Goal: Transaction & Acquisition: Purchase product/service

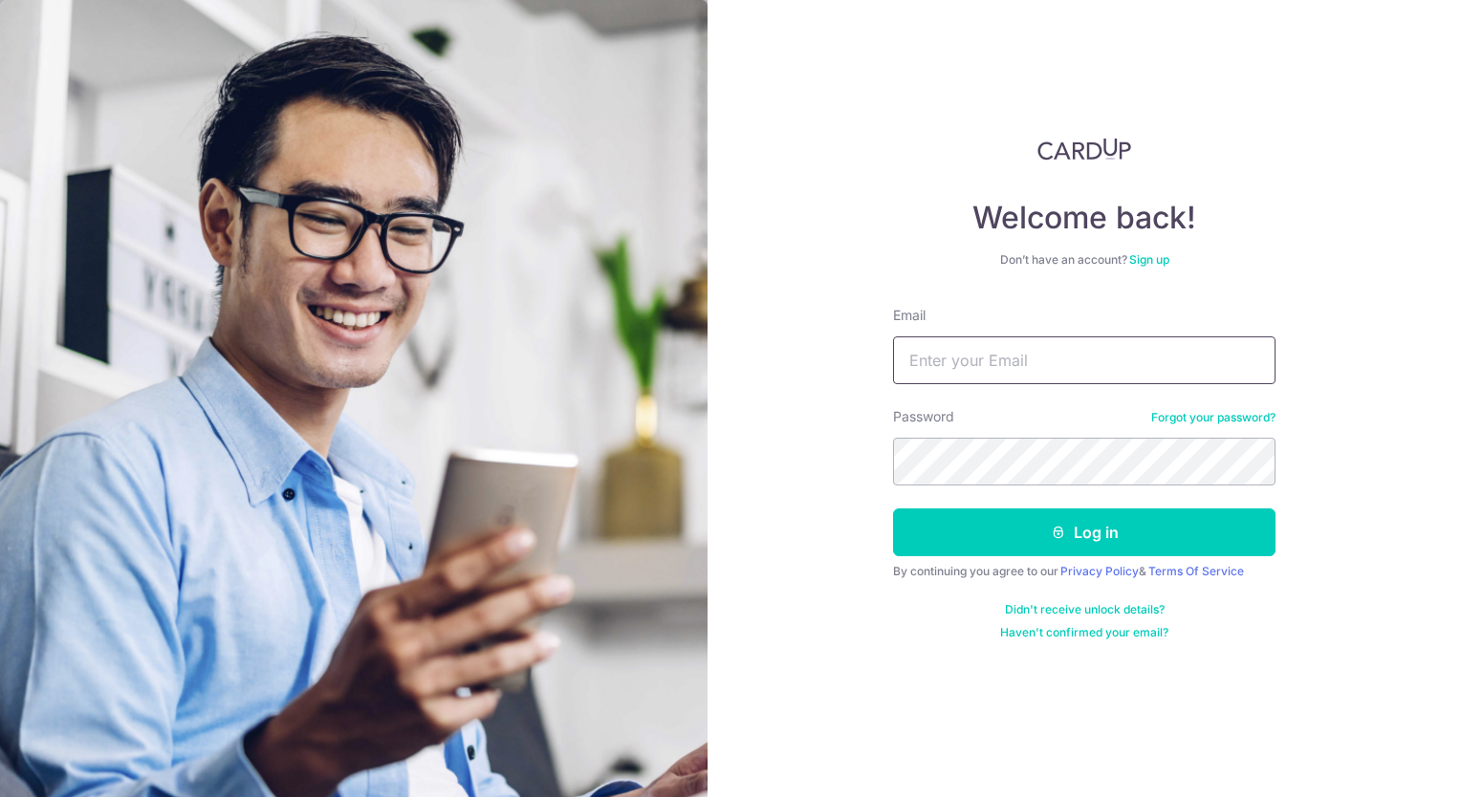
click at [1029, 357] on input "Email" at bounding box center [1084, 361] width 382 height 48
type input "[EMAIL_ADDRESS][DOMAIN_NAME]"
click at [893, 509] on button "Log in" at bounding box center [1084, 533] width 382 height 48
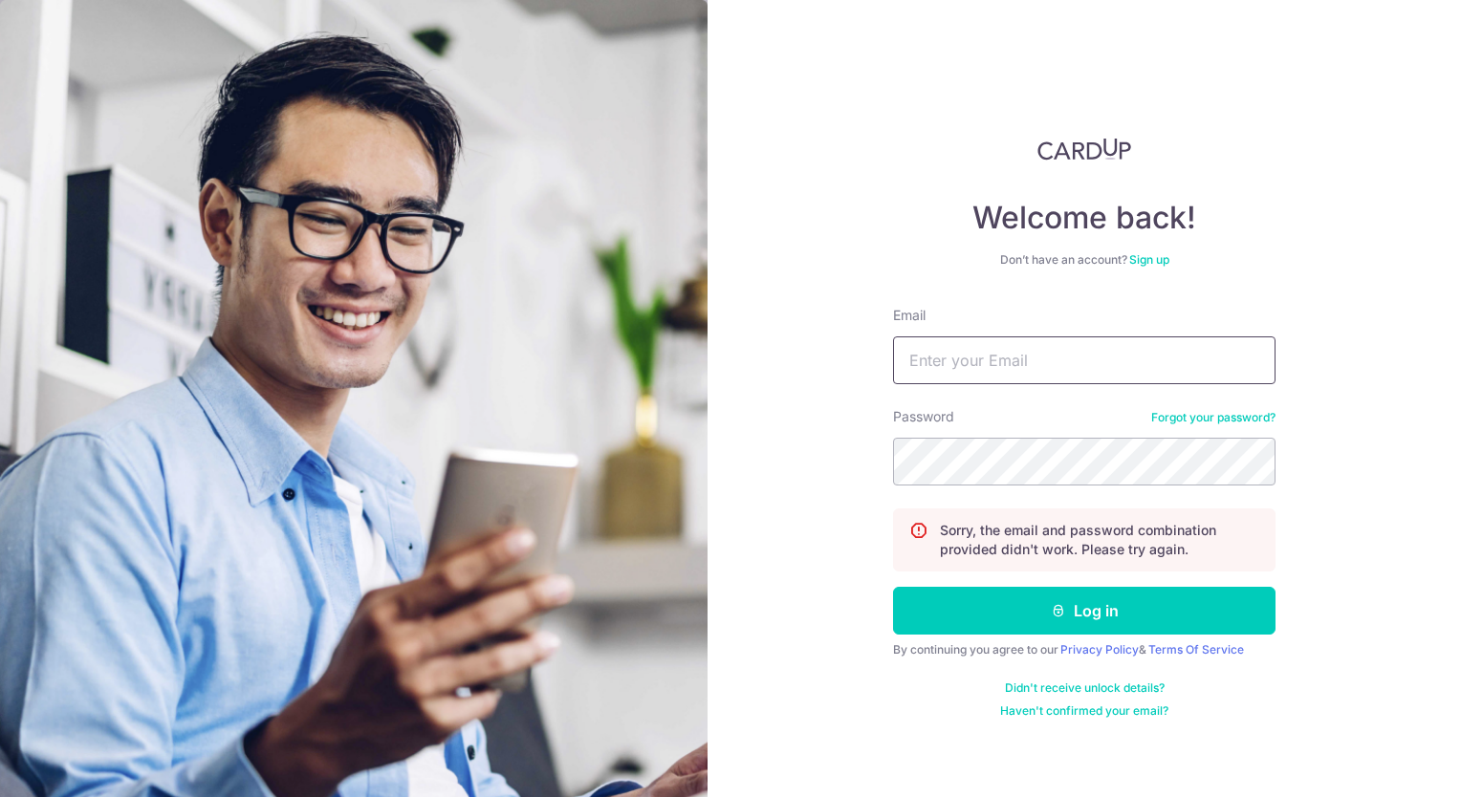
click at [1002, 370] on input "Email" at bounding box center [1084, 361] width 382 height 48
type input "[EMAIL_ADDRESS][DOMAIN_NAME]"
click at [893, 587] on button "Log in" at bounding box center [1084, 611] width 382 height 48
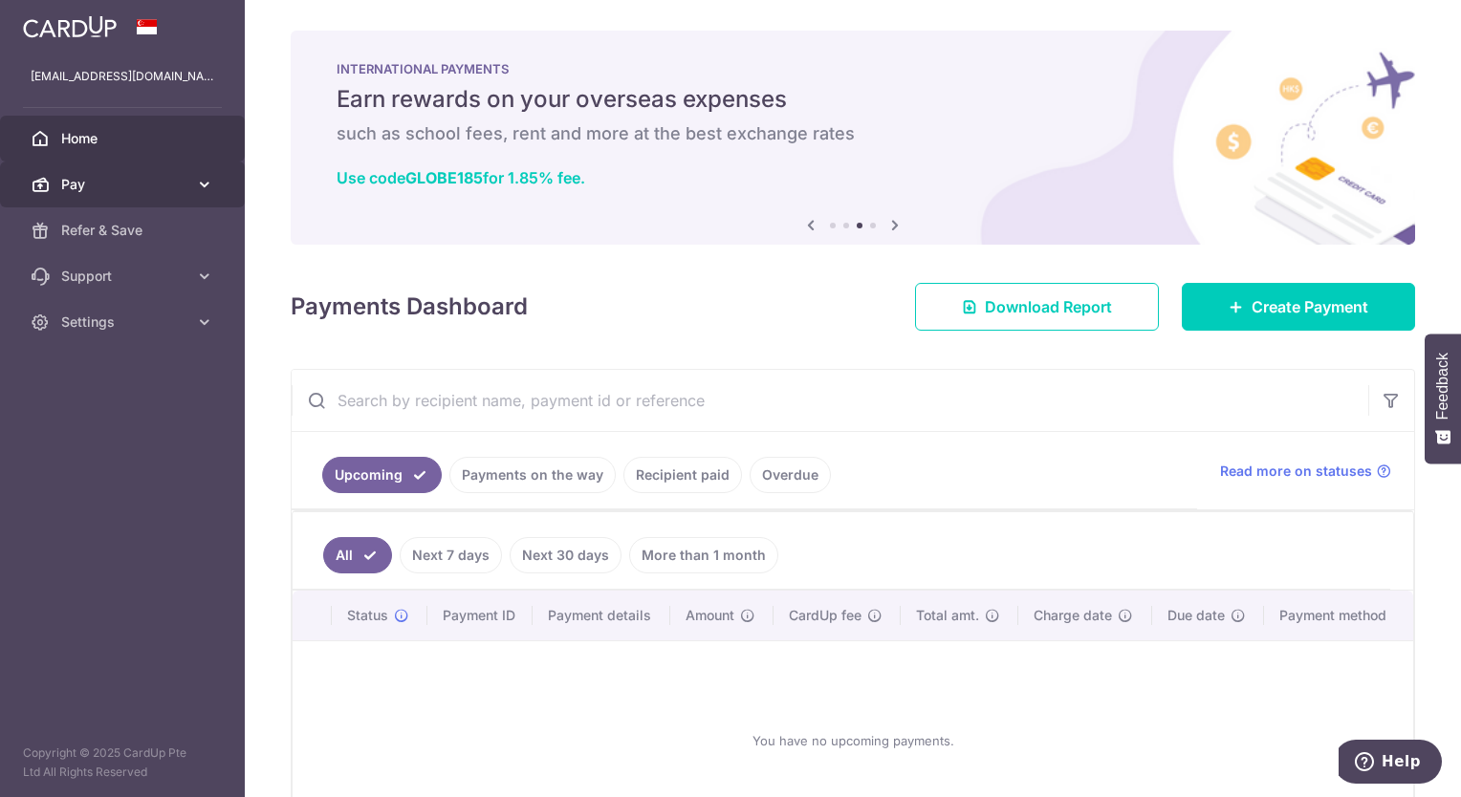
click at [132, 182] on span "Pay" at bounding box center [124, 184] width 126 height 19
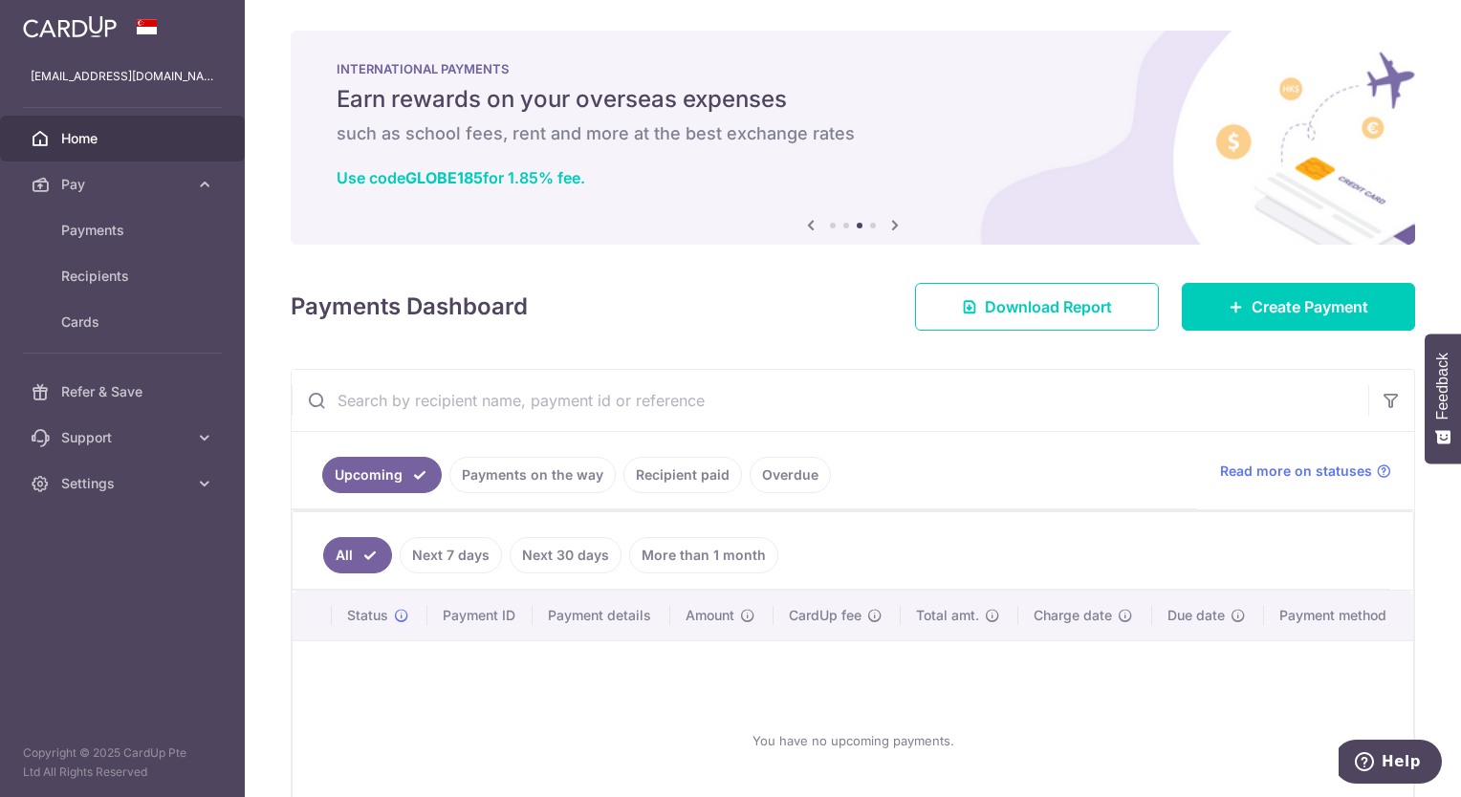
click at [887, 225] on icon at bounding box center [894, 225] width 23 height 24
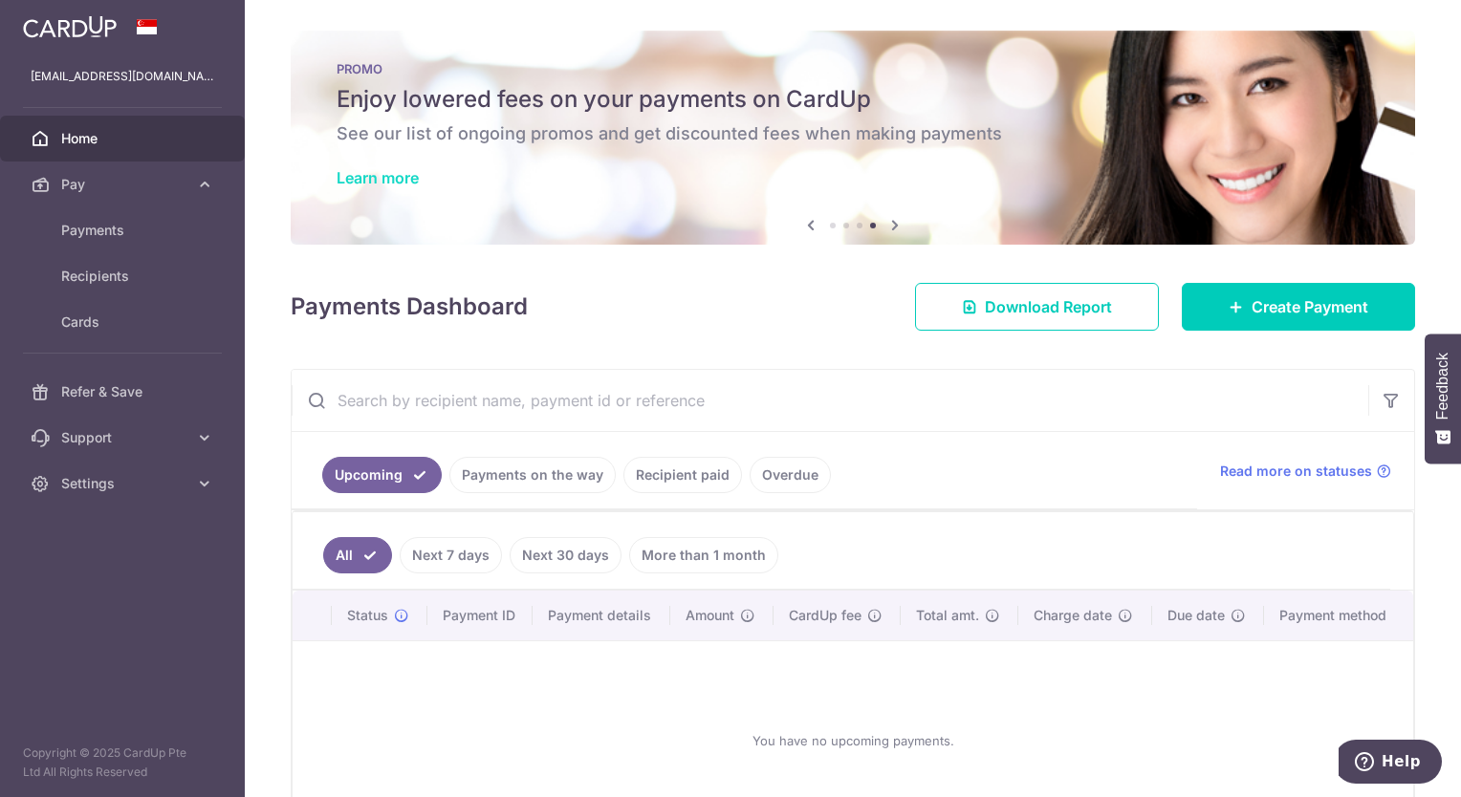
click at [394, 177] on link "Learn more" at bounding box center [378, 177] width 82 height 19
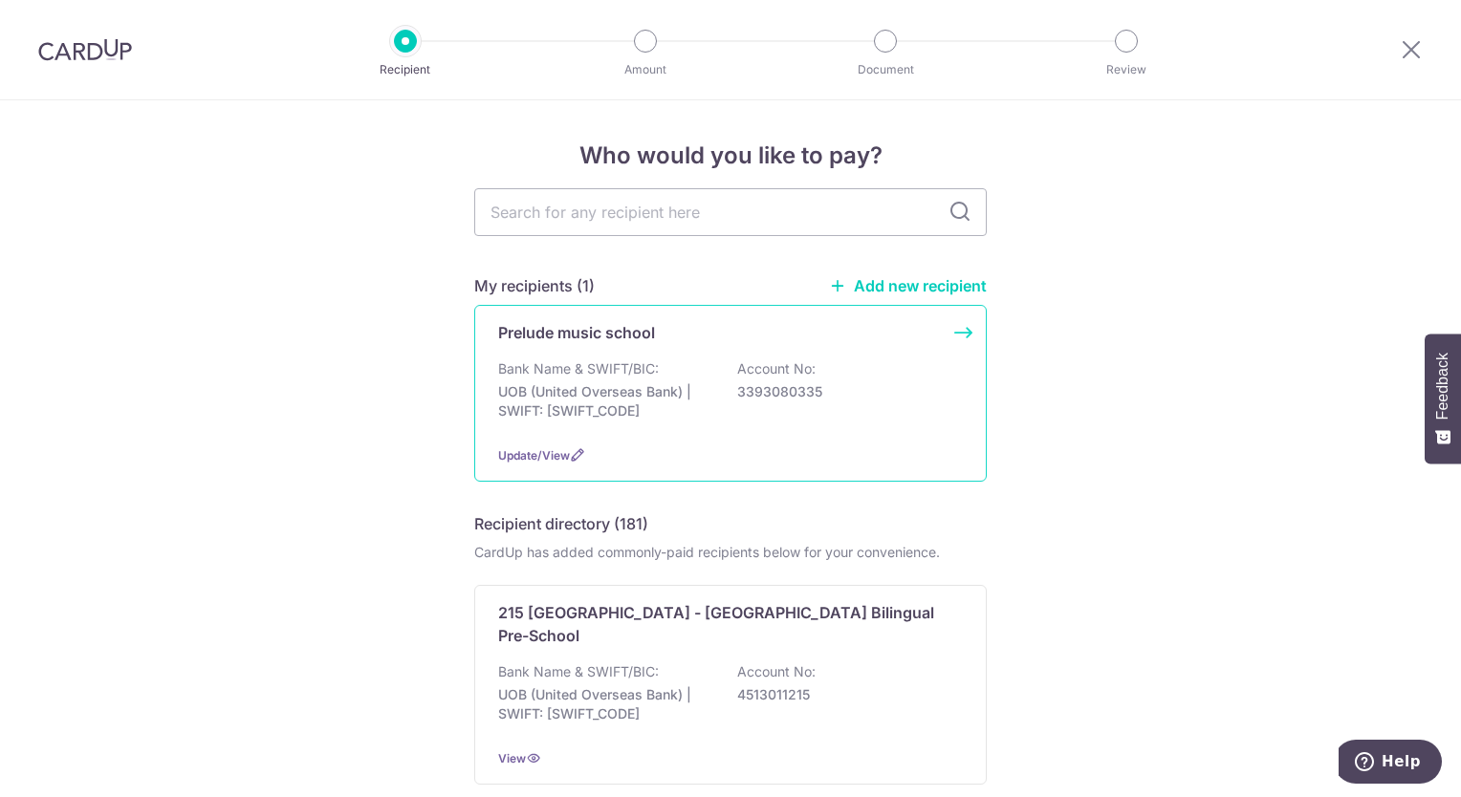
click at [626, 357] on div "Prelude music school Bank Name & SWIFT/BIC: UOB (United Overseas Bank) | SWIFT:…" at bounding box center [730, 393] width 512 height 177
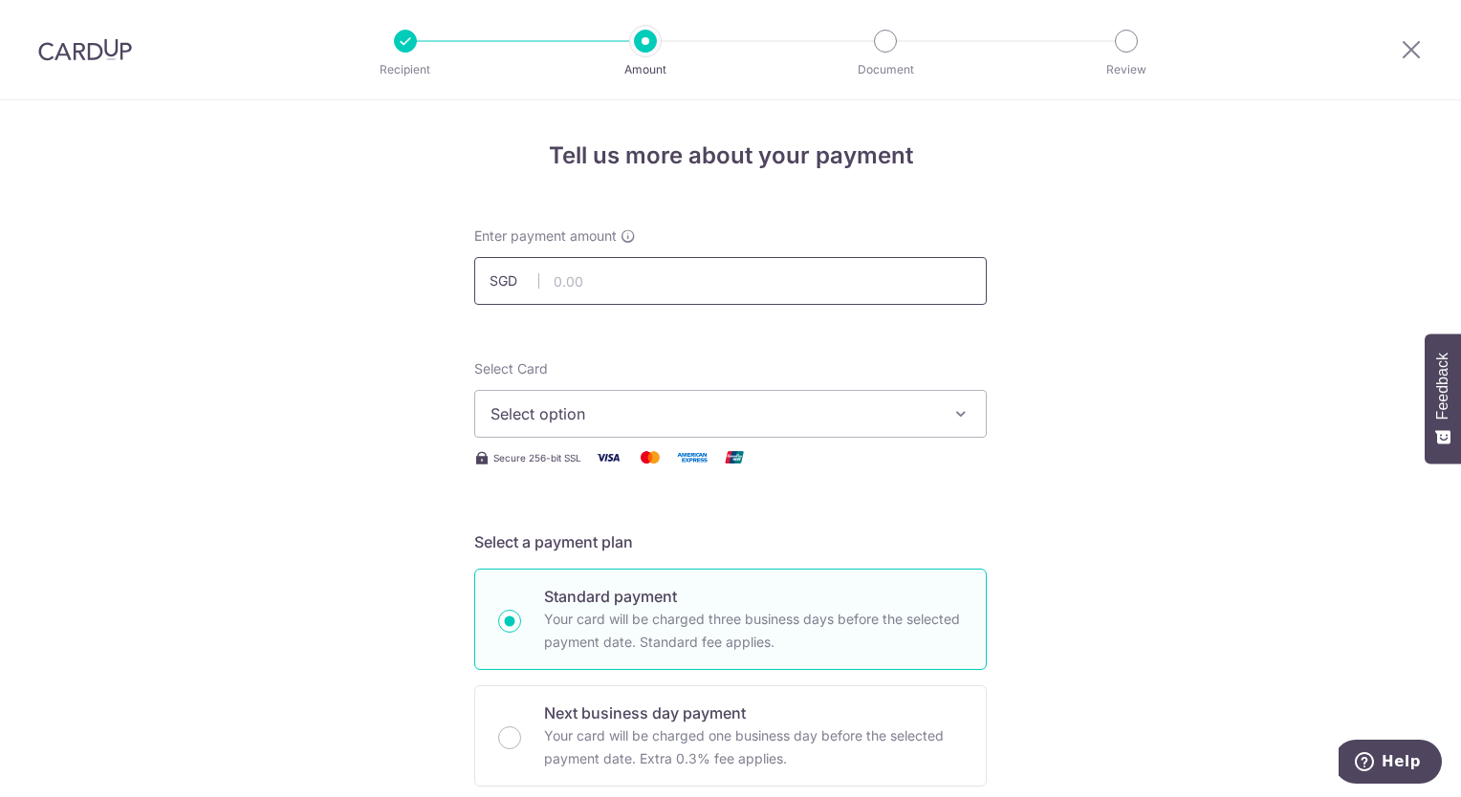
click at [647, 275] on input "text" at bounding box center [730, 281] width 512 height 48
type input "857.13"
click at [604, 431] on button "Select option" at bounding box center [730, 414] width 512 height 48
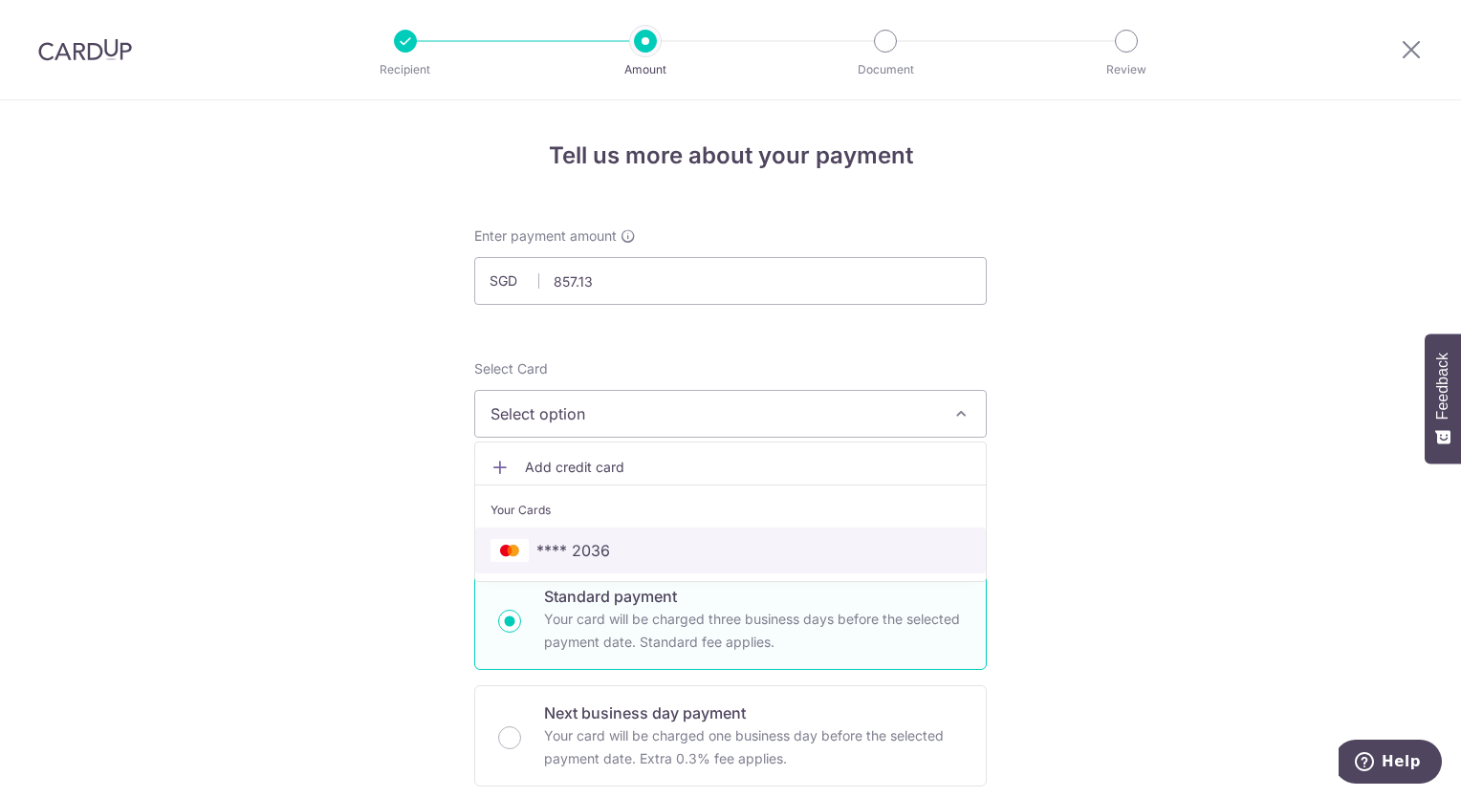
click at [585, 559] on span "**** 2036" at bounding box center [573, 550] width 74 height 23
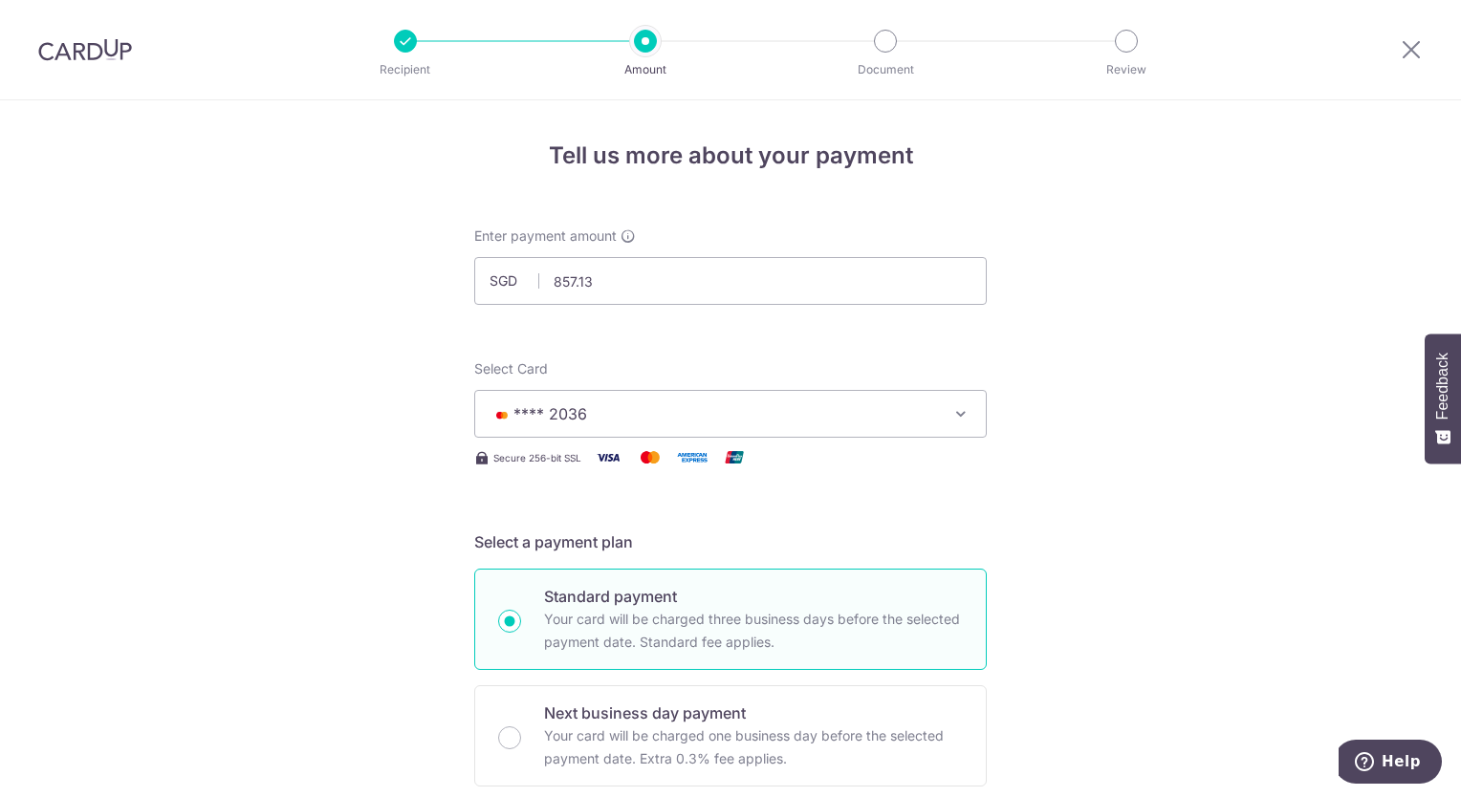
click at [652, 408] on span "**** 2036" at bounding box center [713, 414] width 446 height 23
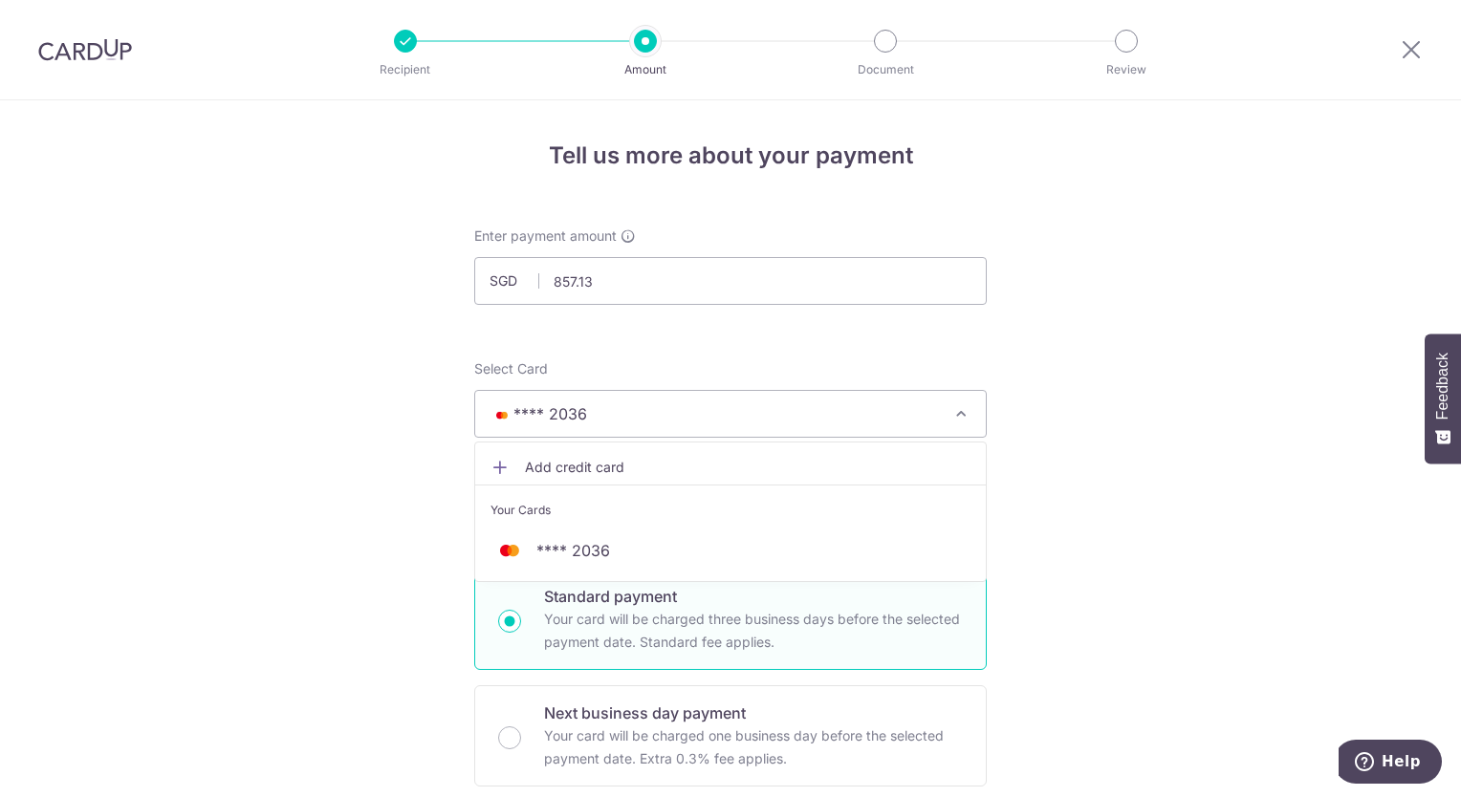
click at [631, 465] on span "Add credit card" at bounding box center [748, 467] width 446 height 19
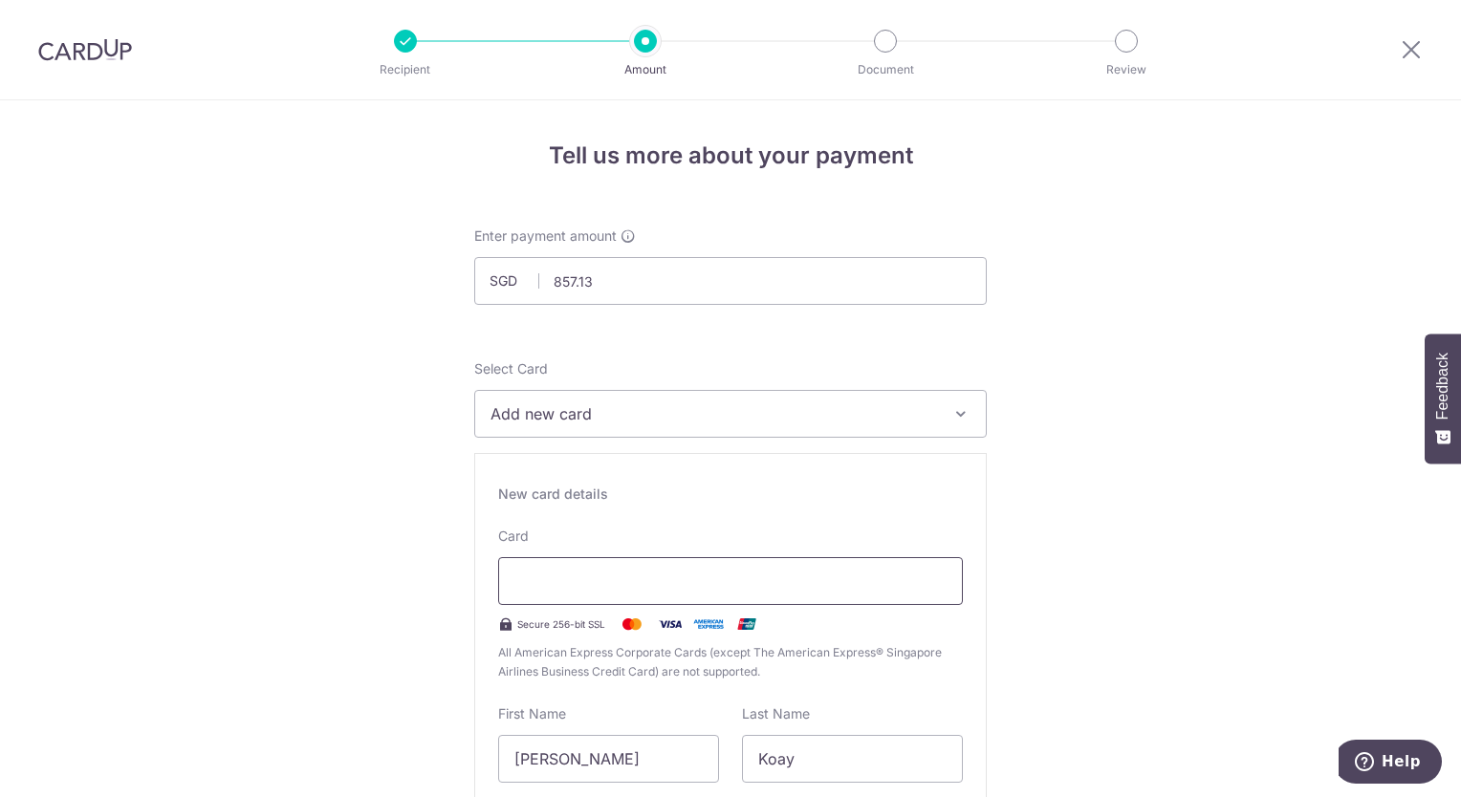
click at [640, 596] on div at bounding box center [730, 581] width 465 height 48
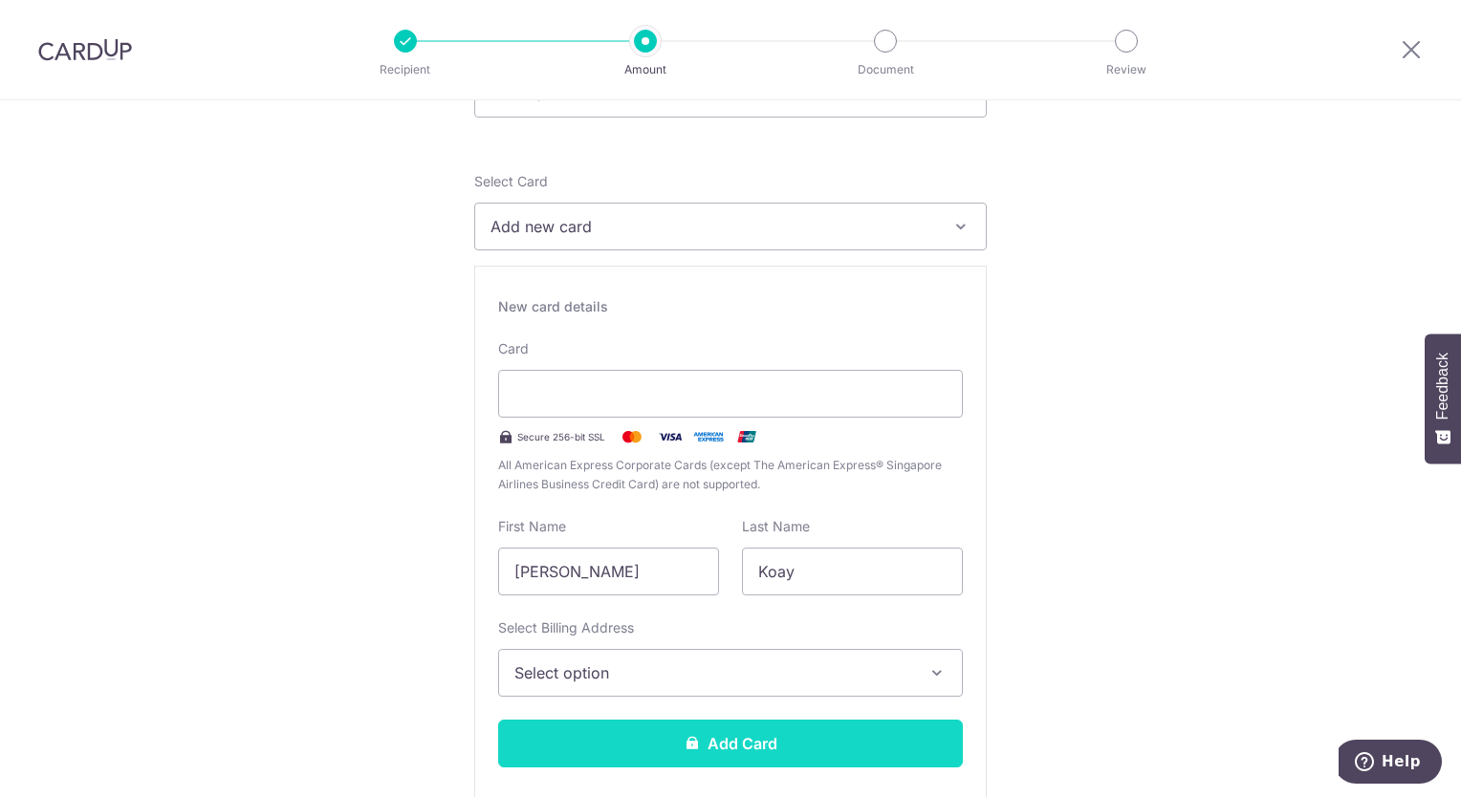
scroll to position [191, 0]
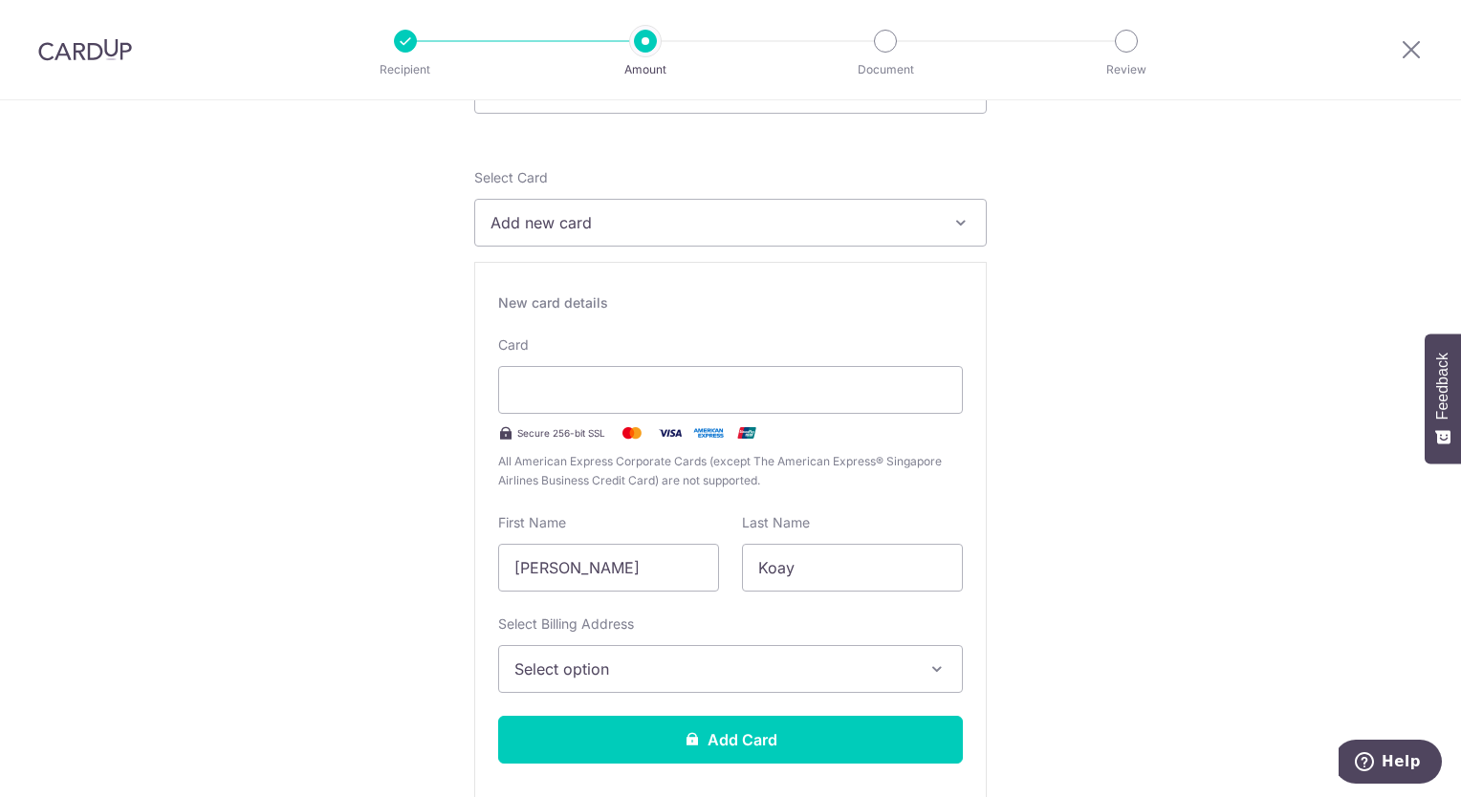
click at [648, 671] on span "Select option" at bounding box center [713, 669] width 398 height 23
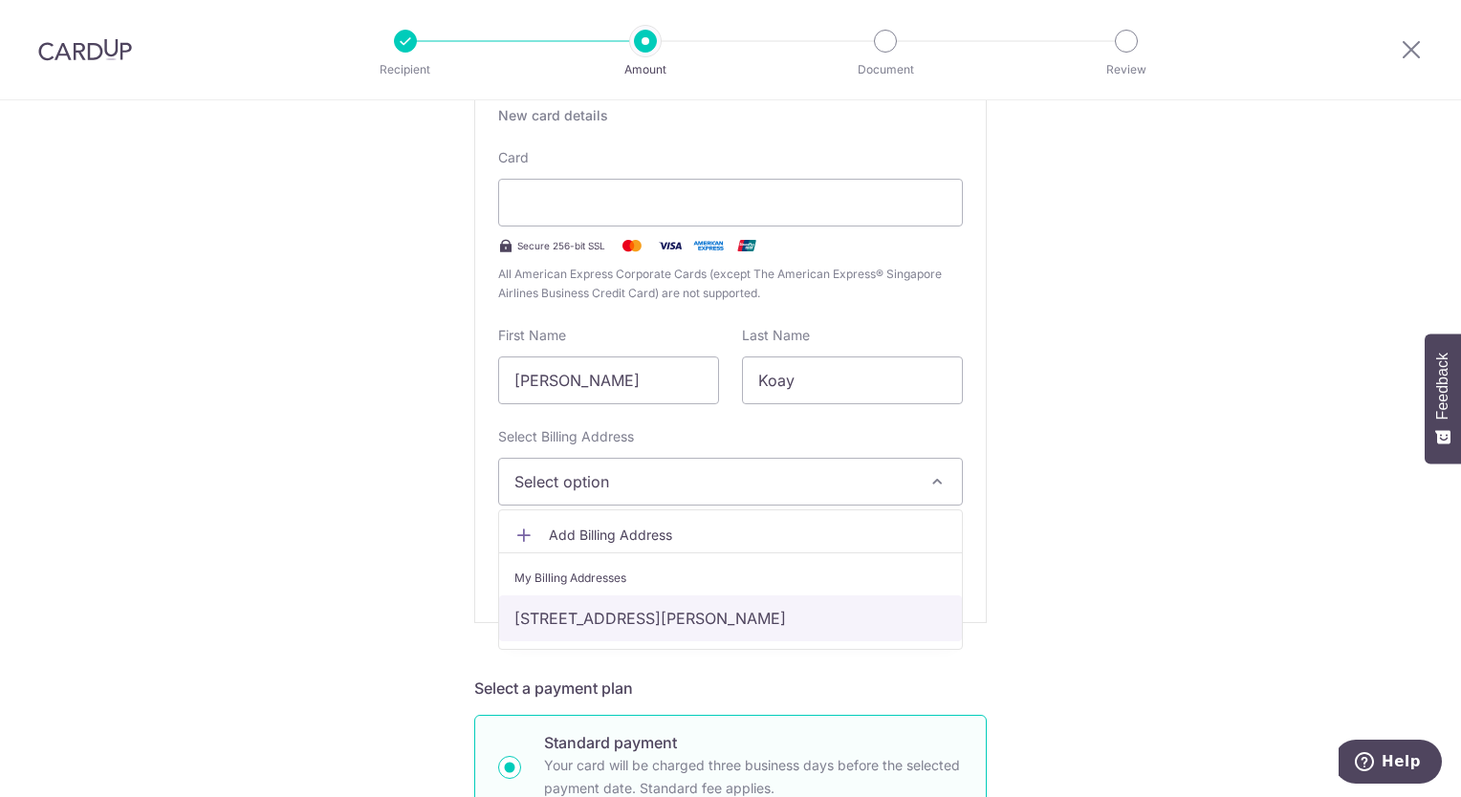
scroll to position [382, 0]
click at [565, 621] on link "254 Kim Keat Avenue, 02-110, Singapore, Singapore-310254" at bounding box center [730, 615] width 463 height 46
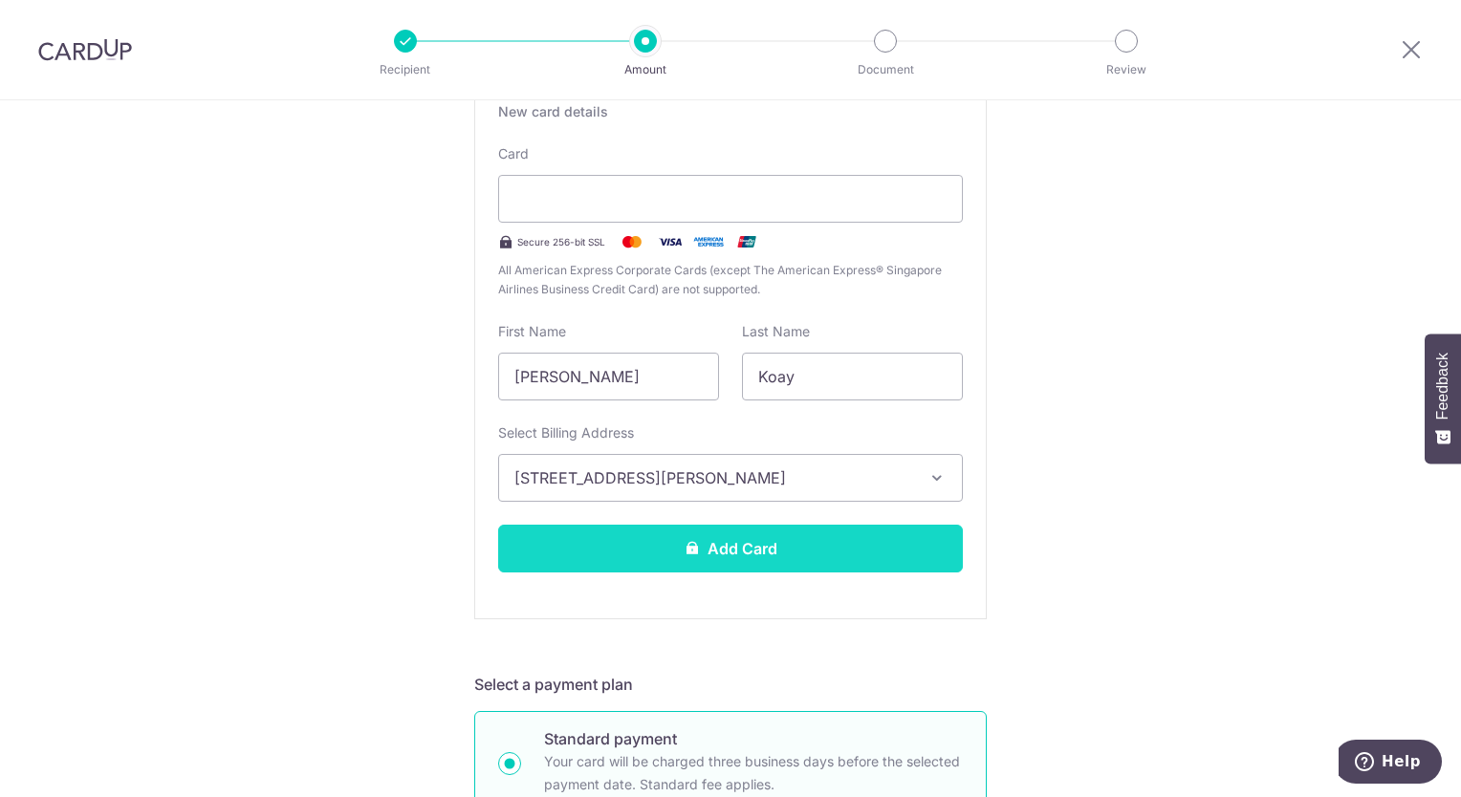
click at [780, 545] on button "Add Card" at bounding box center [730, 549] width 465 height 48
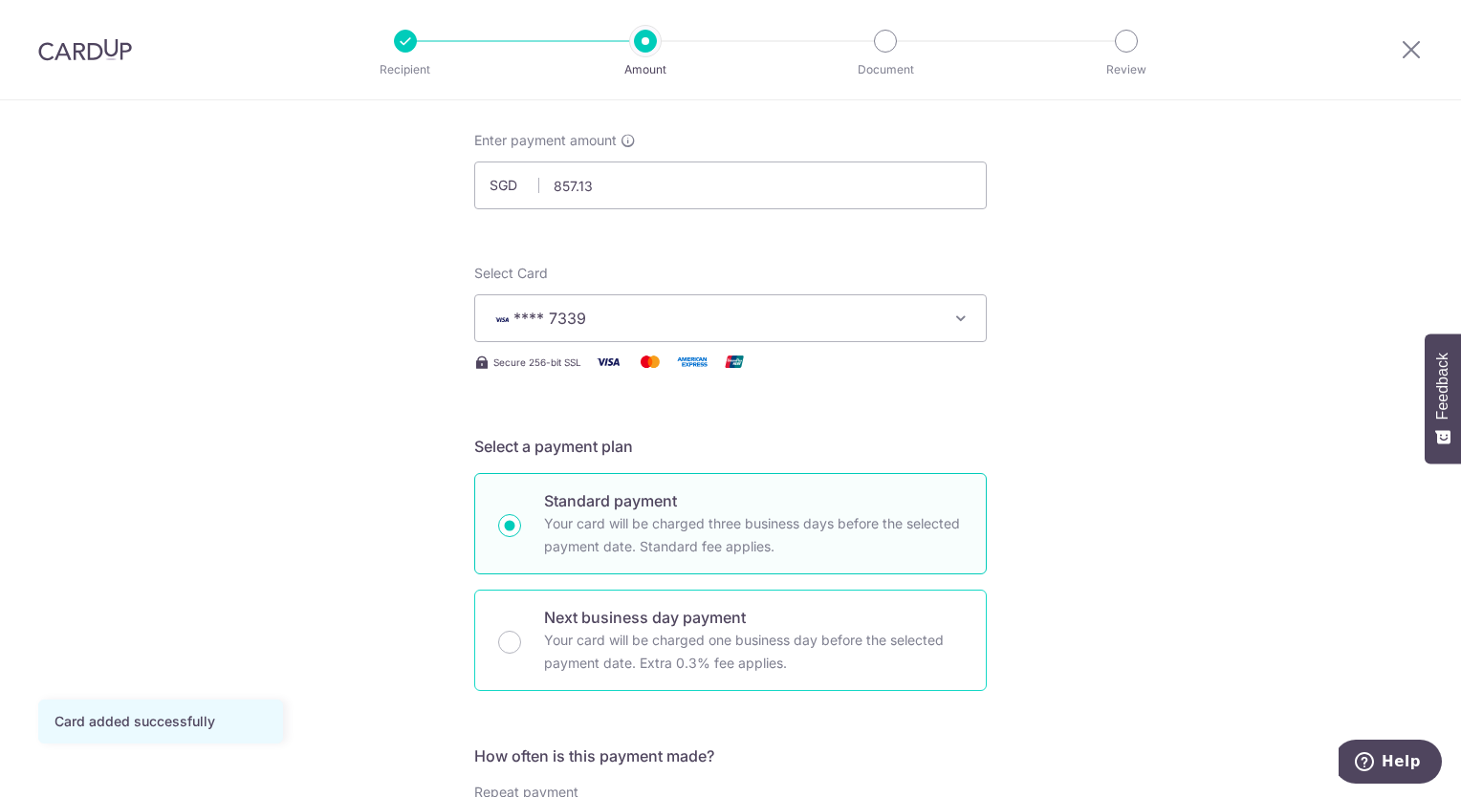
scroll to position [287, 0]
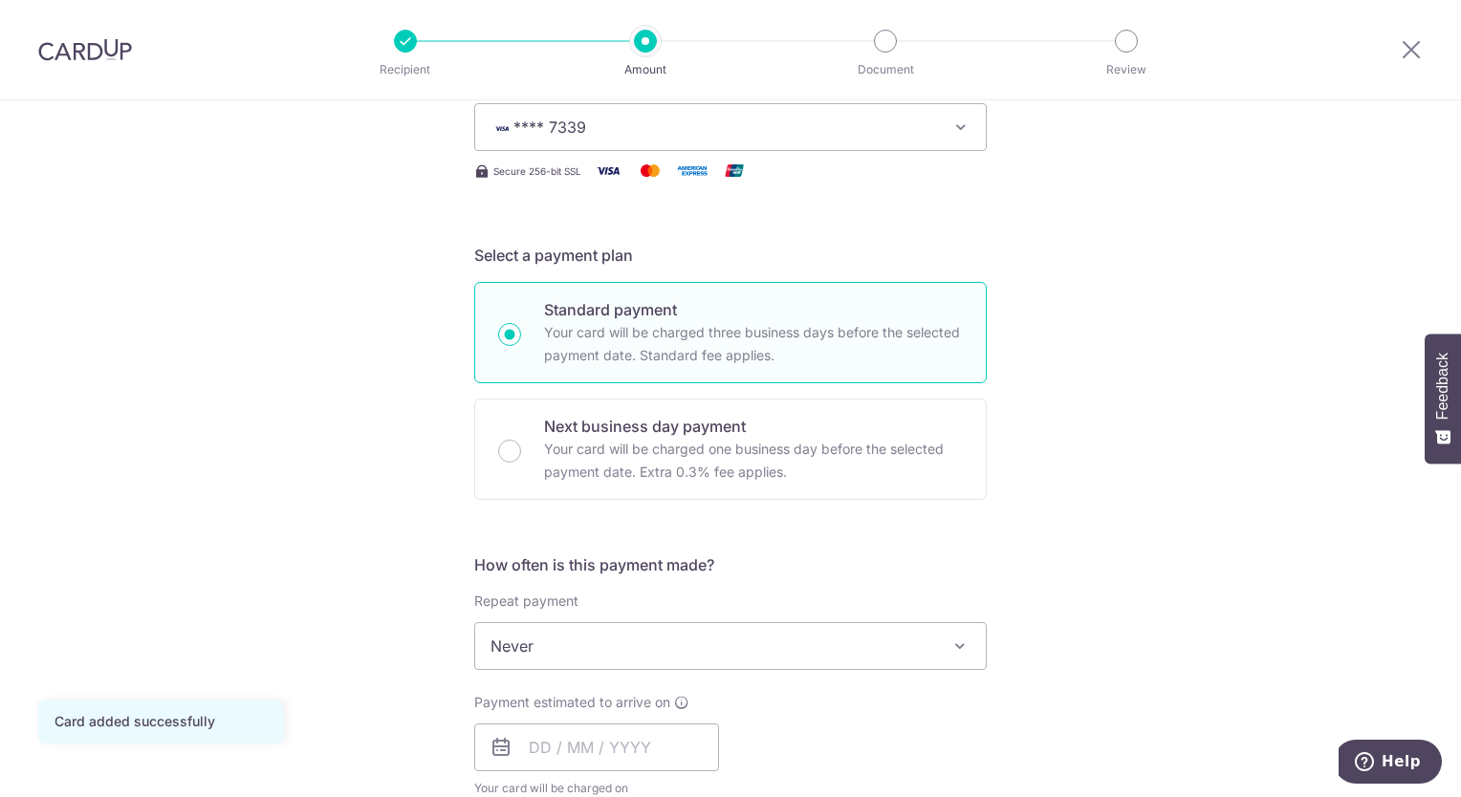
click at [621, 644] on span "Never" at bounding box center [730, 646] width 511 height 46
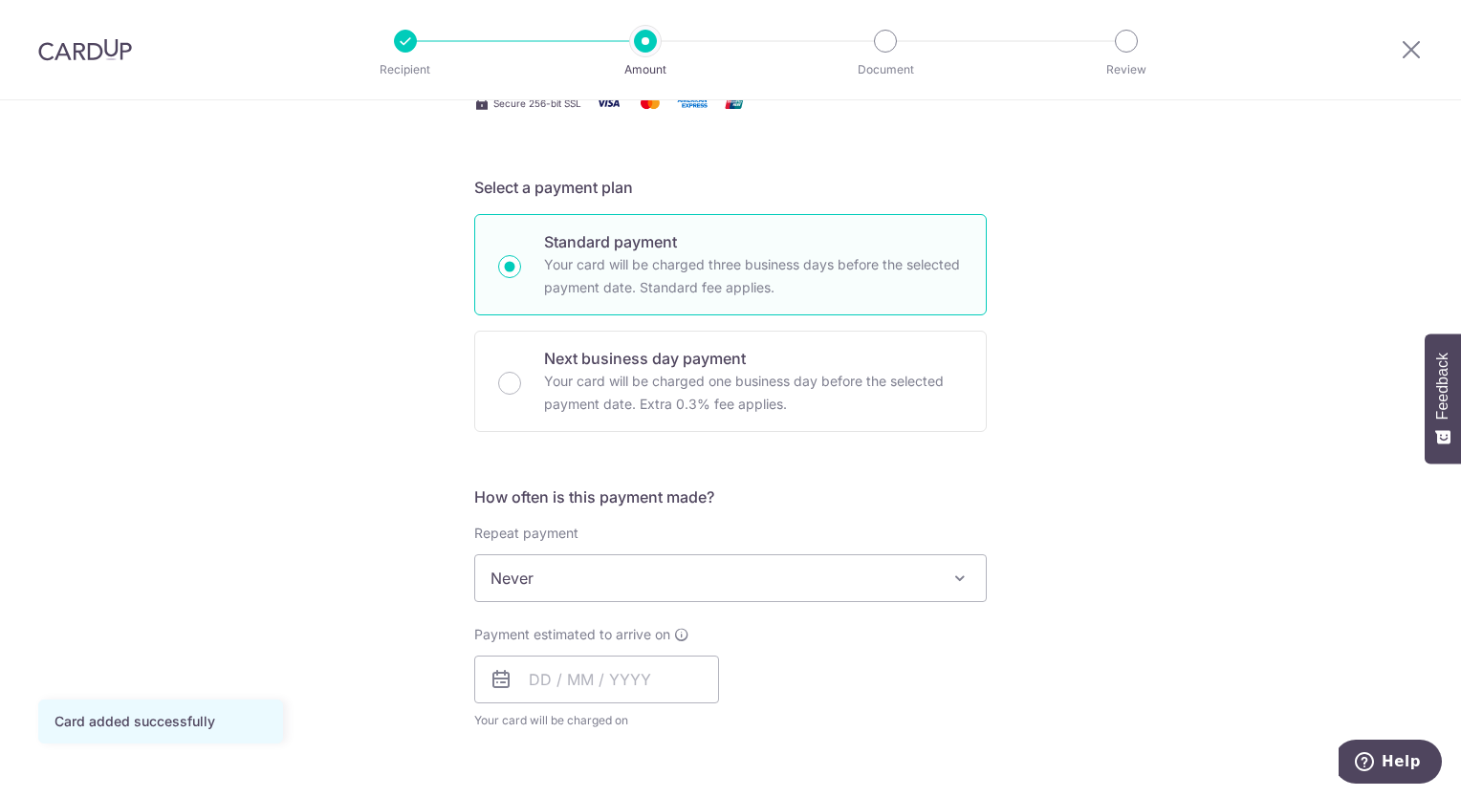
scroll to position [382, 0]
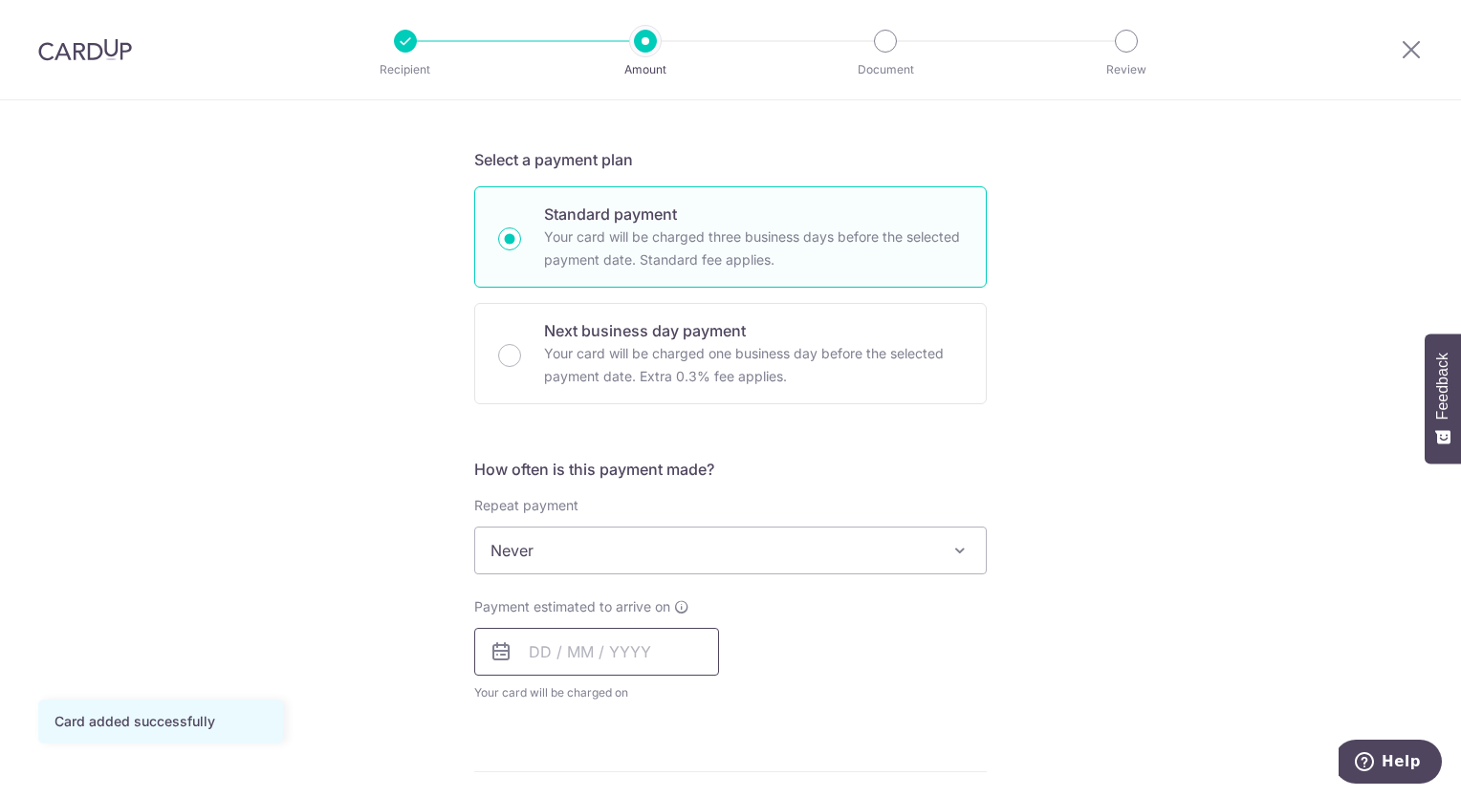
click at [530, 659] on input "text" at bounding box center [596, 652] width 245 height 48
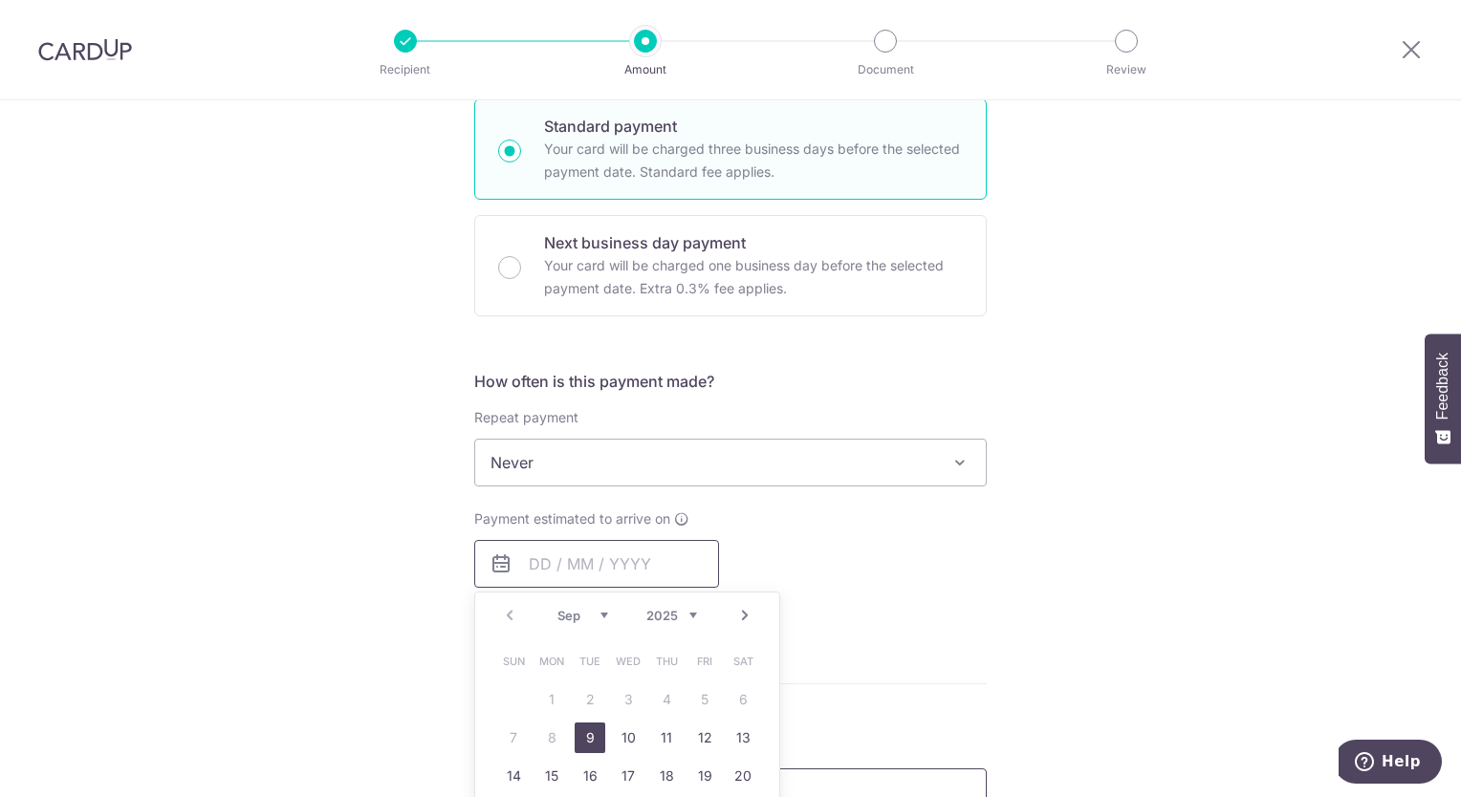
scroll to position [574, 0]
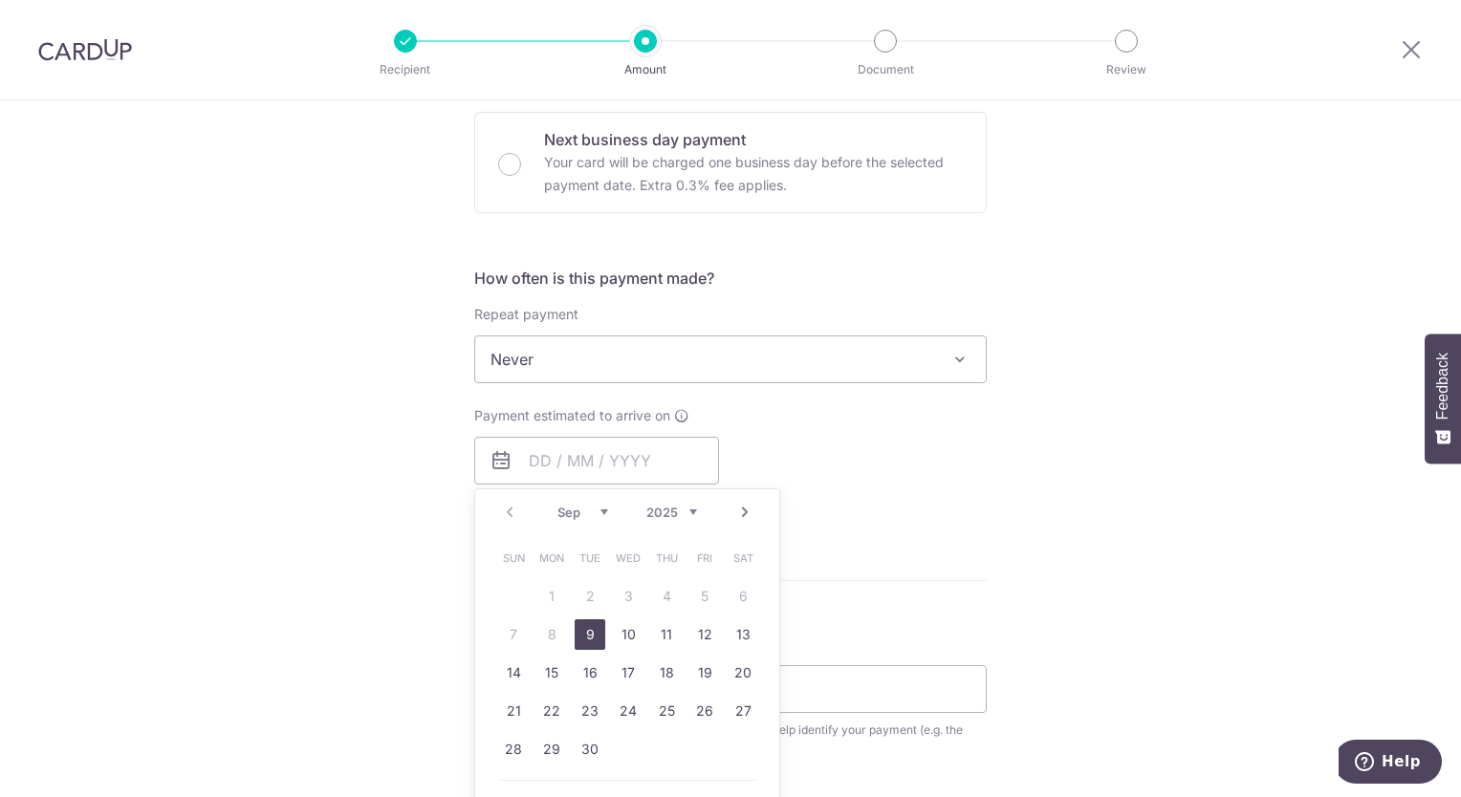
drag, startPoint x: 586, startPoint y: 633, endPoint x: 857, endPoint y: 518, distance: 293.9
click at [586, 633] on link "9" at bounding box center [590, 635] width 31 height 31
type input "09/09/2025"
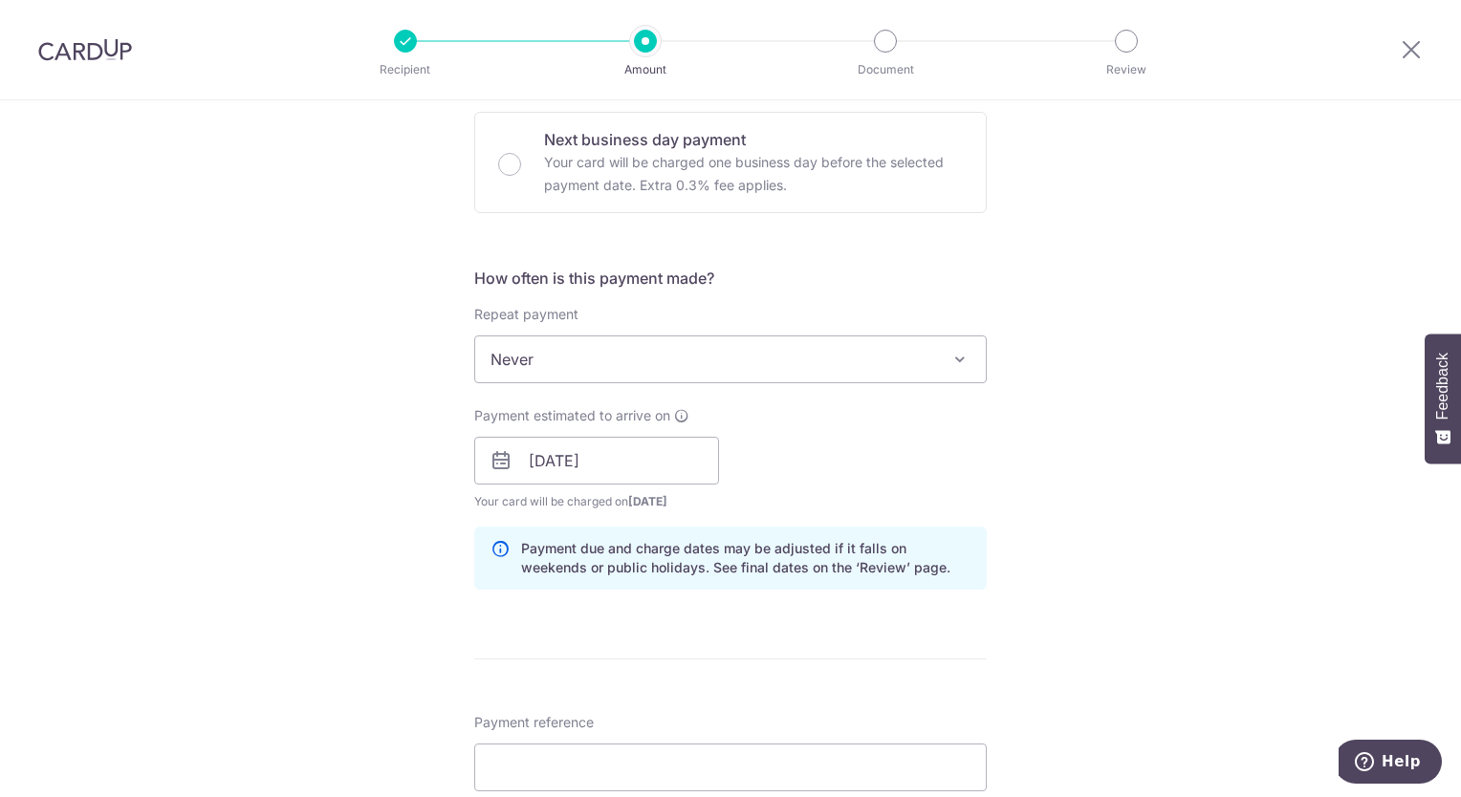
click at [1103, 627] on div "Tell us more about your payment Enter payment amount SGD 857.13 857.13 Card add…" at bounding box center [730, 431] width 1461 height 1808
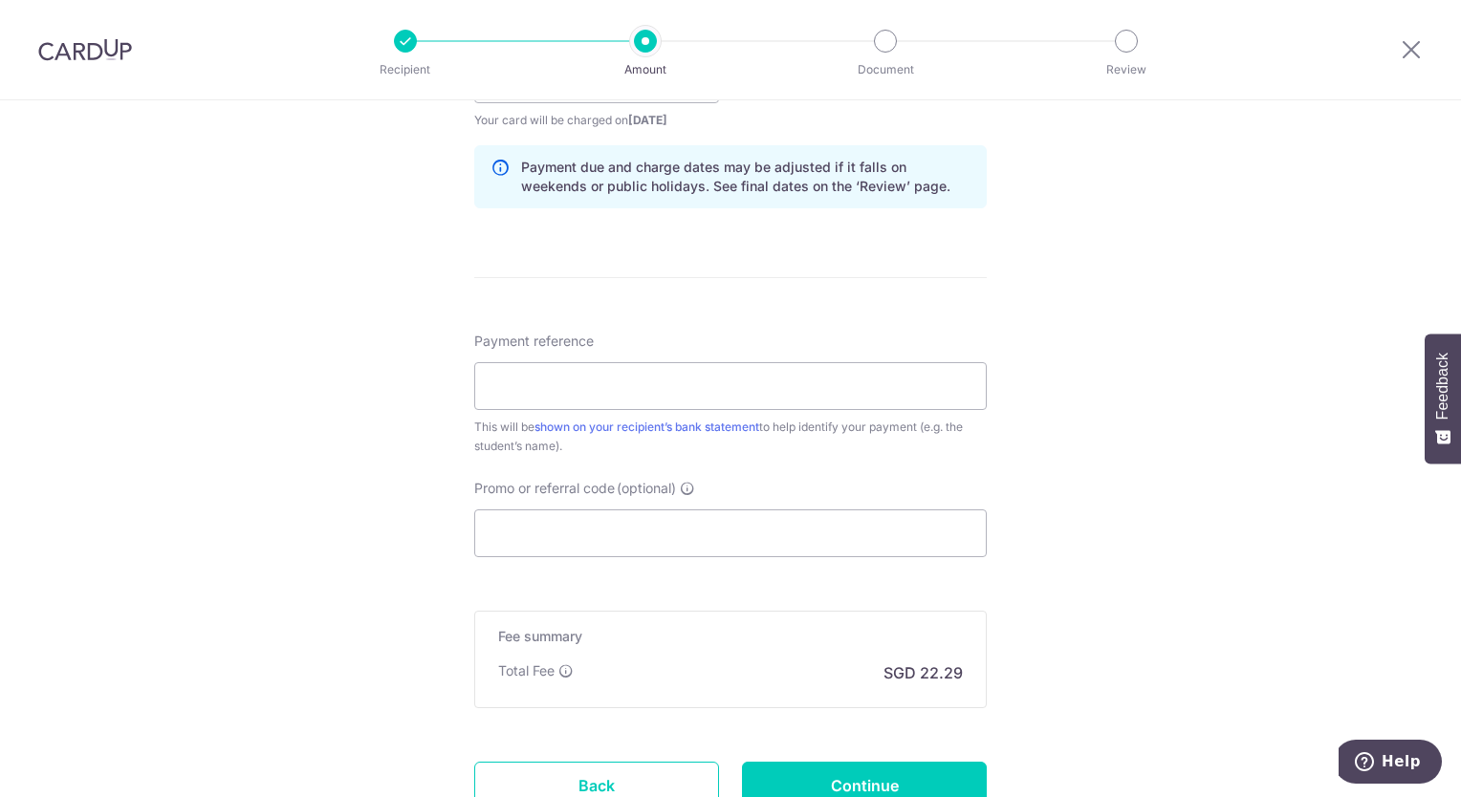
scroll to position [956, 0]
click at [732, 388] on input "Payment reference" at bounding box center [730, 385] width 512 height 48
type input "CArrie"
type input "Carrie and Jude's Aug bill"
click at [659, 521] on input "Promo or referral code (optional)" at bounding box center [730, 533] width 512 height 48
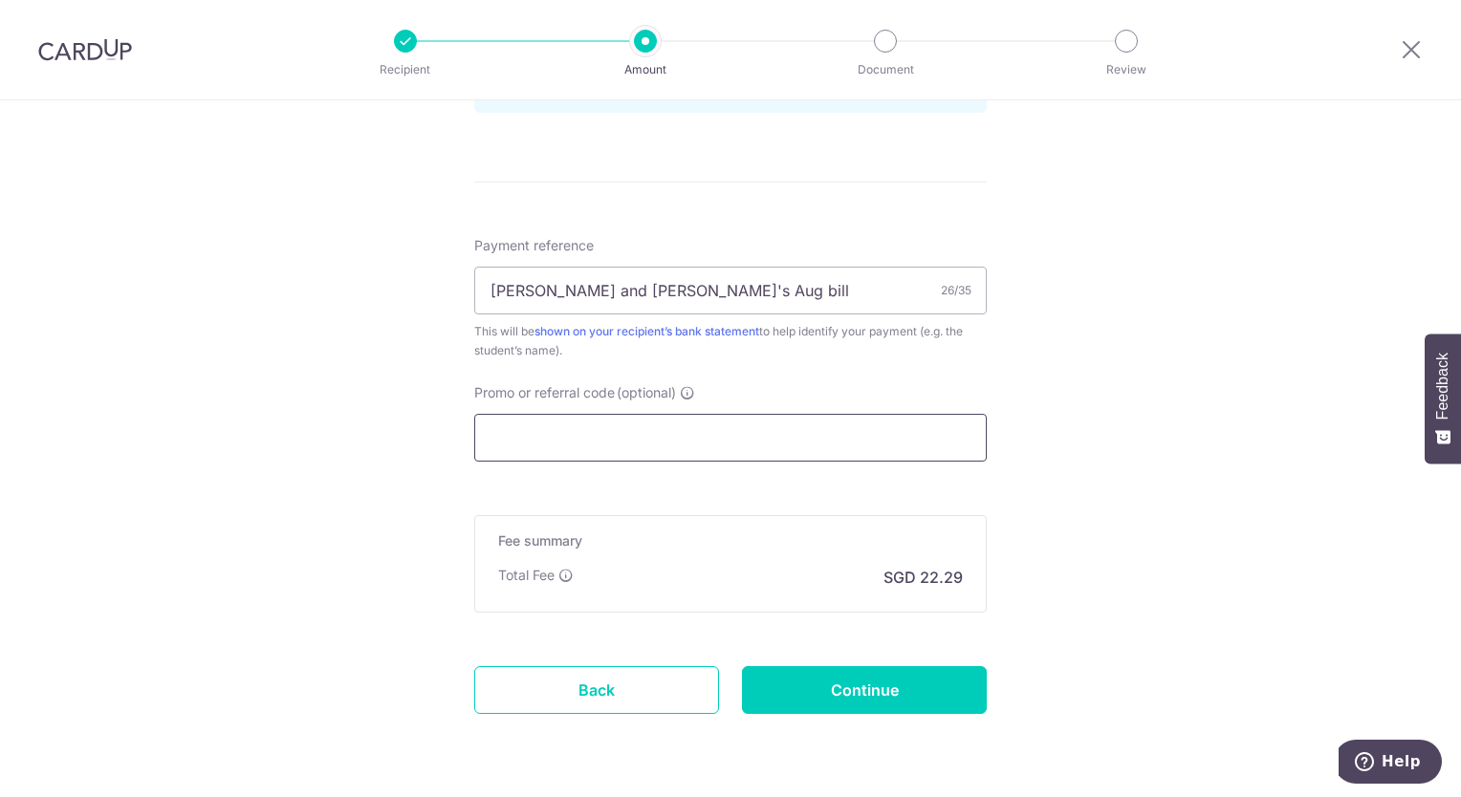
scroll to position [1052, 0]
paste input "GET225"
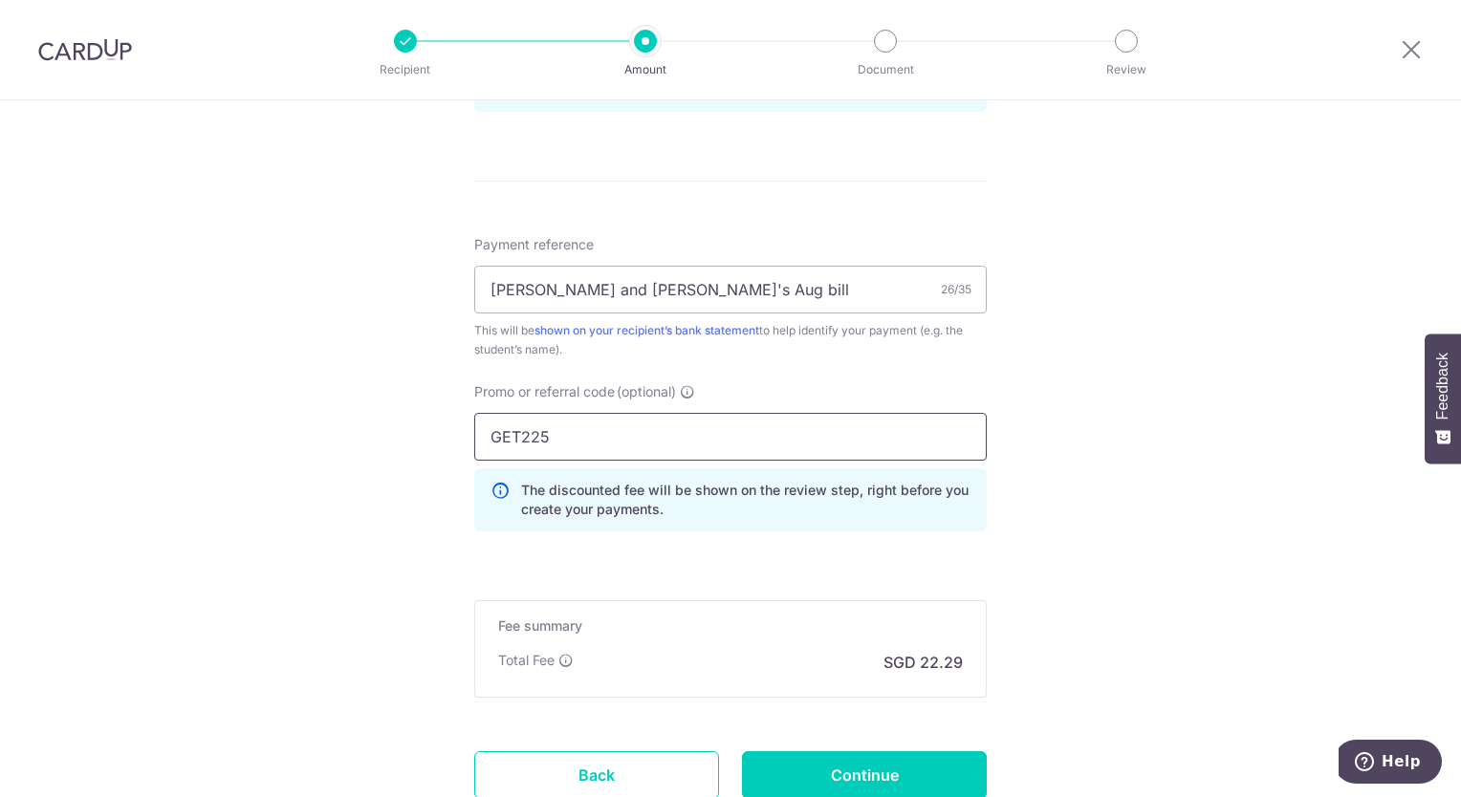
type input "GET225"
click at [594, 451] on input "GET225" at bounding box center [730, 437] width 512 height 48
click at [829, 552] on form "Enter payment amount SGD 857.13 857.13 Card added successfully Select Card ****…" at bounding box center [730, 14] width 512 height 1678
click at [908, 778] on input "Continue" at bounding box center [864, 775] width 245 height 48
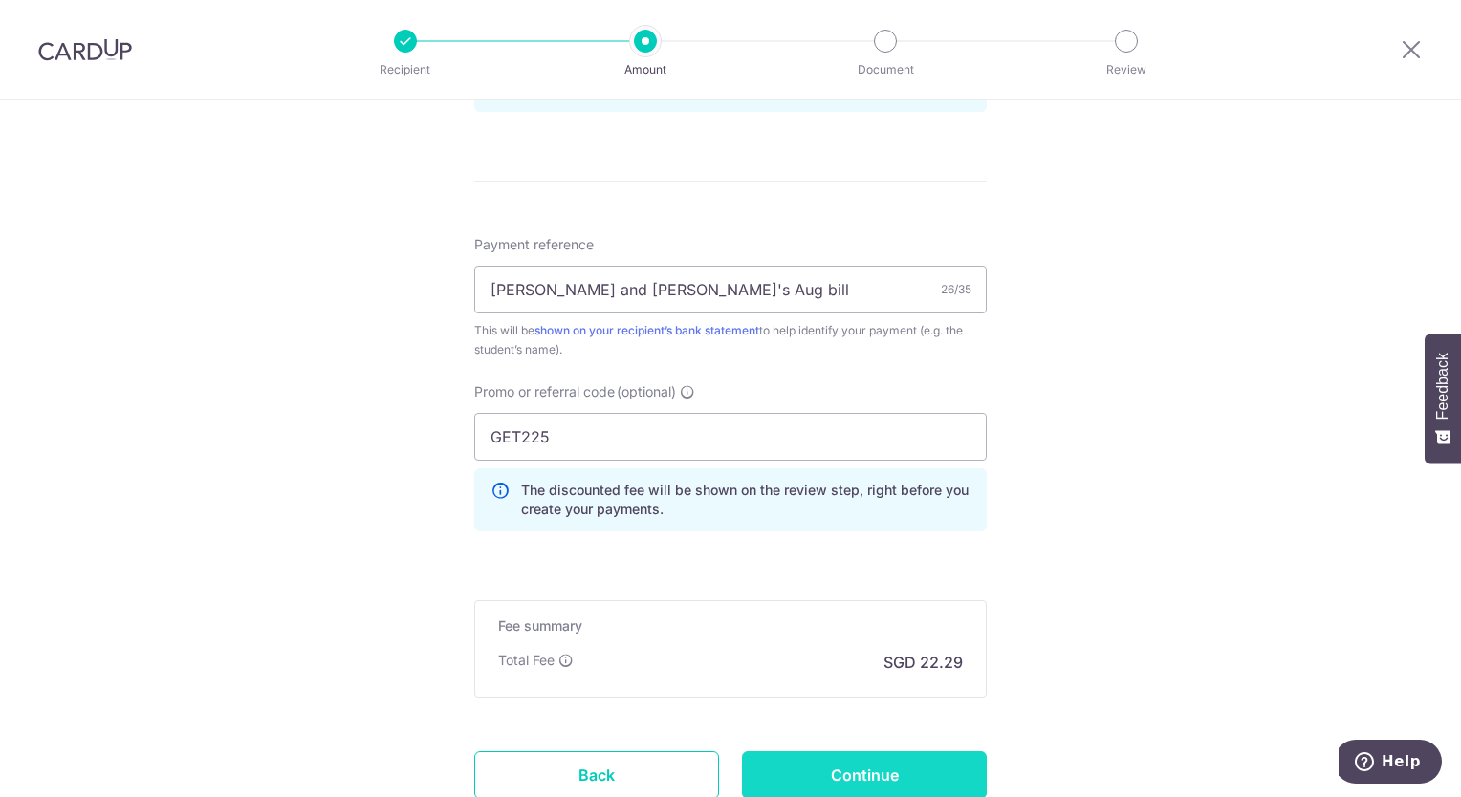
type input "Create Schedule"
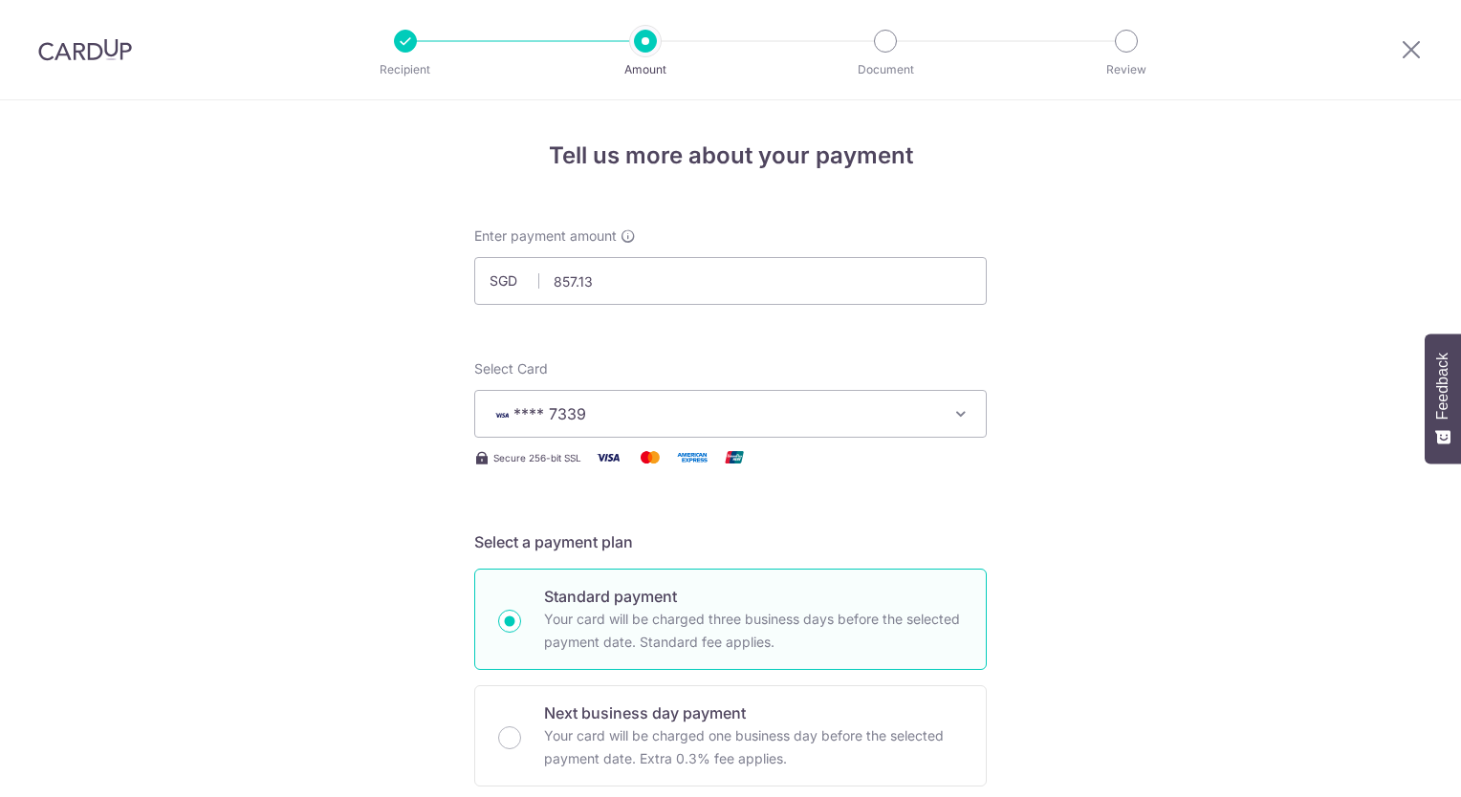
scroll to position [1247, 0]
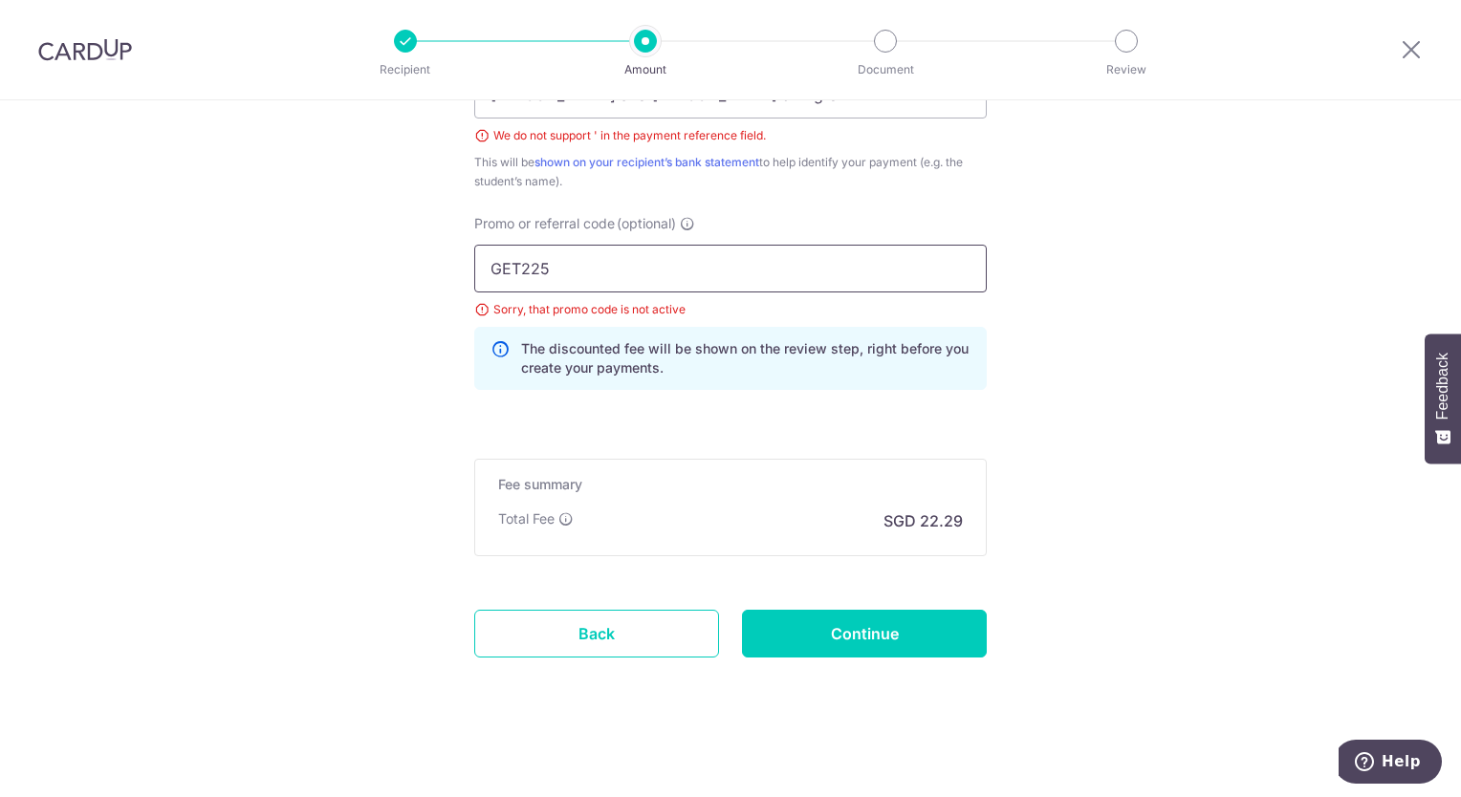
drag, startPoint x: 625, startPoint y: 270, endPoint x: 394, endPoint y: 264, distance: 231.4
paste input "RECURRING18"
type input "RECURRING185"
drag, startPoint x: 604, startPoint y: 378, endPoint x: 618, endPoint y: 361, distance: 21.1
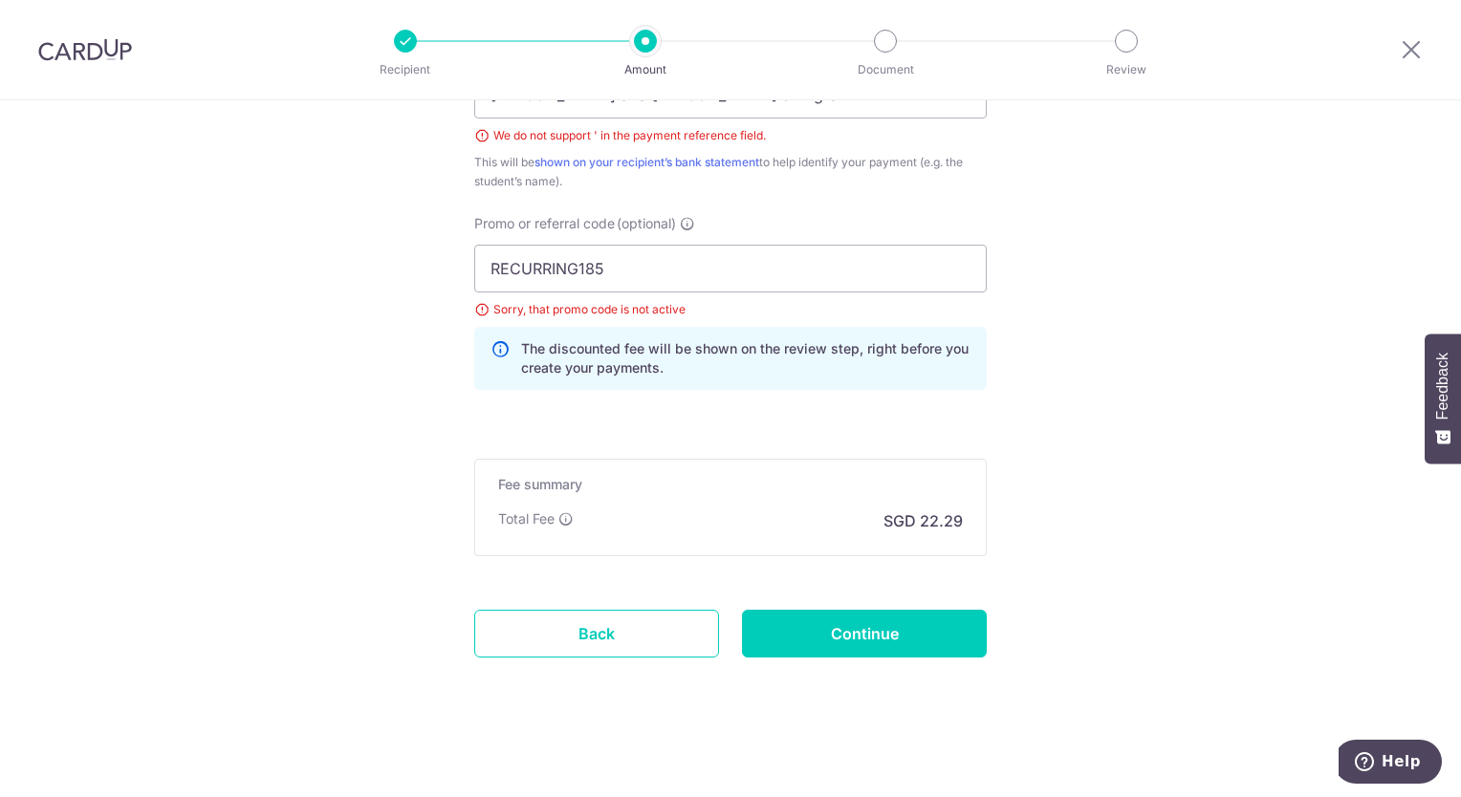
click at [604, 378] on div "The discounted fee will be shown on the review step, right before you create yo…" at bounding box center [730, 358] width 512 height 63
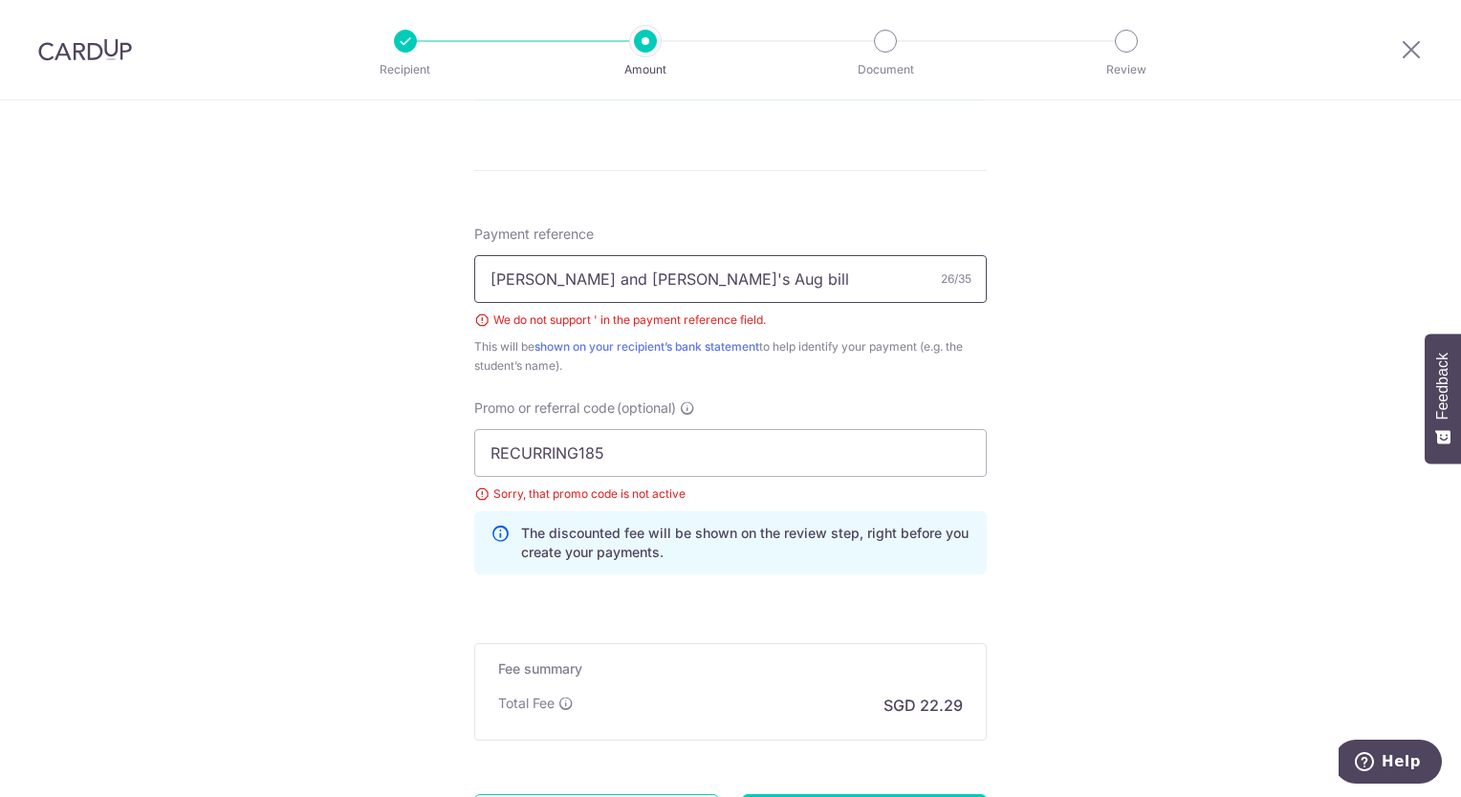
scroll to position [1056, 0]
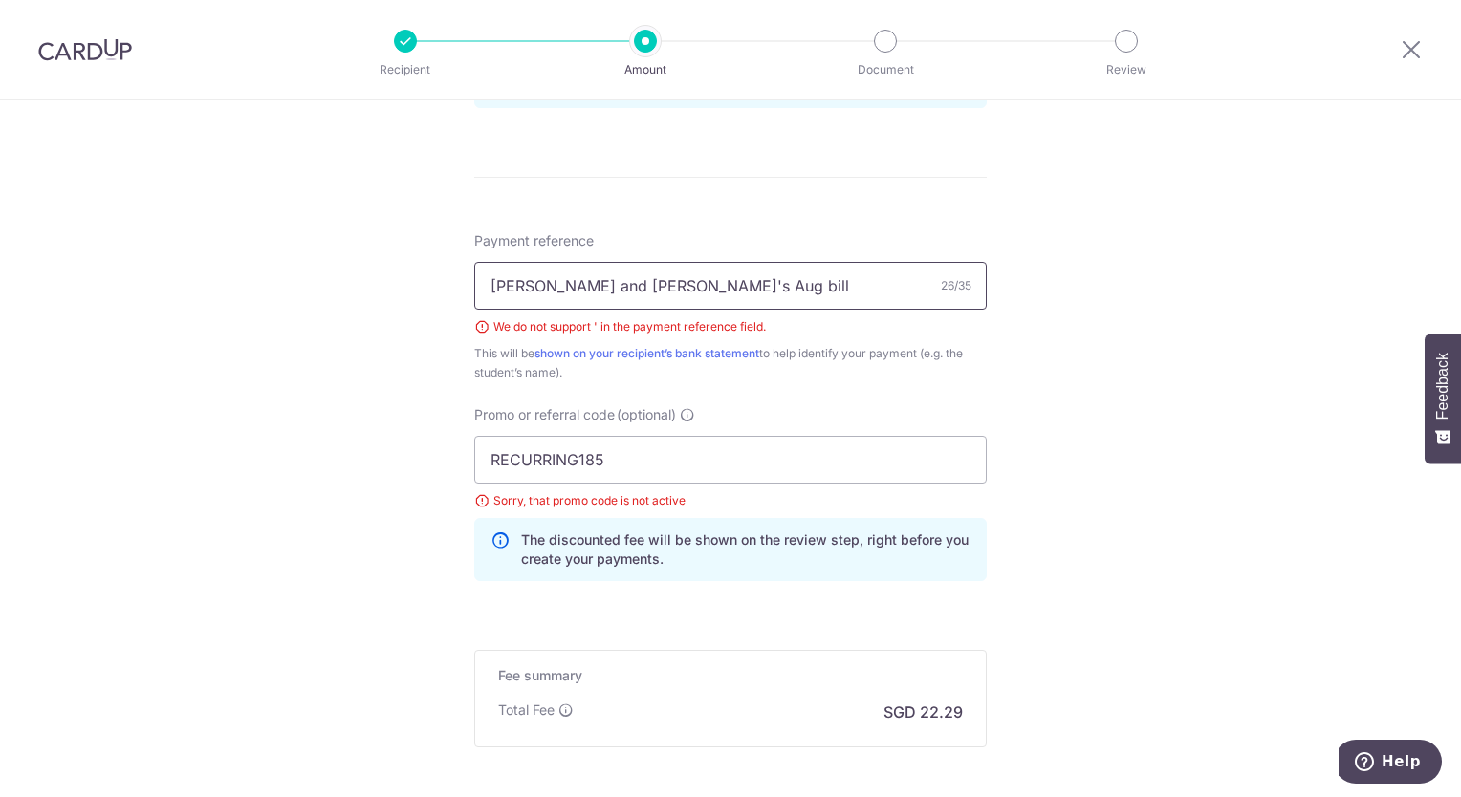
click at [738, 280] on input "Carrie and Jude's Aug bill" at bounding box center [730, 286] width 512 height 48
click at [600, 284] on input "Carrie and Jude's Aug bill" at bounding box center [730, 286] width 512 height 48
type input "Carrie and Jude Aug bill"
click at [1100, 329] on div "Tell us more about your payment Enter payment amount SGD 857.13 857.13 Select C…" at bounding box center [730, 19] width 1461 height 1948
click at [673, 472] on input "RECURRING185" at bounding box center [730, 460] width 512 height 48
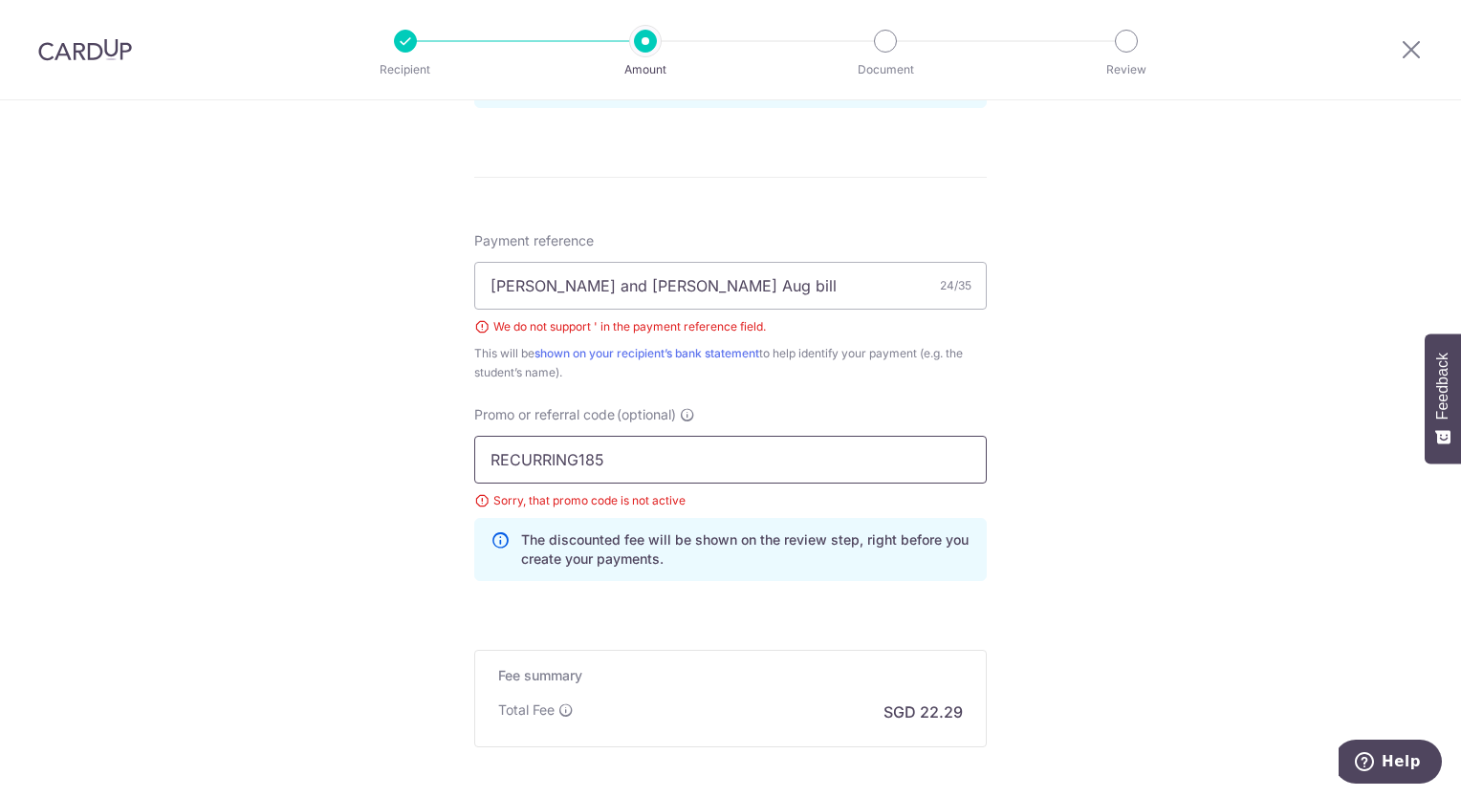
drag, startPoint x: 335, startPoint y: 462, endPoint x: 184, endPoint y: 459, distance: 151.1
click at [184, 459] on div "Tell us more about your payment Enter payment amount SGD 857.13 857.13 Select C…" at bounding box center [730, 19] width 1461 height 1948
type input "GET225"
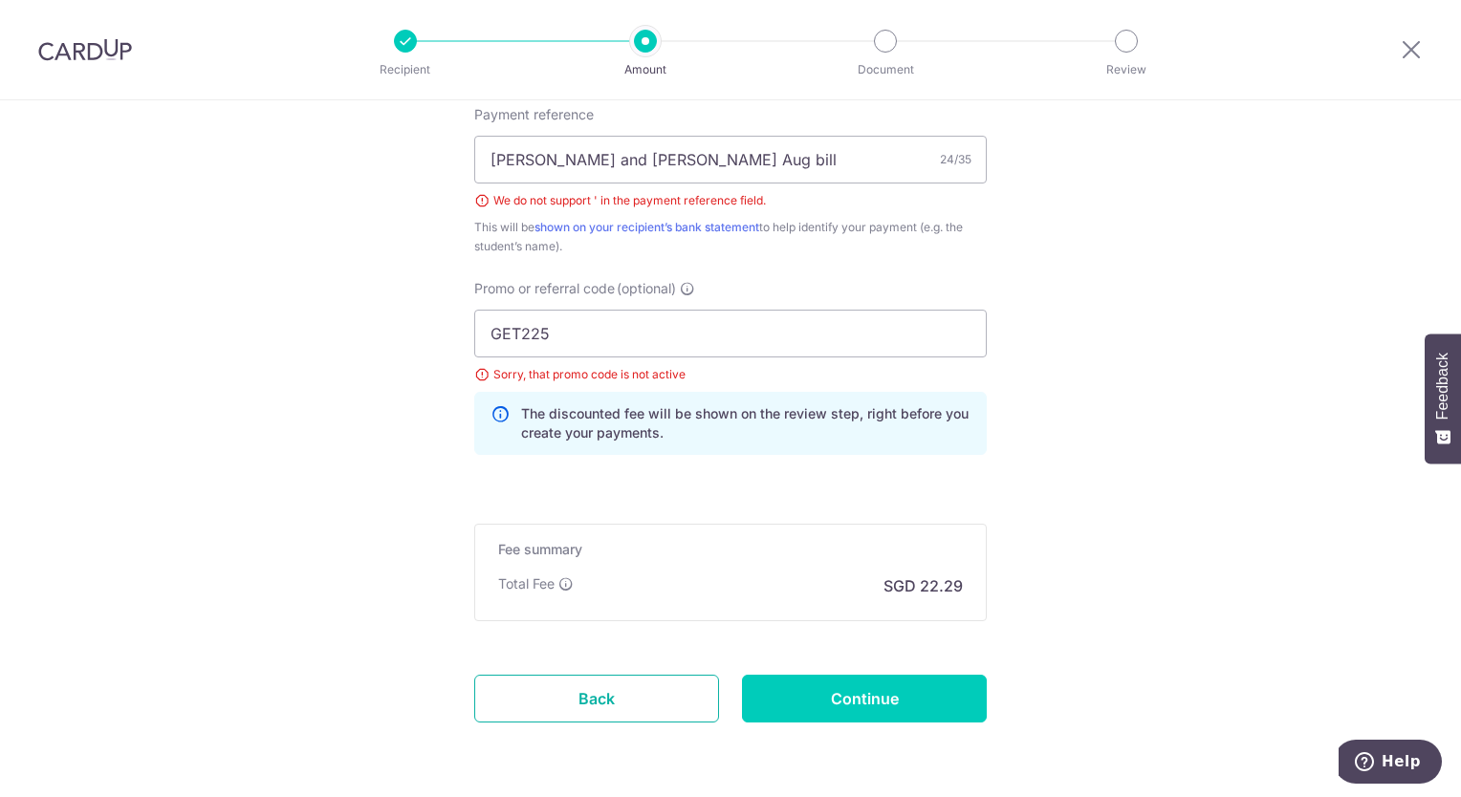
scroll to position [1151, 0]
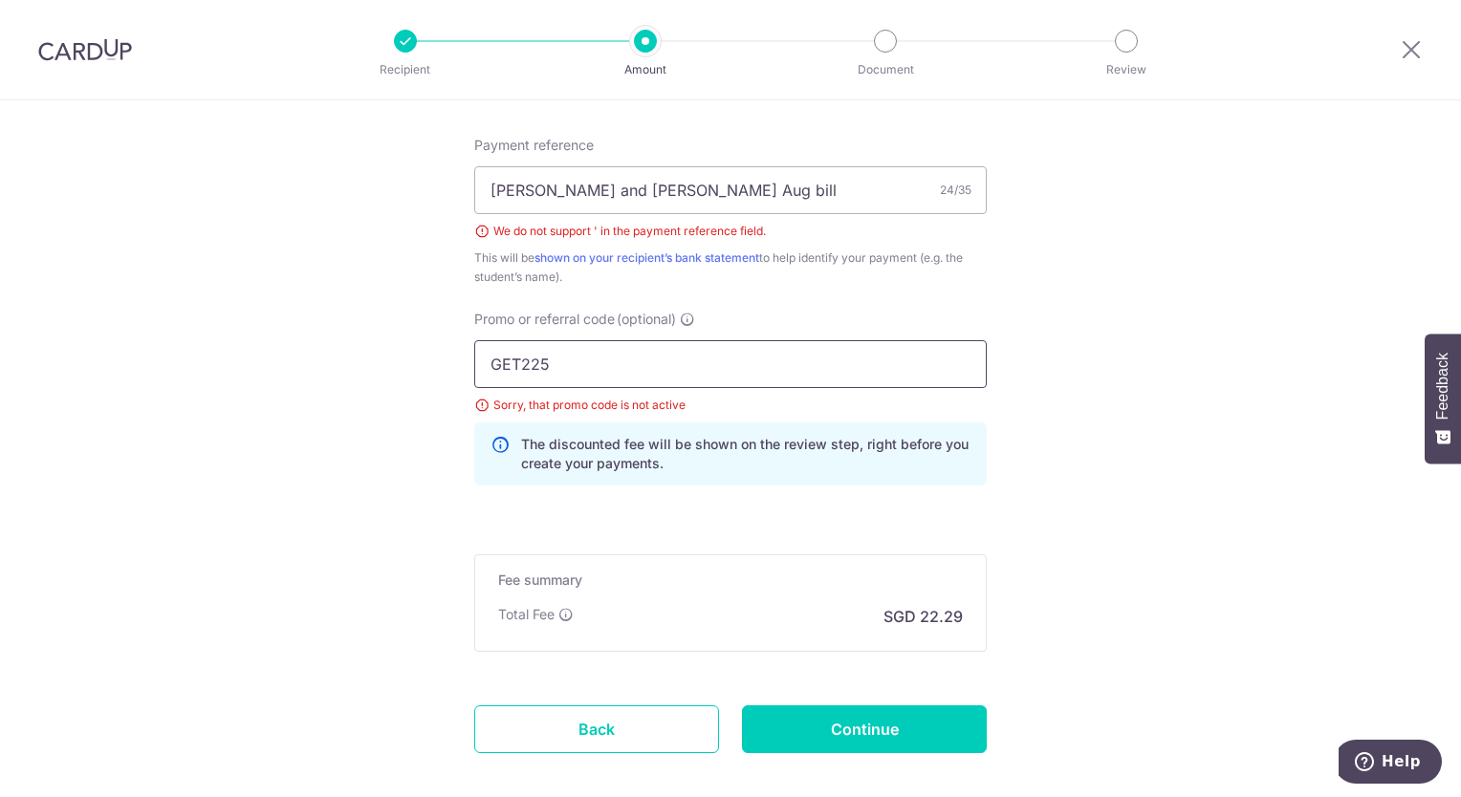
click at [649, 385] on div "GET225 Sorry, that promo code is not active The discounted fee will be shown on…" at bounding box center [730, 412] width 512 height 145
drag, startPoint x: 604, startPoint y: 348, endPoint x: 324, endPoint y: 338, distance: 280.3
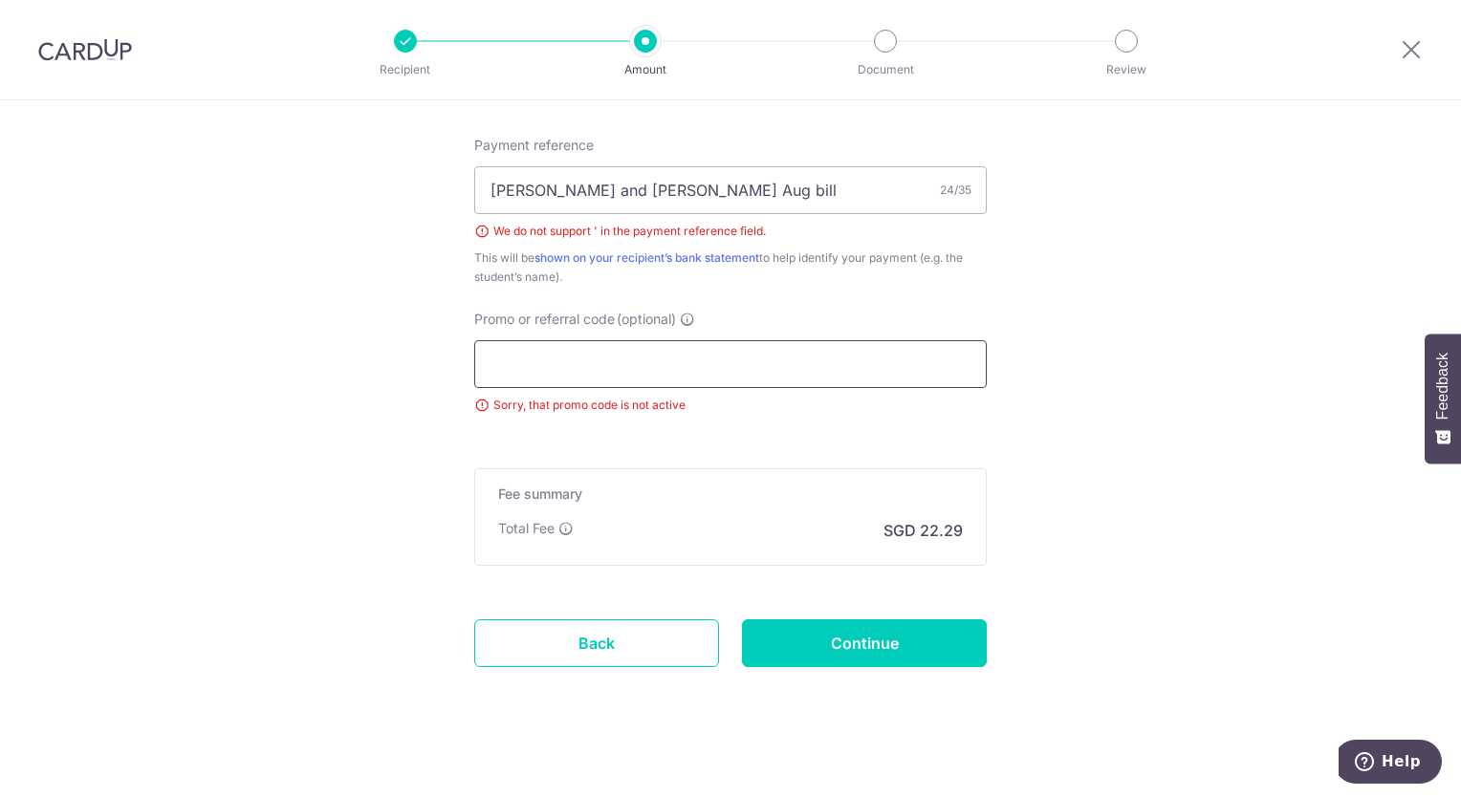
click at [790, 354] on input "Promo or referral code (optional)" at bounding box center [730, 364] width 512 height 48
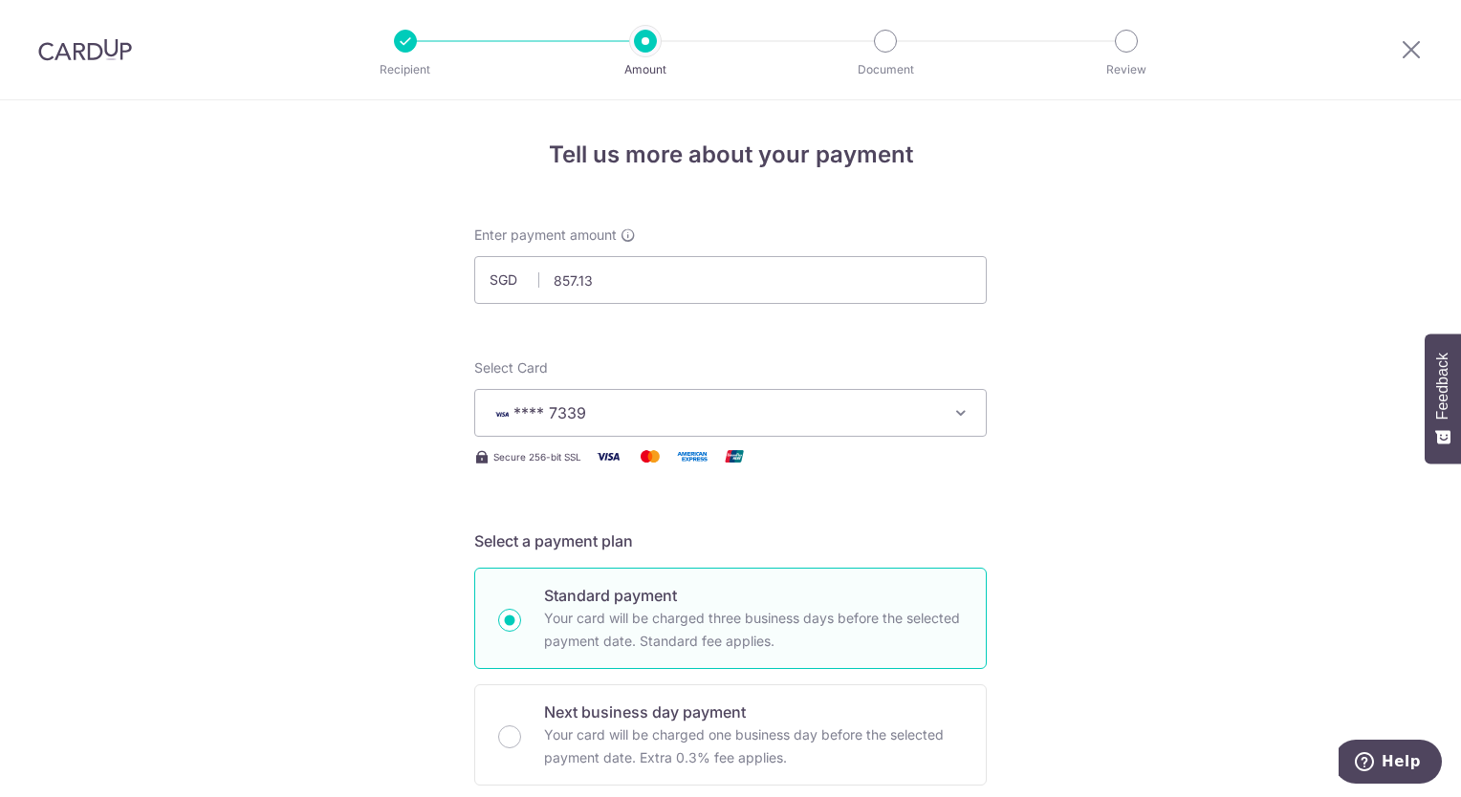
scroll to position [0, 0]
click at [670, 425] on button "**** 7339" at bounding box center [730, 414] width 512 height 48
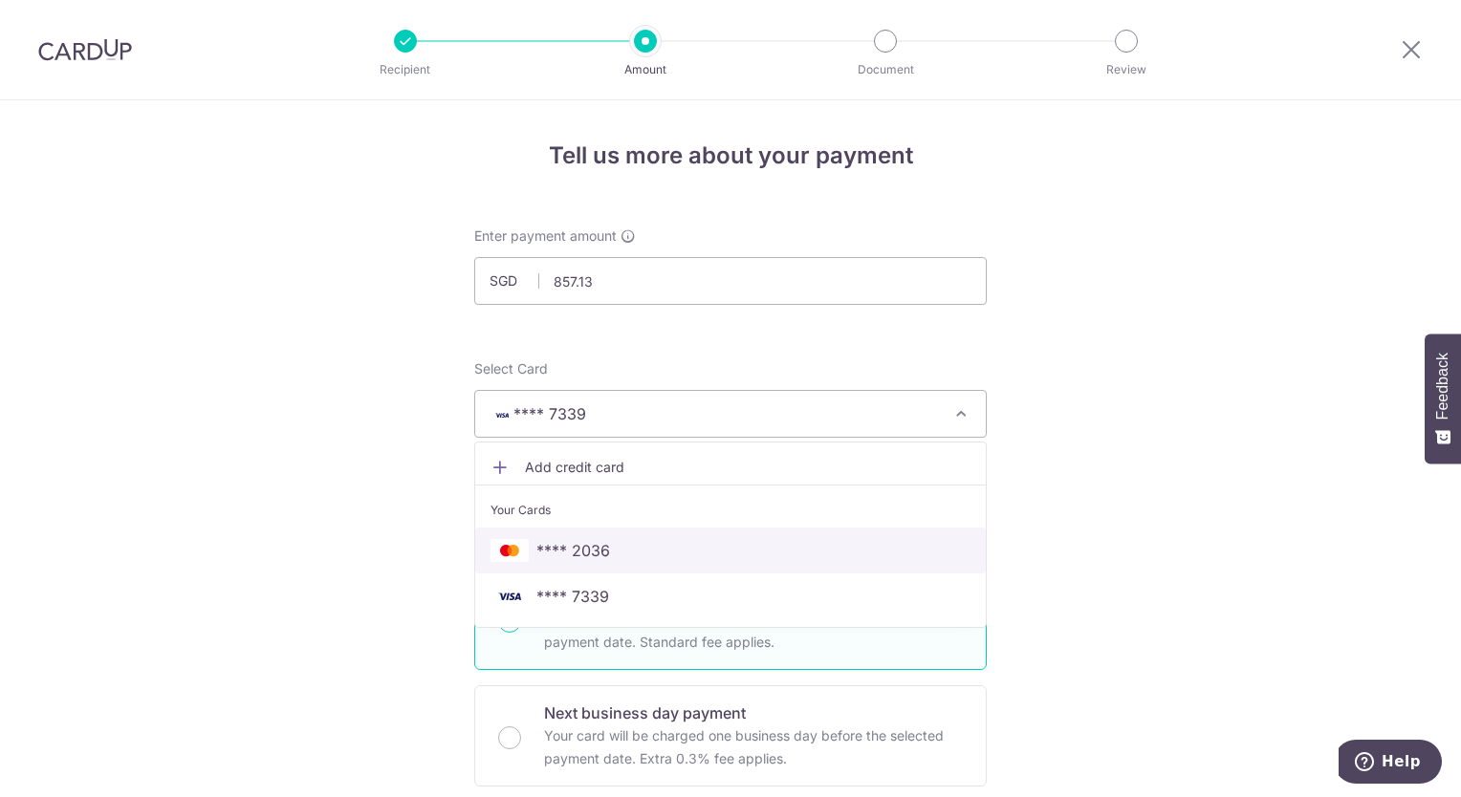
click at [583, 554] on span "**** 2036" at bounding box center [573, 550] width 74 height 23
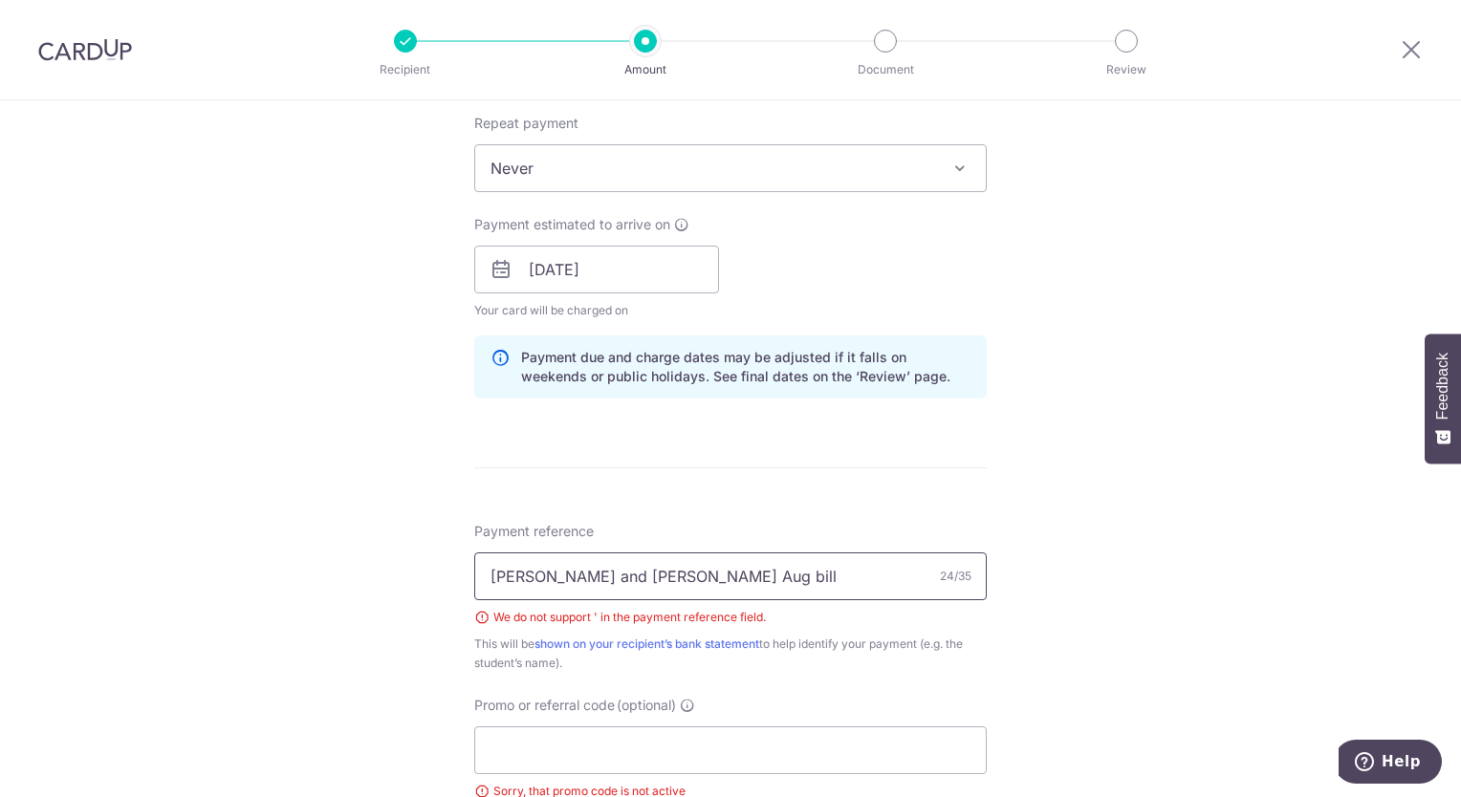
scroll to position [956, 0]
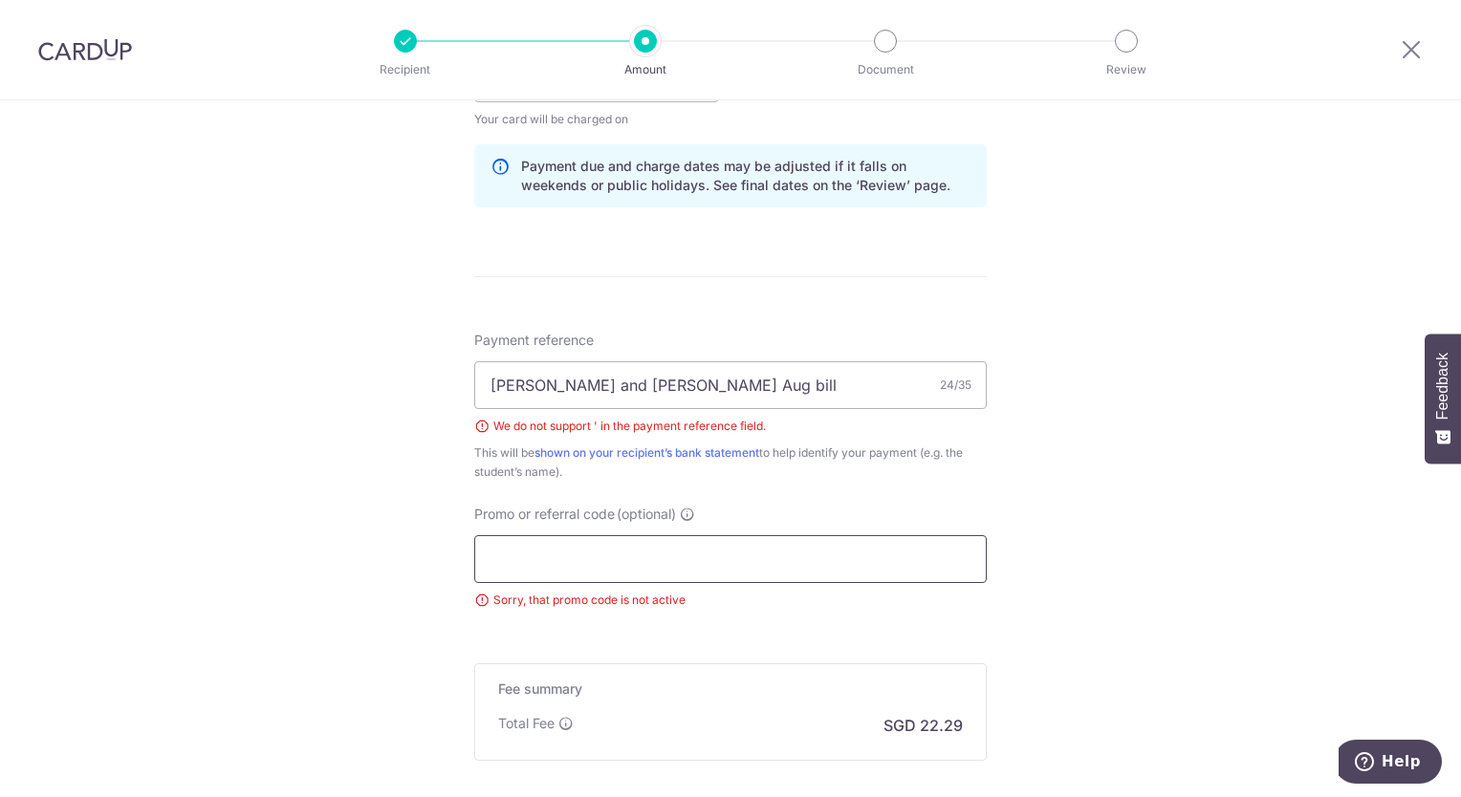
click at [627, 557] on input "Promo or referral code (optional)" at bounding box center [730, 559] width 512 height 48
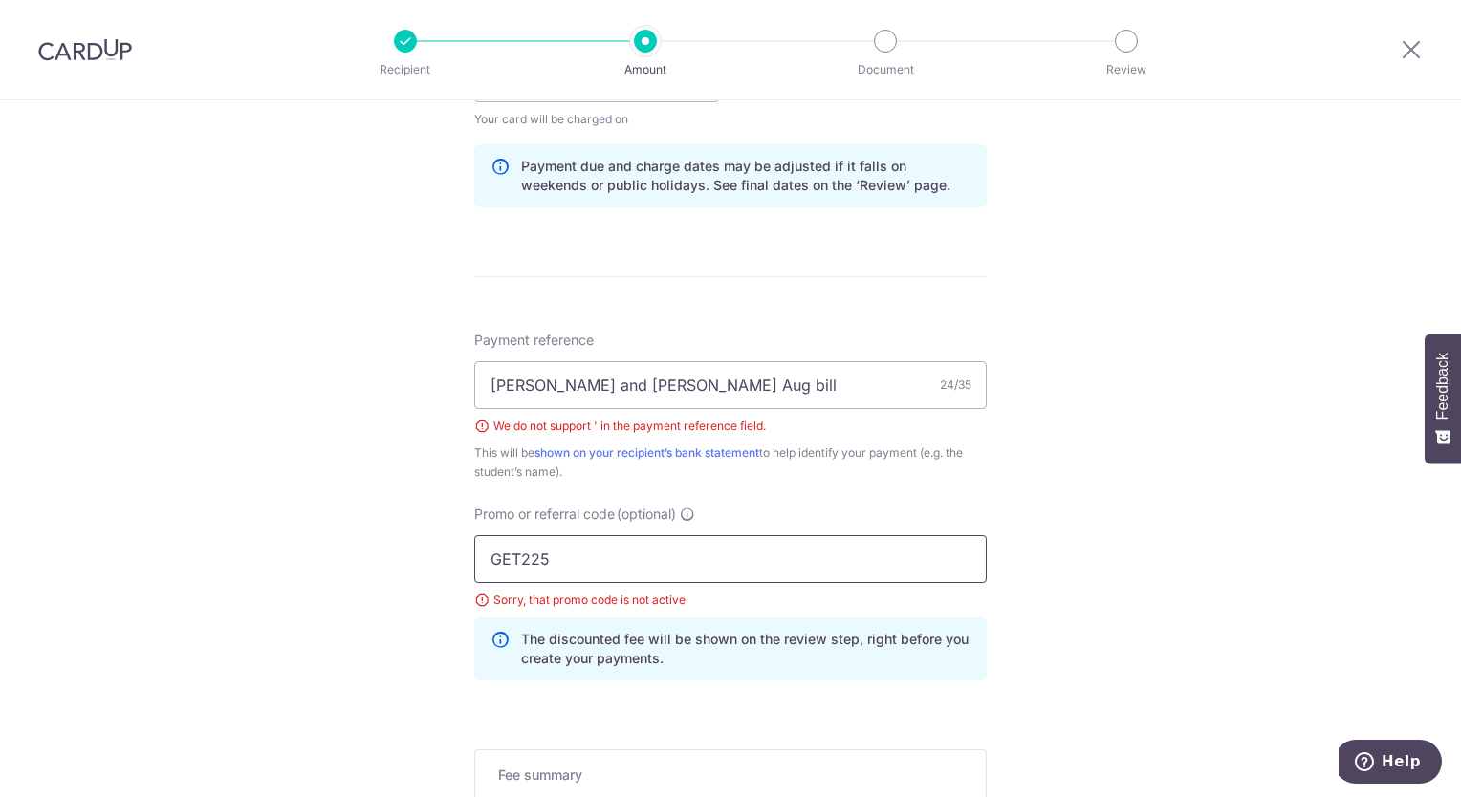
type input "GET225"
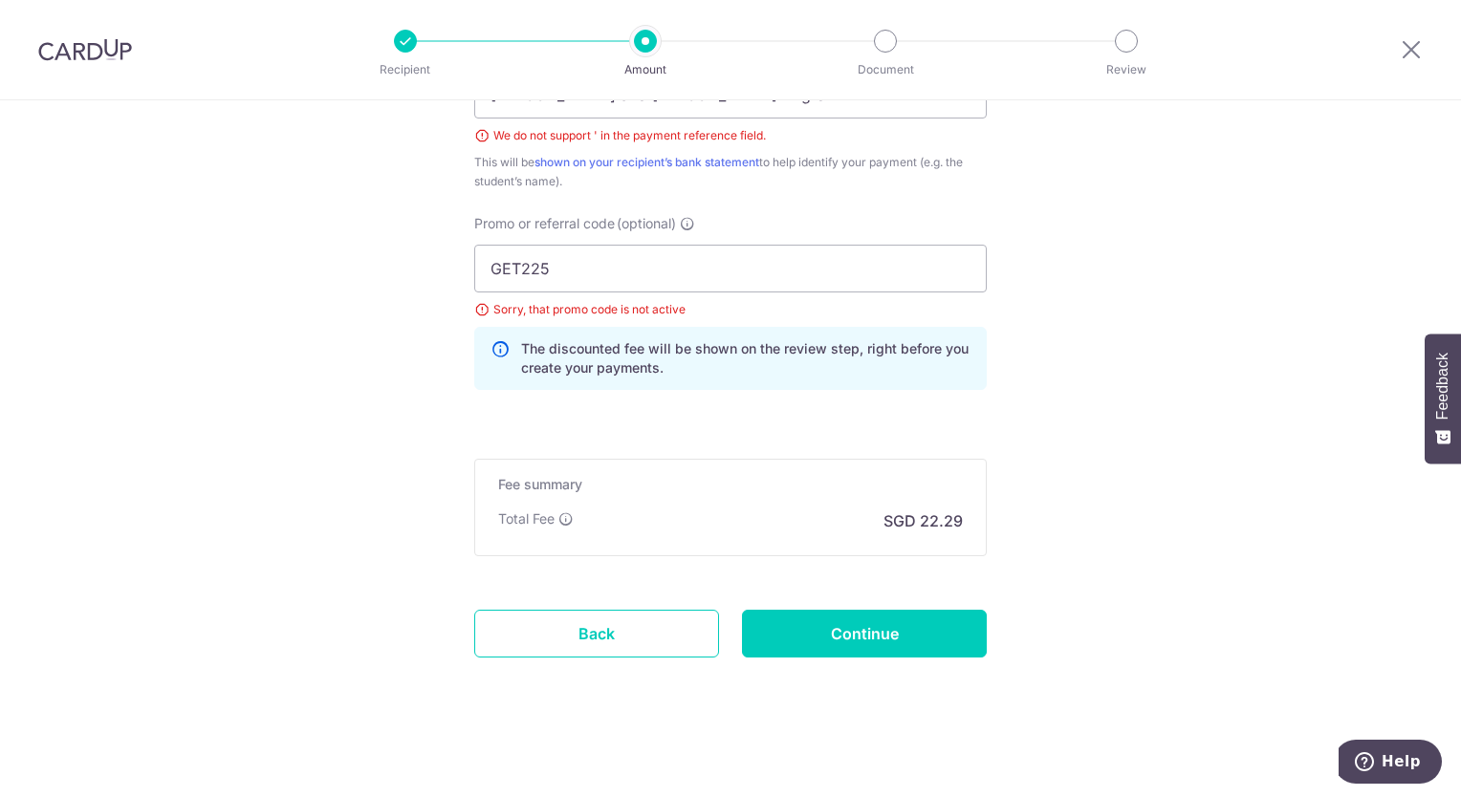
click at [952, 522] on p "SGD 22.29" at bounding box center [922, 521] width 79 height 23
click at [837, 309] on div "Sorry, that promo code is not active" at bounding box center [730, 309] width 512 height 19
click at [870, 633] on input "Continue" at bounding box center [864, 634] width 245 height 48
type input "Create Schedule"
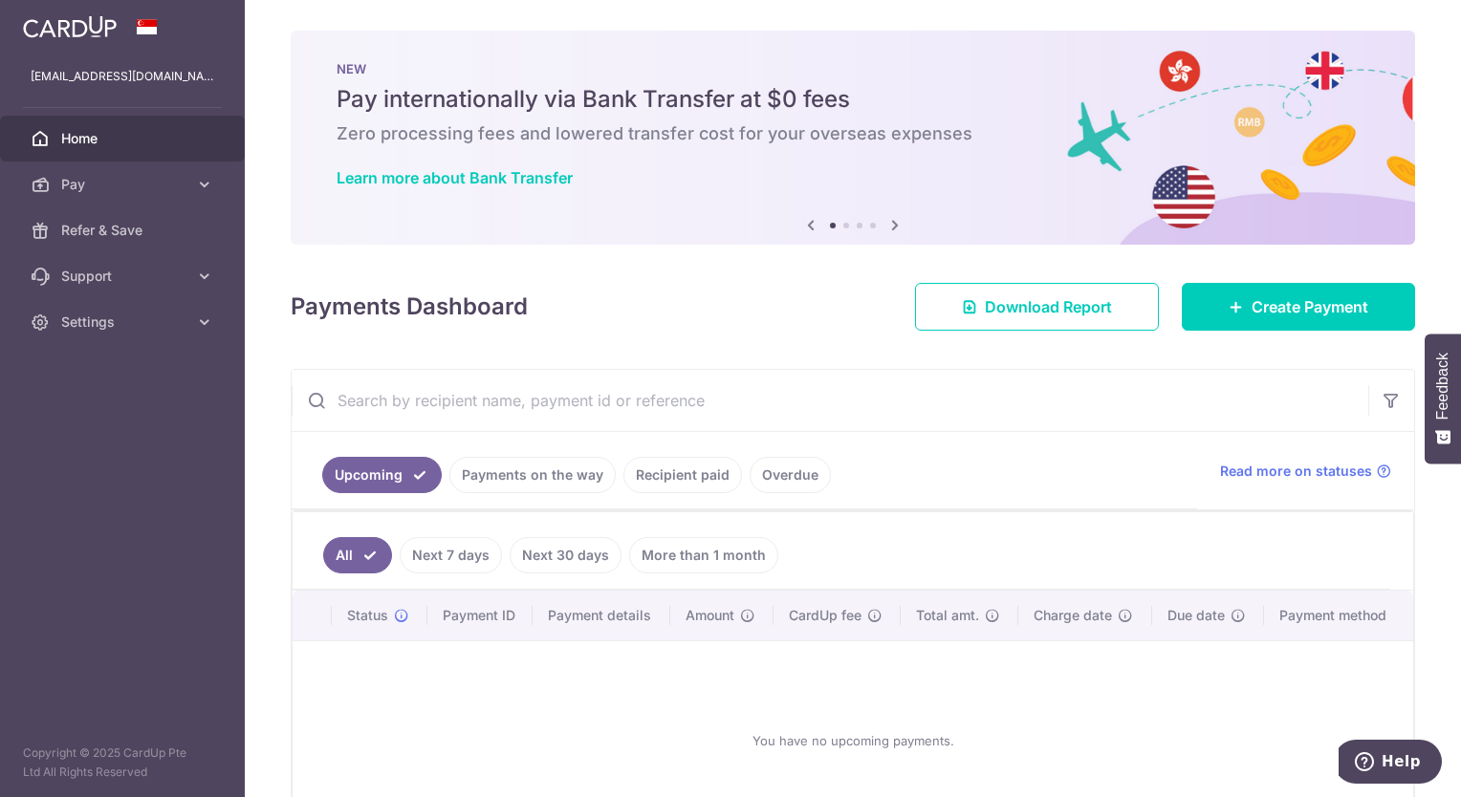
click at [95, 28] on img at bounding box center [70, 26] width 94 height 23
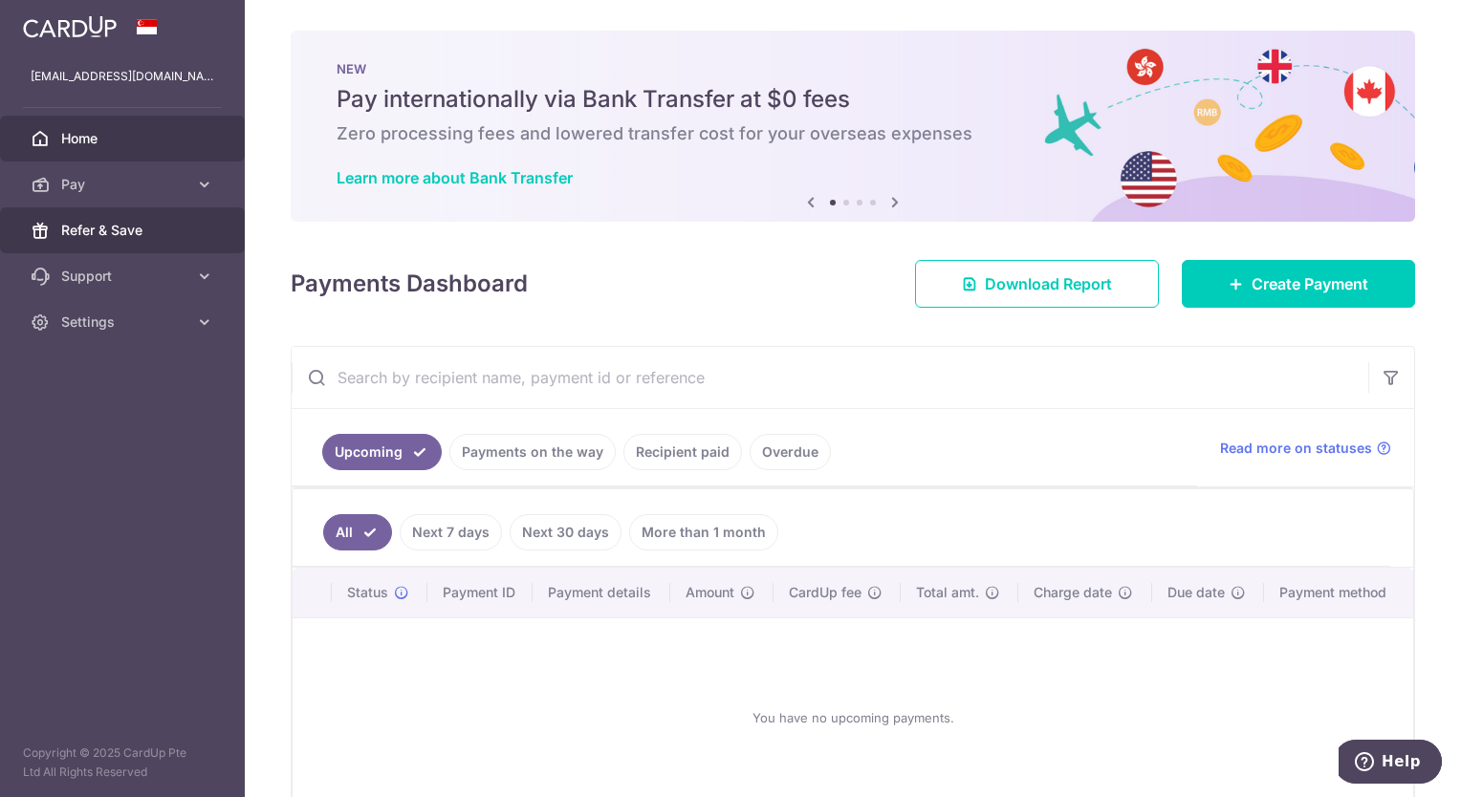
click at [106, 243] on link "Refer & Save" at bounding box center [122, 230] width 245 height 46
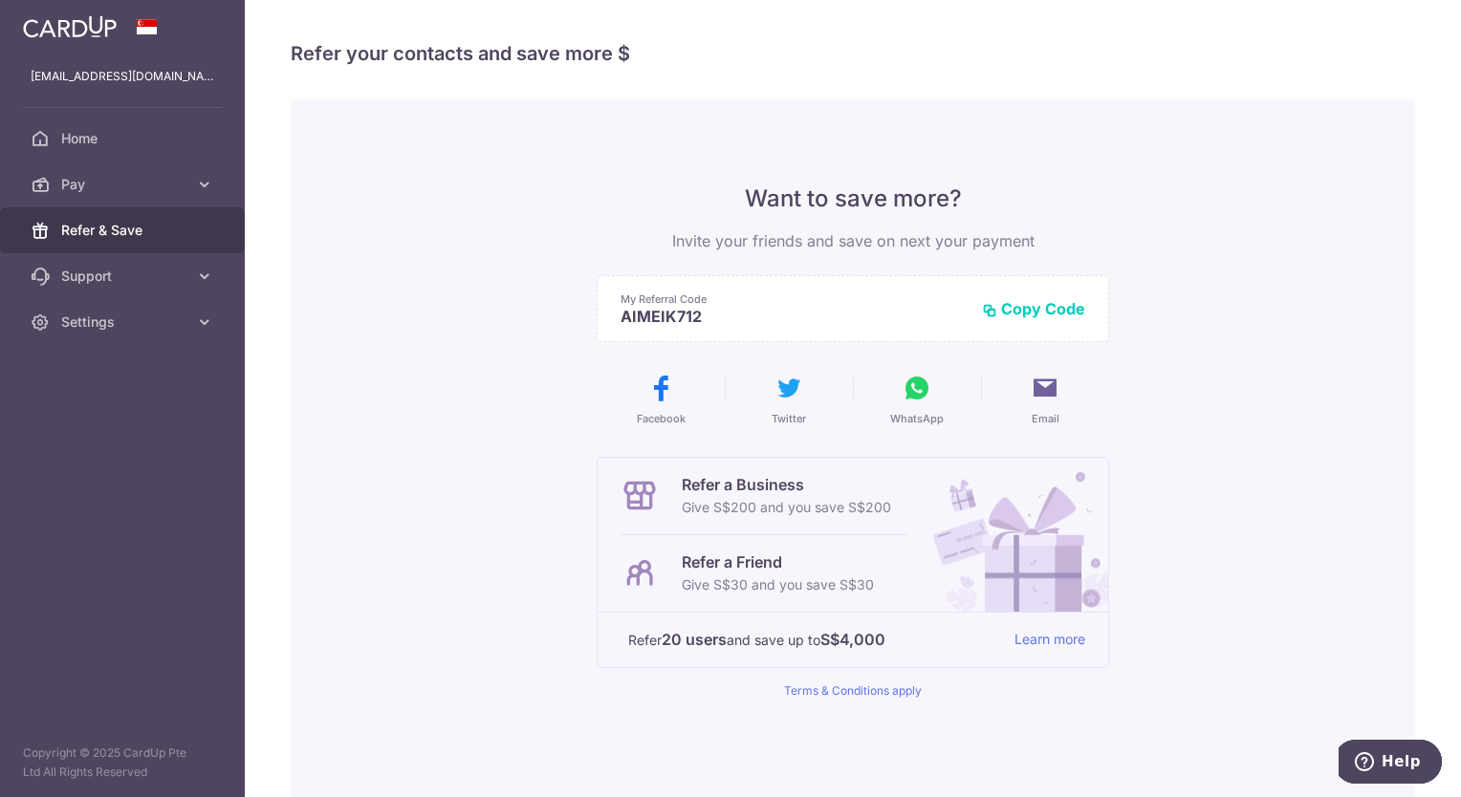
click at [39, 26] on img at bounding box center [70, 26] width 94 height 23
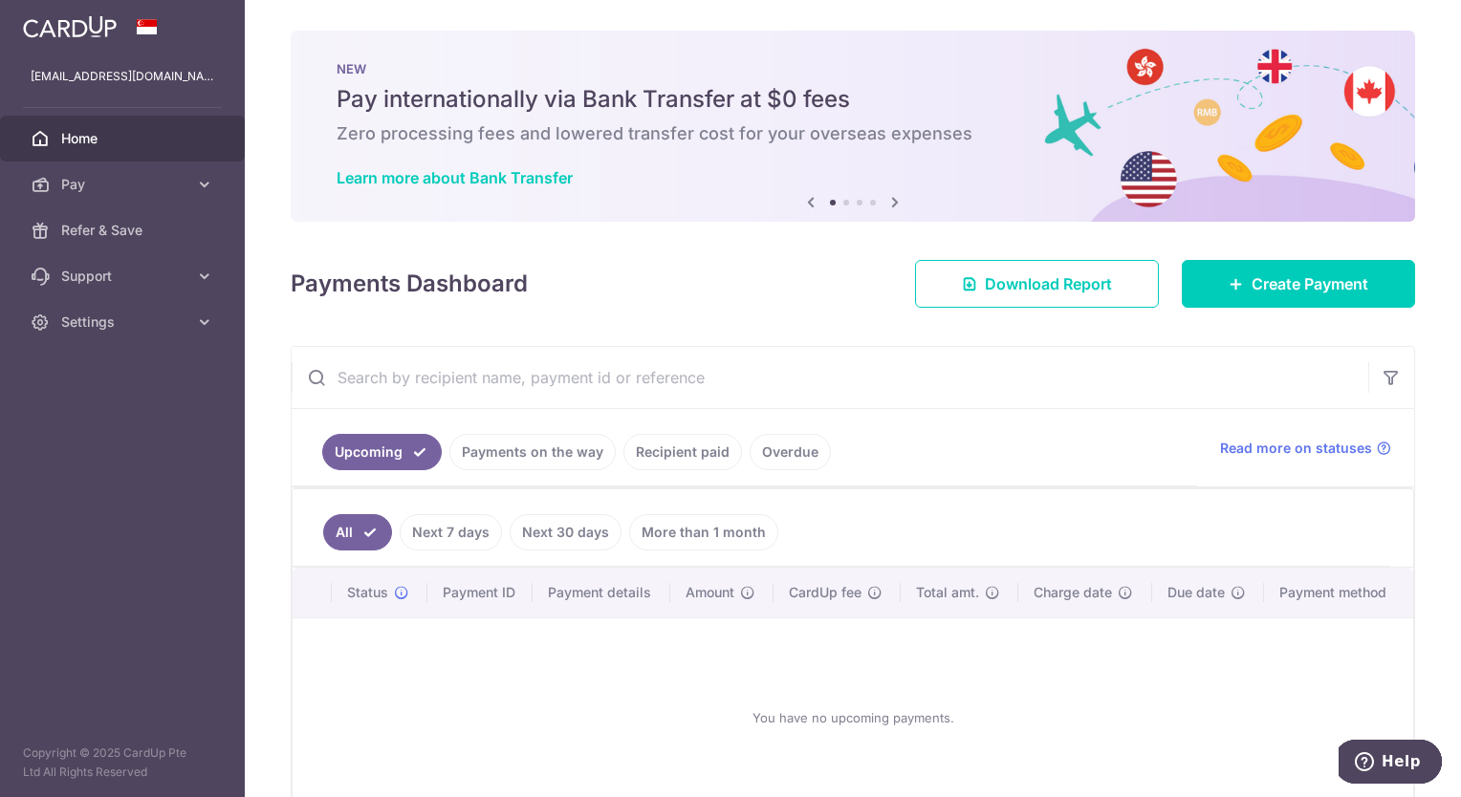
click at [151, 23] on span at bounding box center [147, 26] width 23 height 15
click at [75, 75] on p "koayam@gmail.com" at bounding box center [123, 76] width 184 height 19
click at [66, 33] on img at bounding box center [70, 26] width 94 height 23
click at [197, 275] on icon at bounding box center [204, 276] width 19 height 19
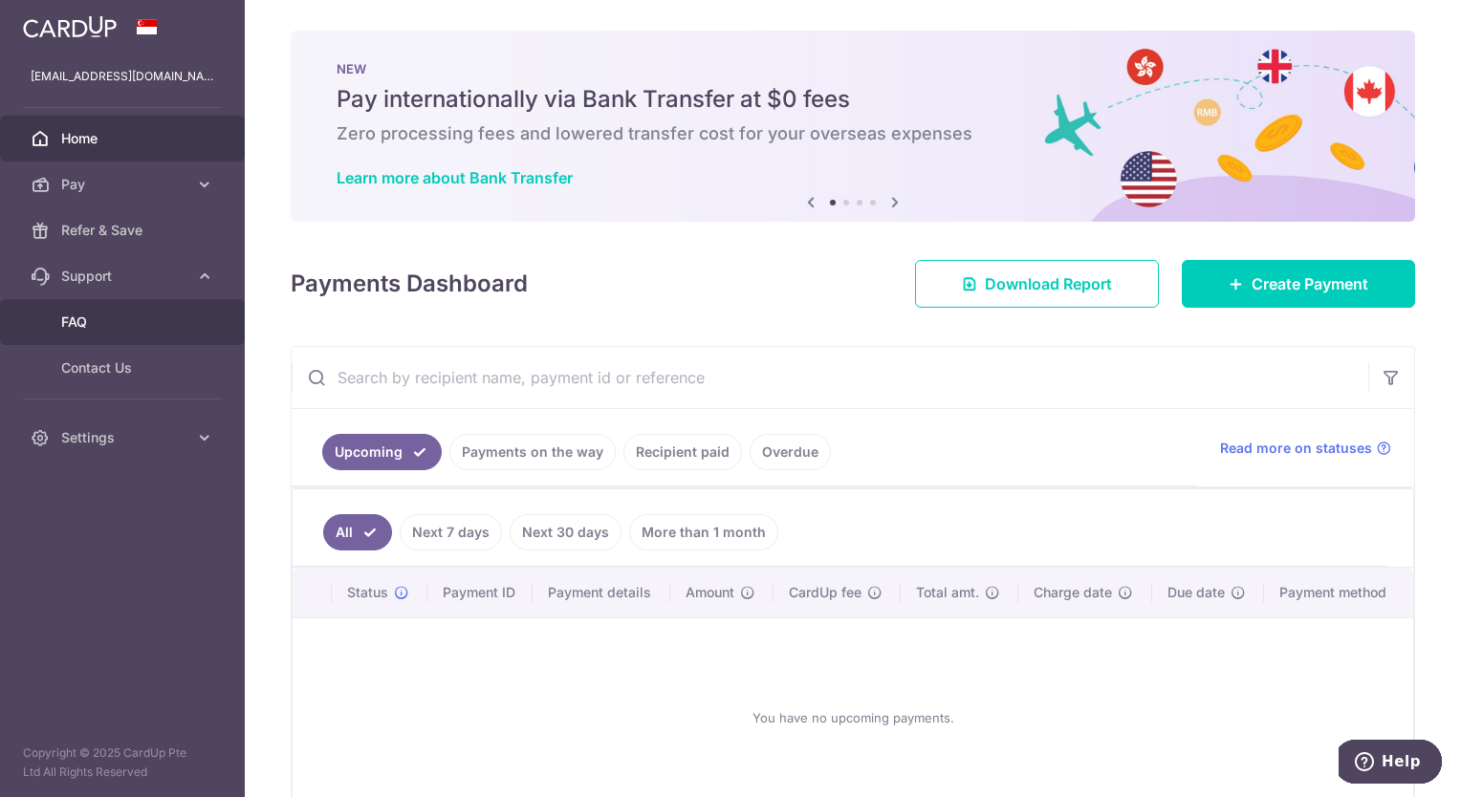
click at [87, 330] on span "FAQ" at bounding box center [124, 322] width 126 height 19
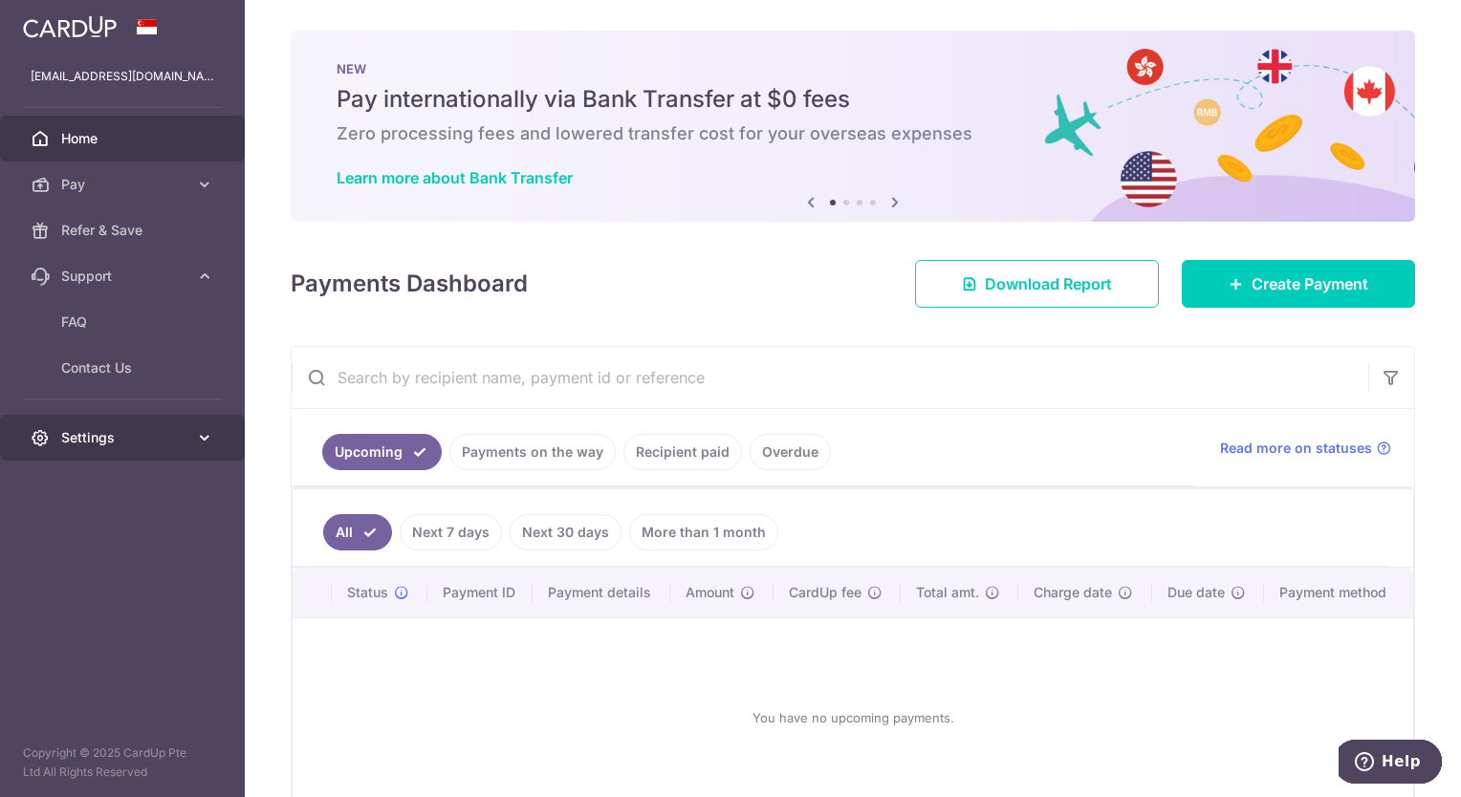
click at [131, 433] on span "Settings" at bounding box center [124, 437] width 126 height 19
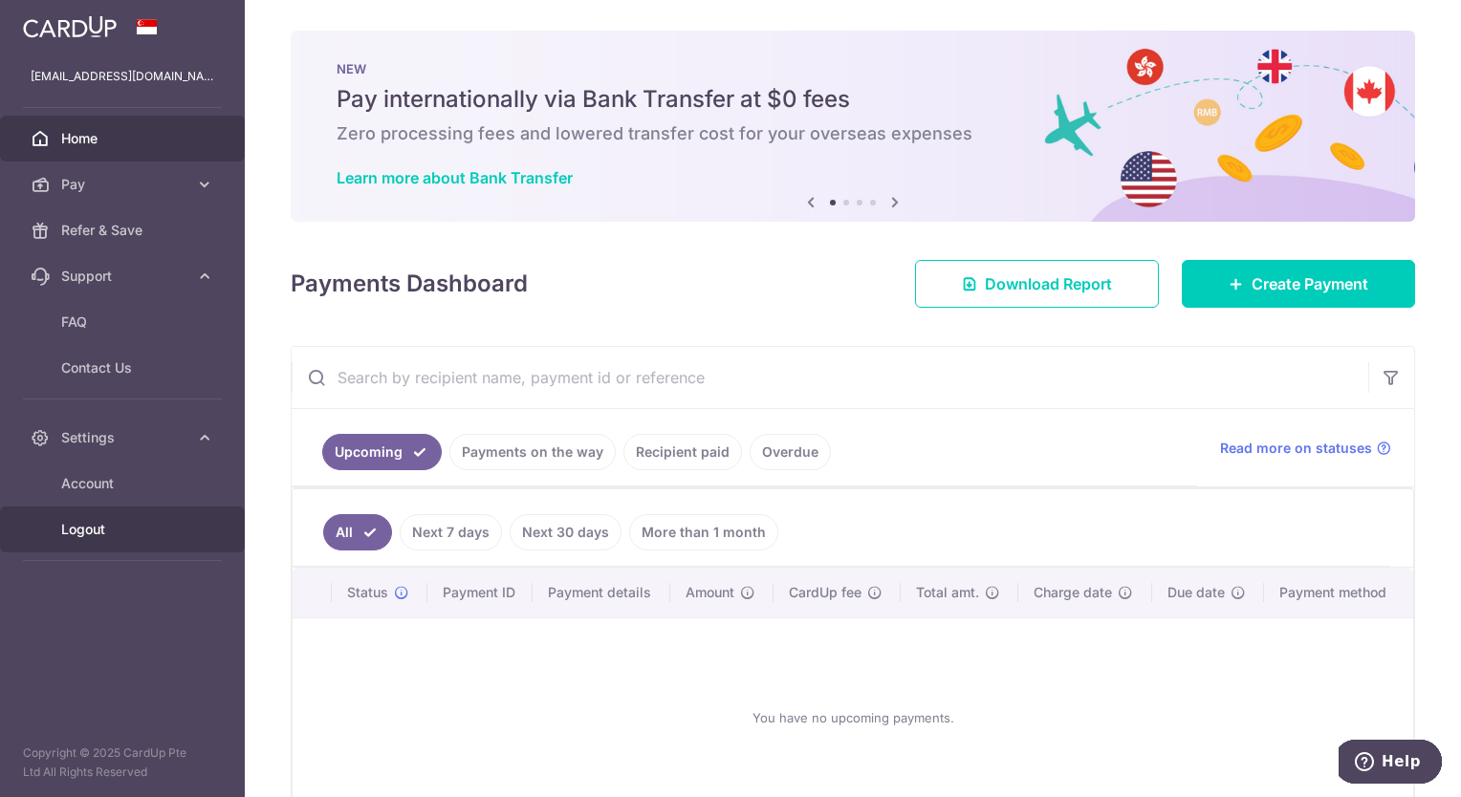
click at [103, 533] on span "Logout" at bounding box center [124, 529] width 126 height 19
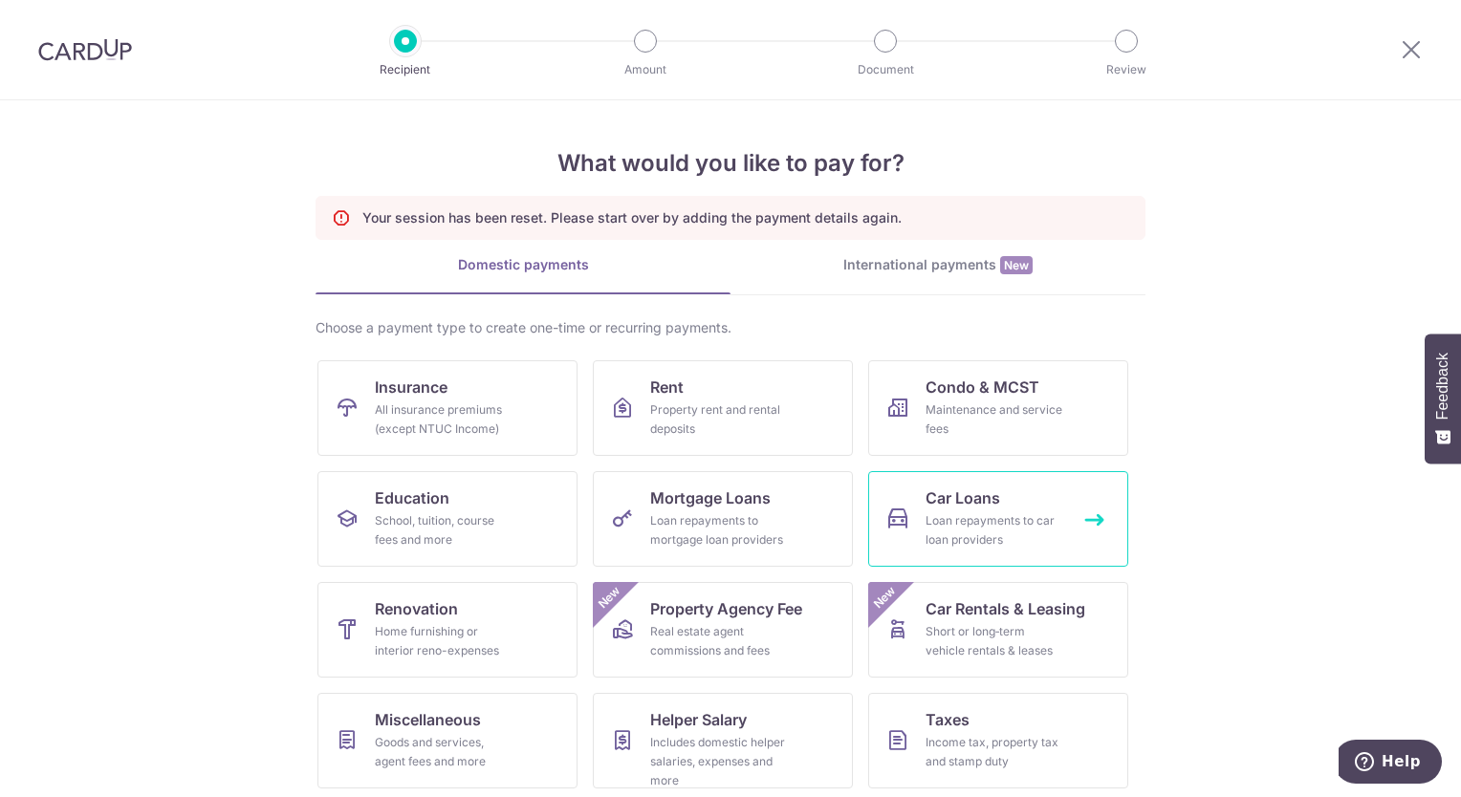
scroll to position [116, 0]
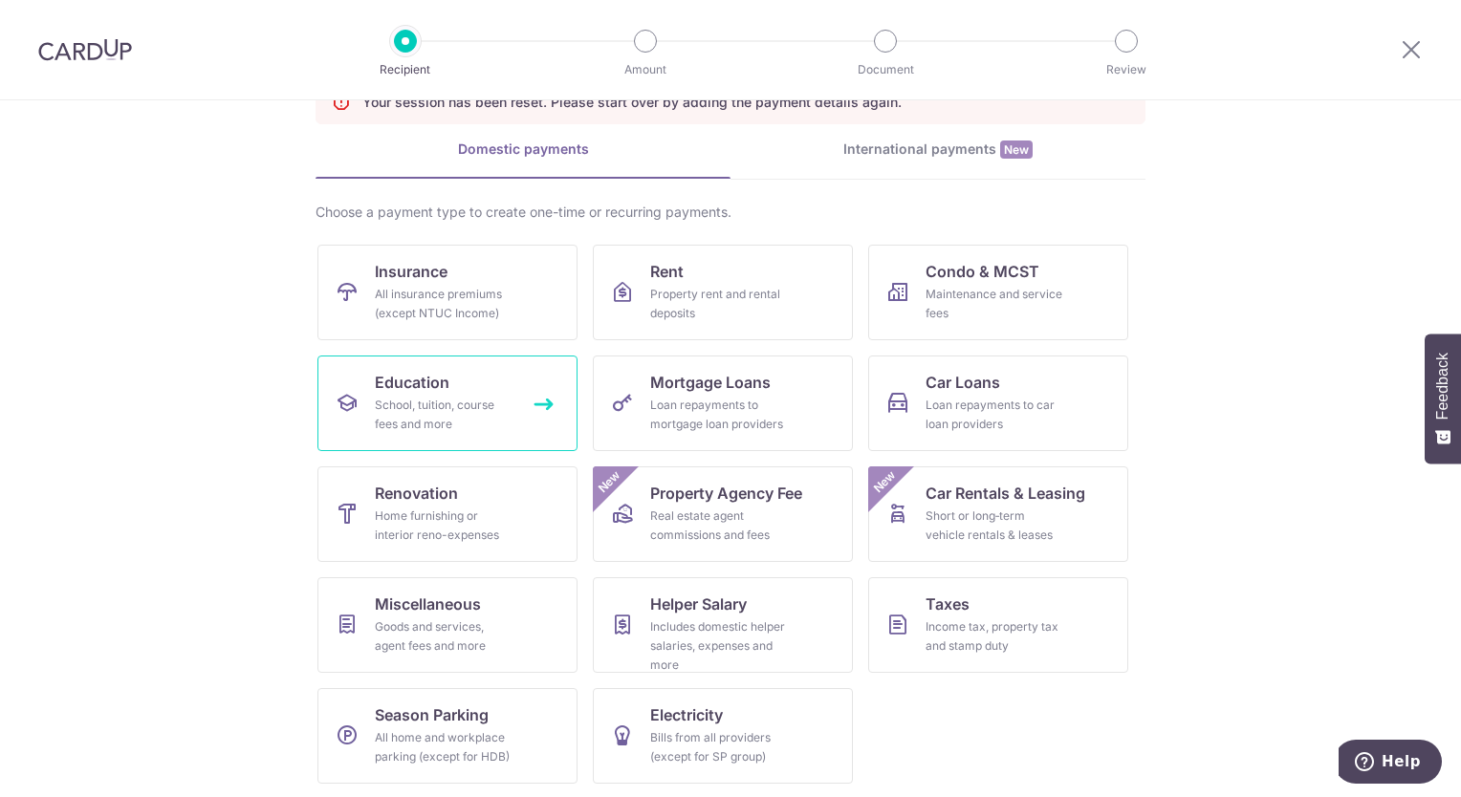
click at [444, 405] on div "School, tuition, course fees and more" at bounding box center [444, 415] width 138 height 38
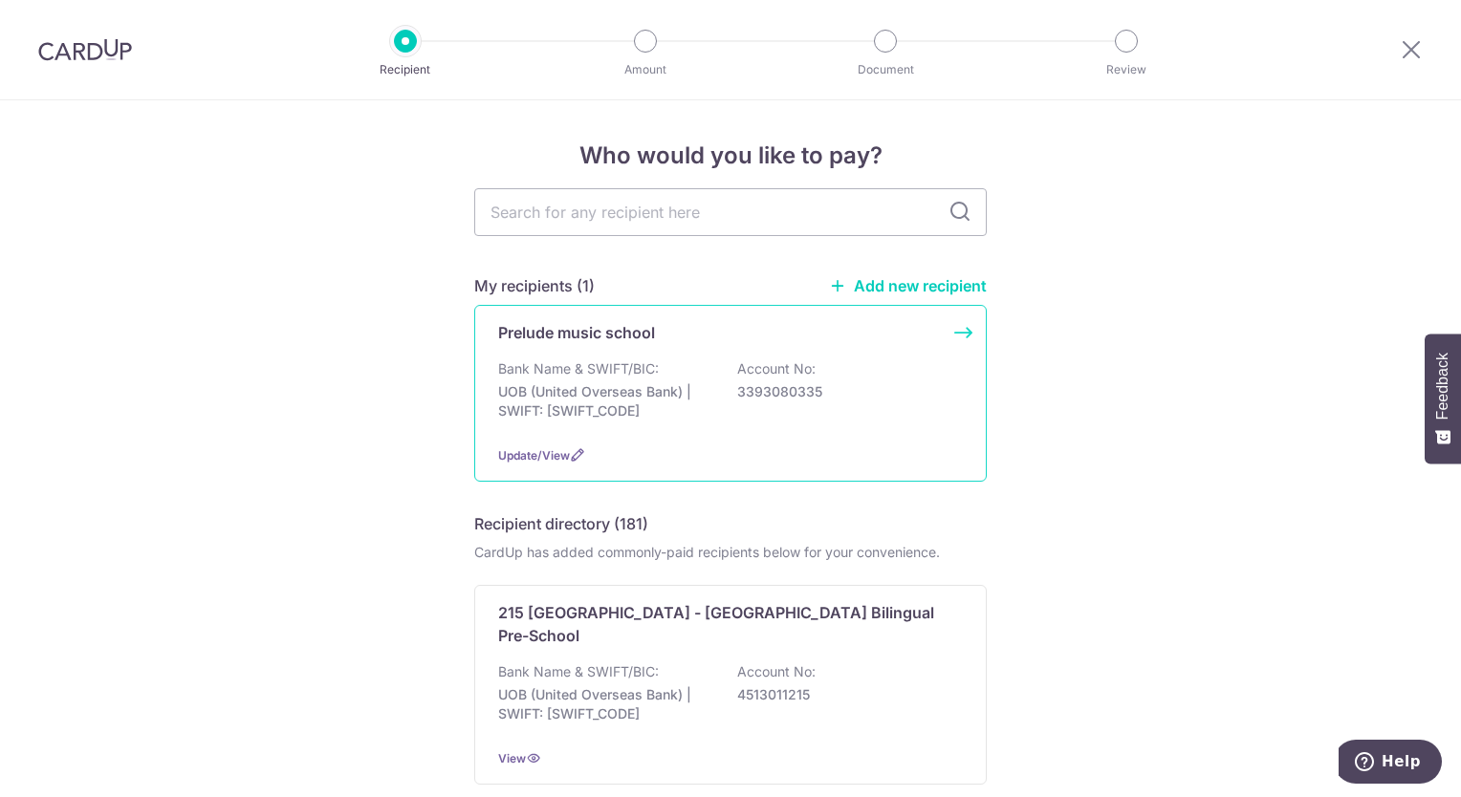
click at [711, 358] on div "Prelude music school Bank Name & SWIFT/BIC: UOB (United Overseas Bank) | SWIFT:…" at bounding box center [730, 393] width 512 height 177
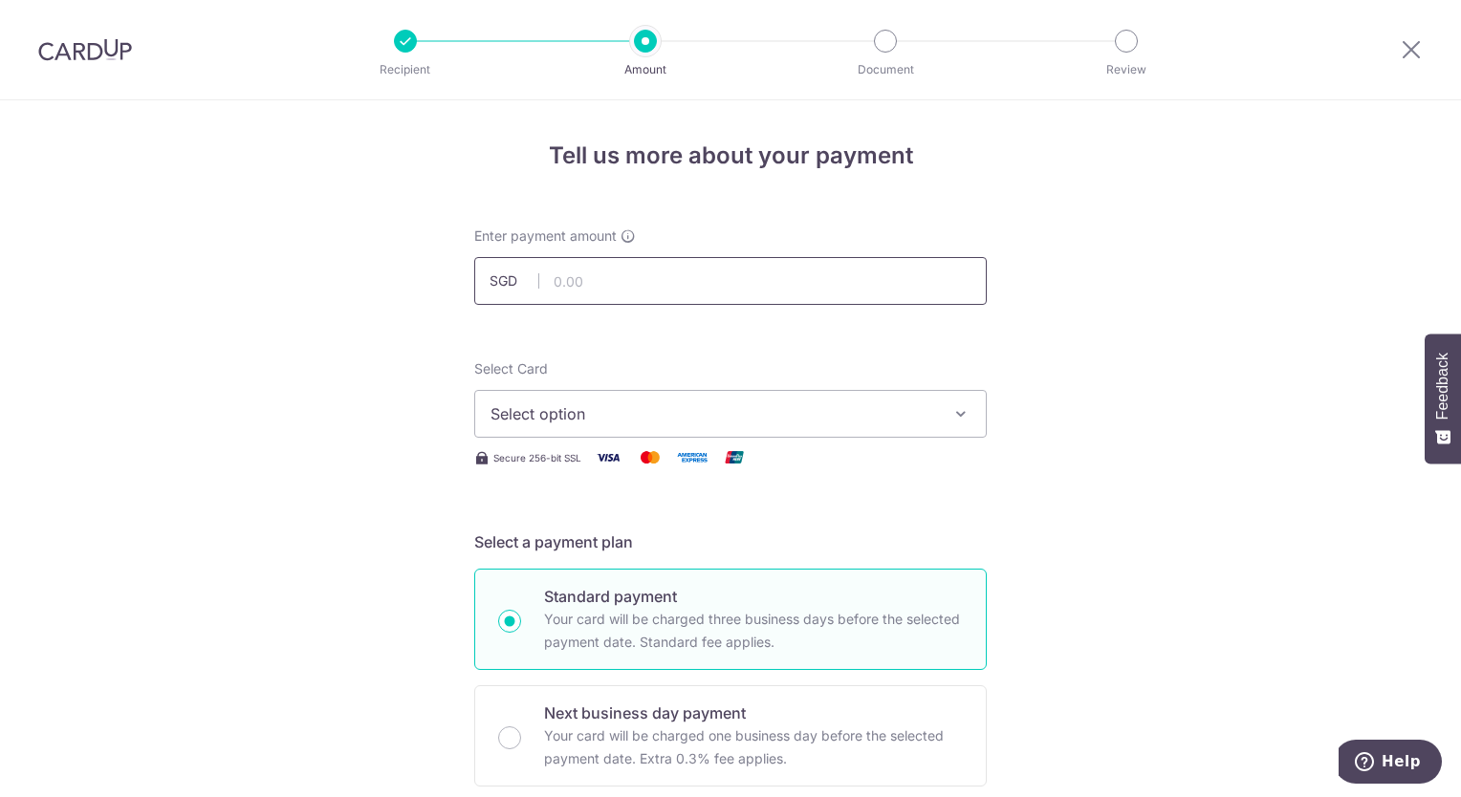
click at [597, 277] on input "text" at bounding box center [730, 281] width 512 height 48
type input "857.13"
type input "[PERSON_NAME] and [PERSON_NAME] Aug bill"
type input "GET225"
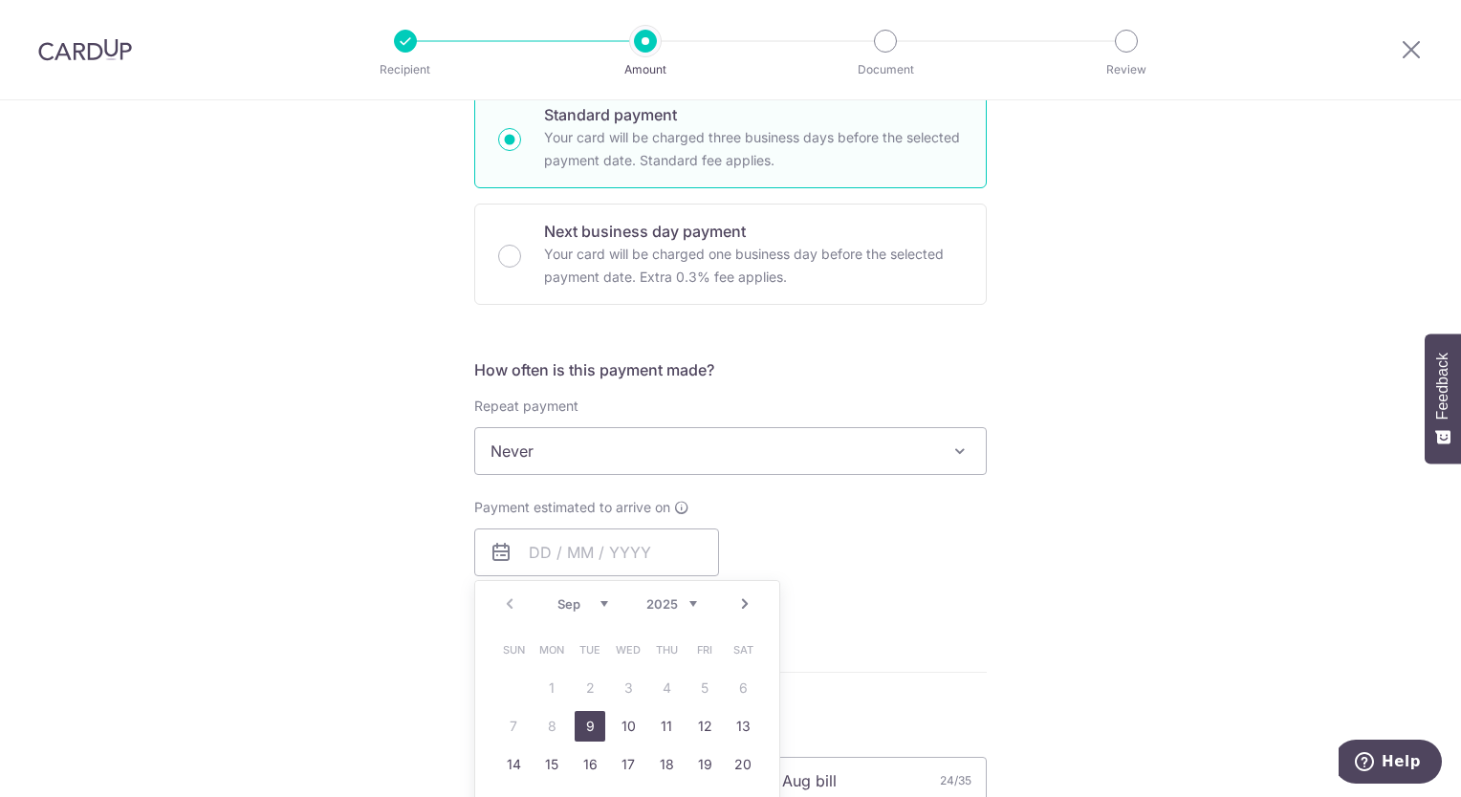
click at [587, 729] on link "9" at bounding box center [590, 726] width 31 height 31
type input "[DATE]"
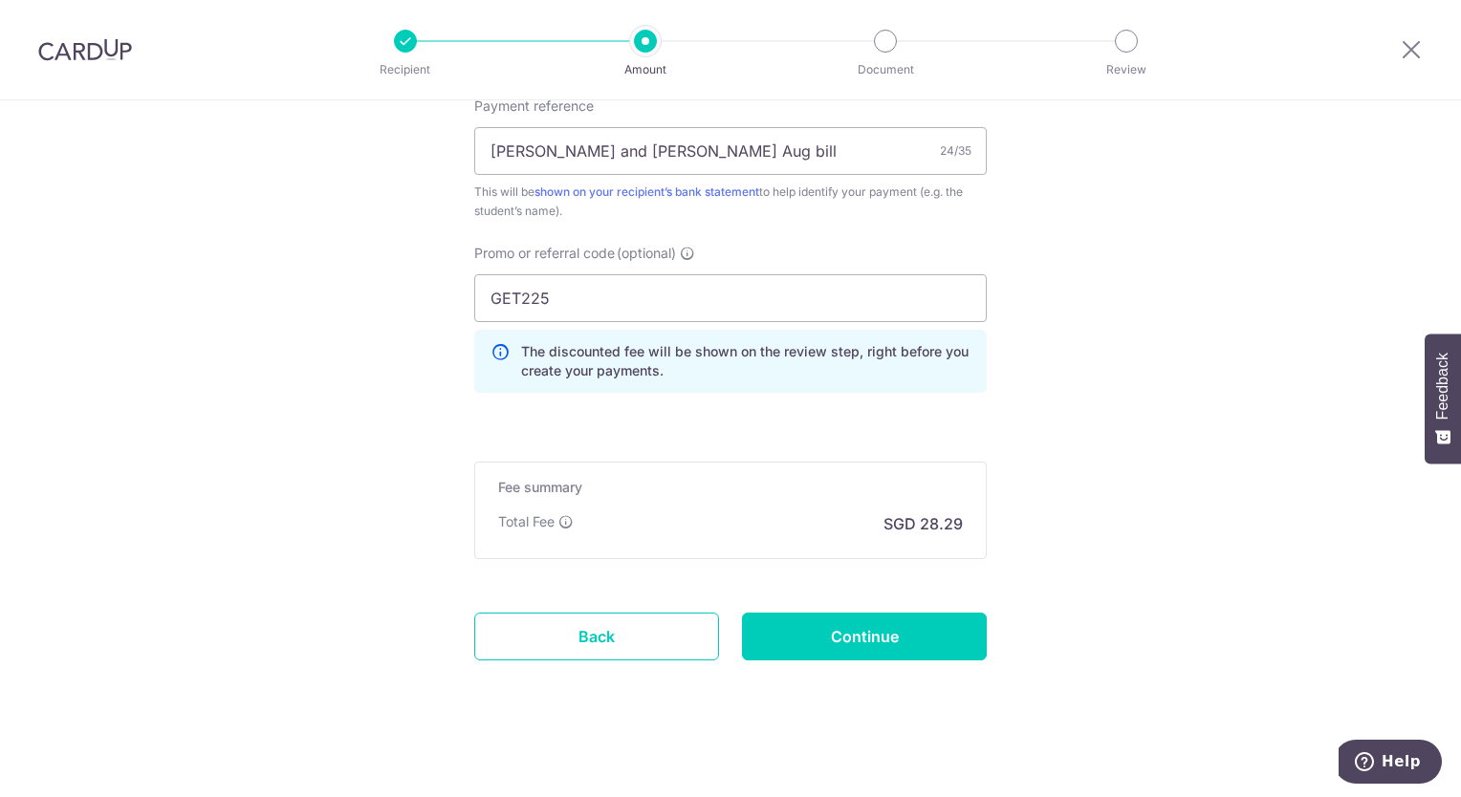
scroll to position [1193, 0]
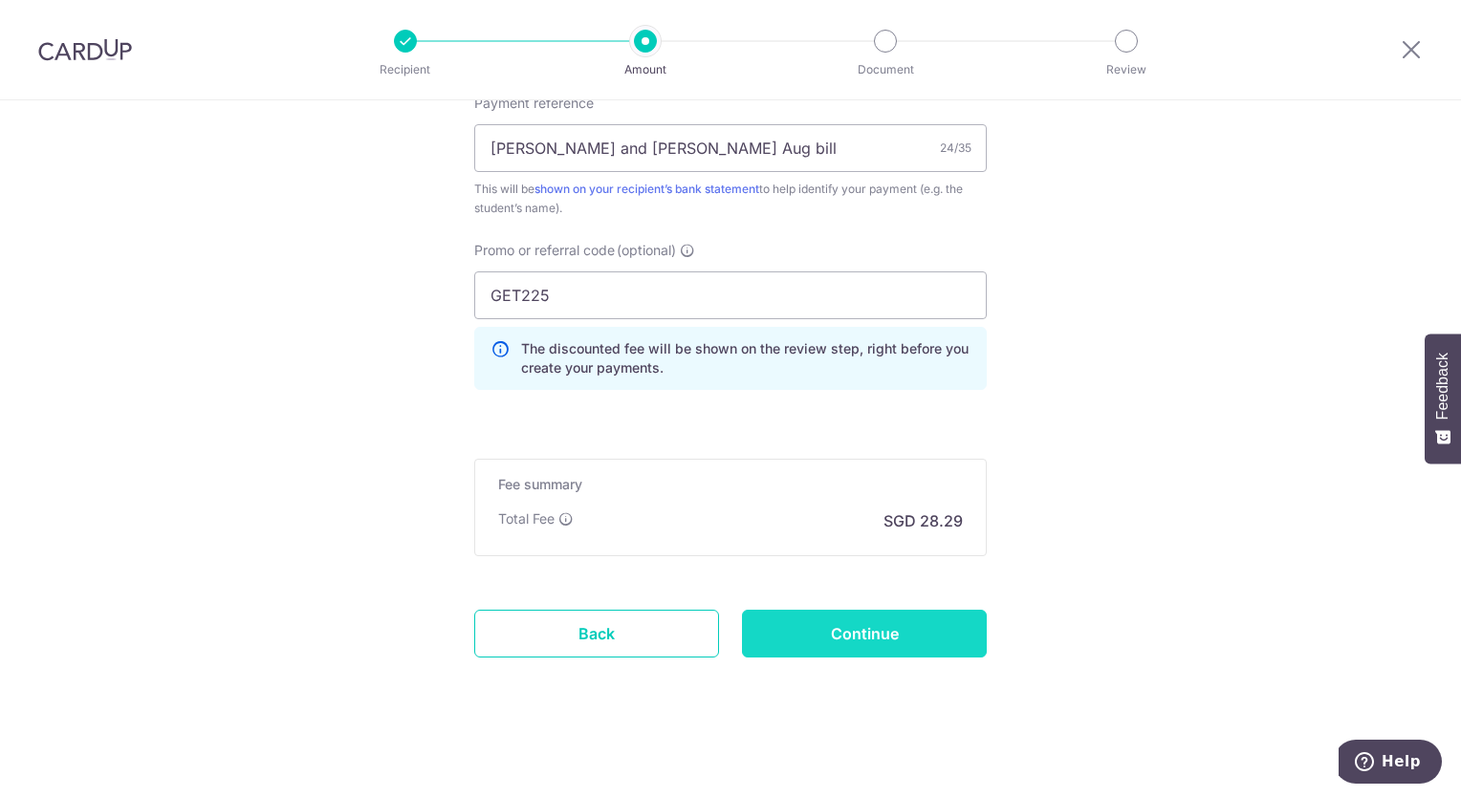
click at [868, 641] on input "Continue" at bounding box center [864, 634] width 245 height 48
type input "Create Schedule"
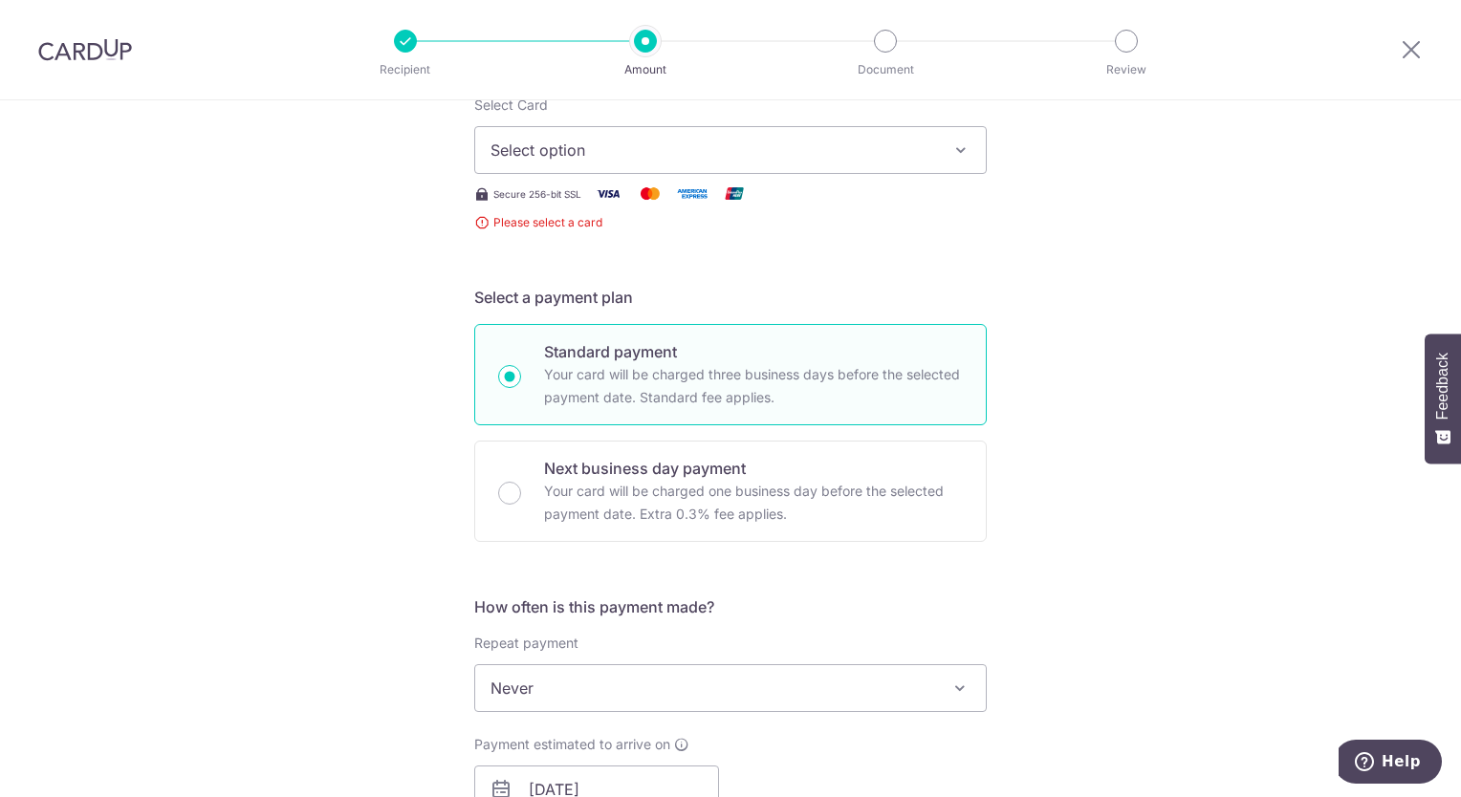
scroll to position [89, 0]
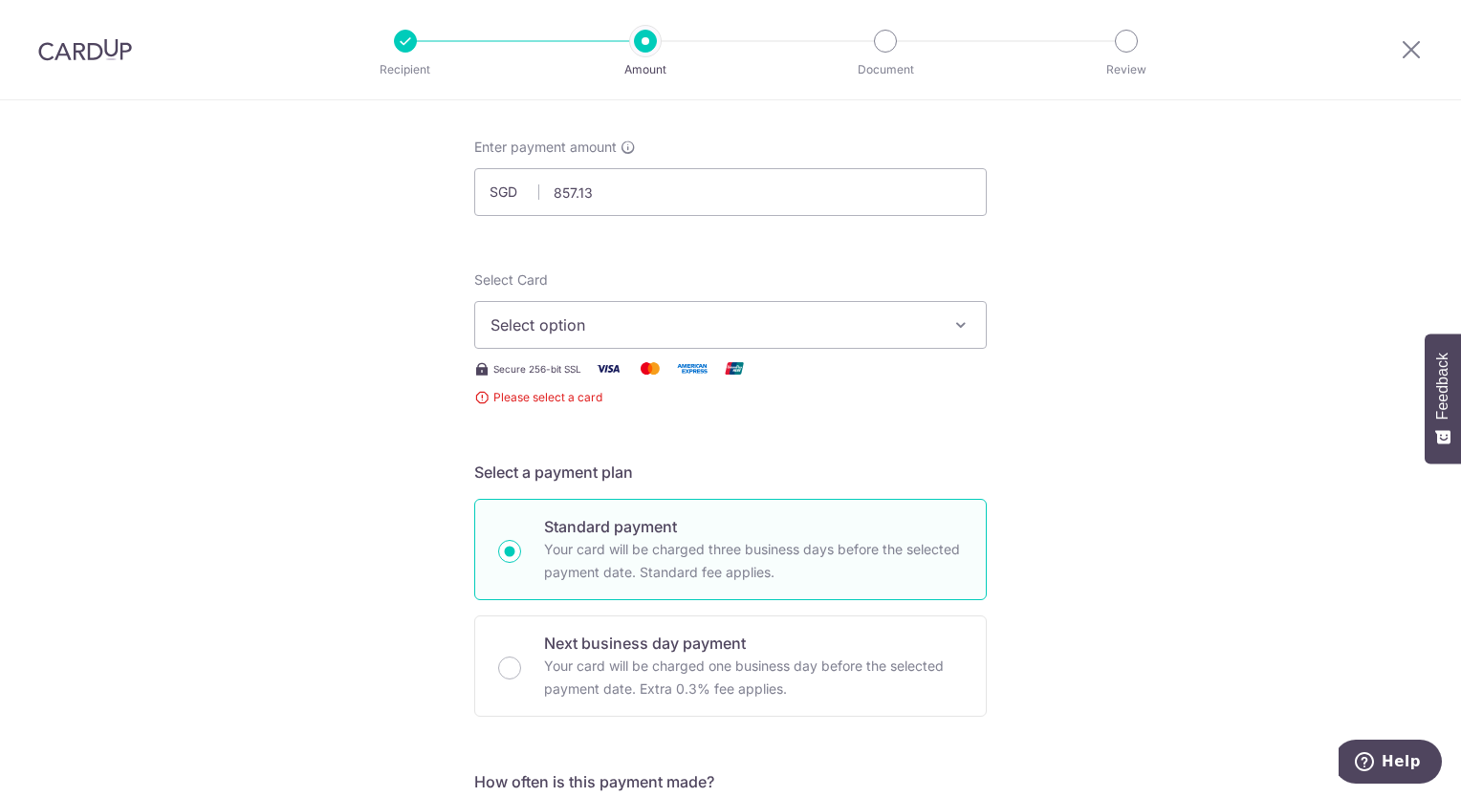
click at [627, 325] on span "Select option" at bounding box center [713, 325] width 446 height 23
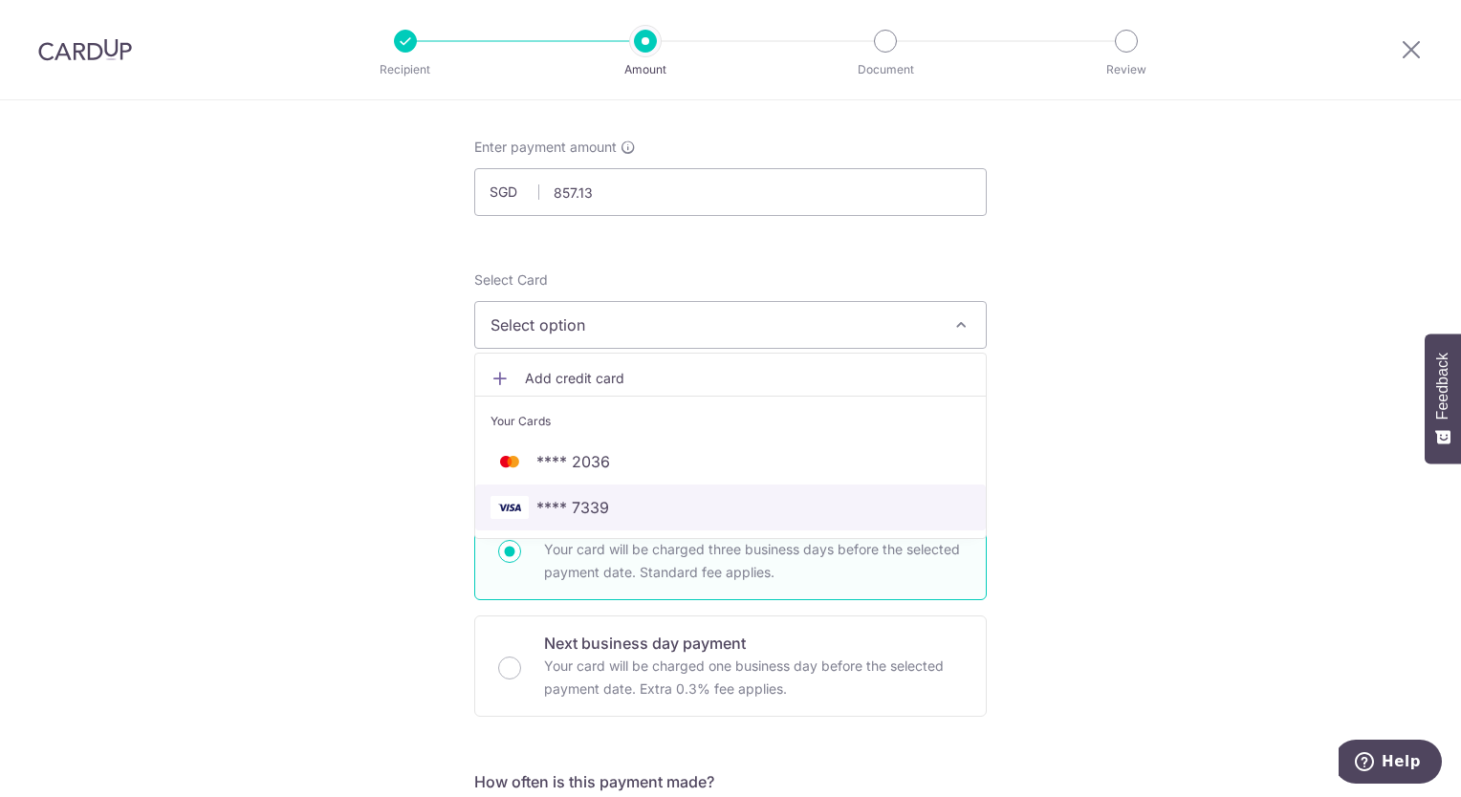
click at [563, 508] on span "**** 7339" at bounding box center [572, 507] width 73 height 23
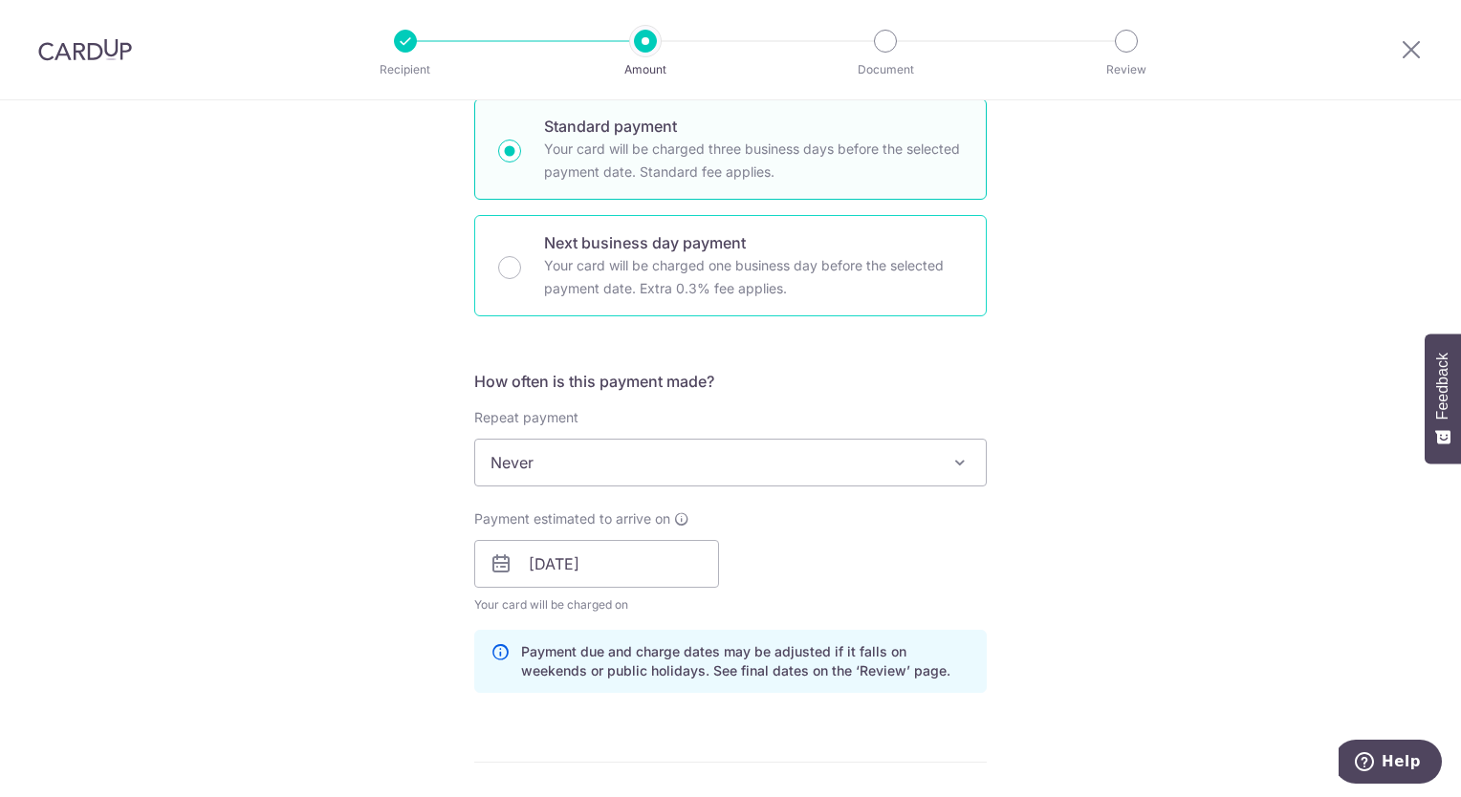
scroll to position [185, 0]
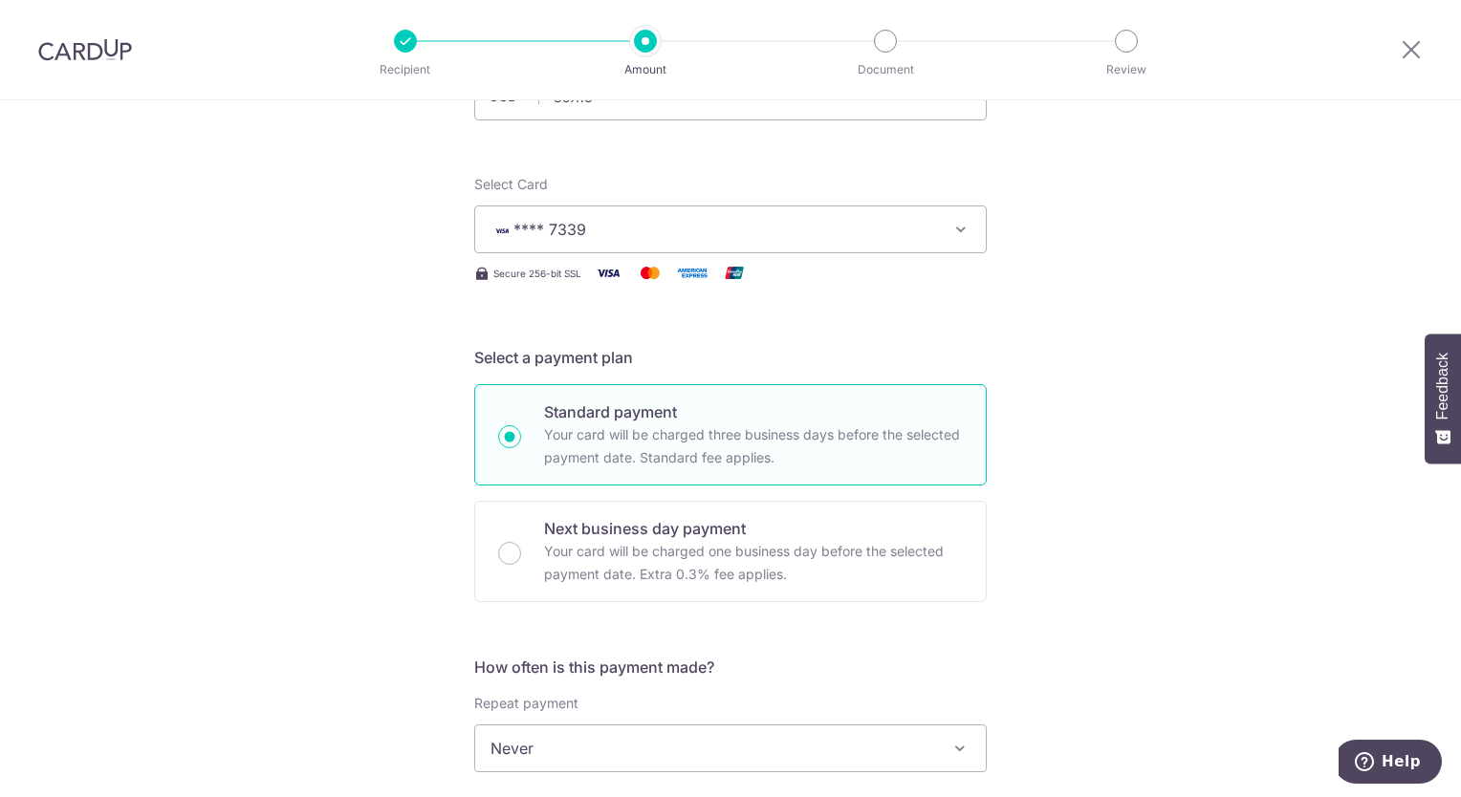
click at [665, 239] on span "**** 7339" at bounding box center [713, 229] width 446 height 23
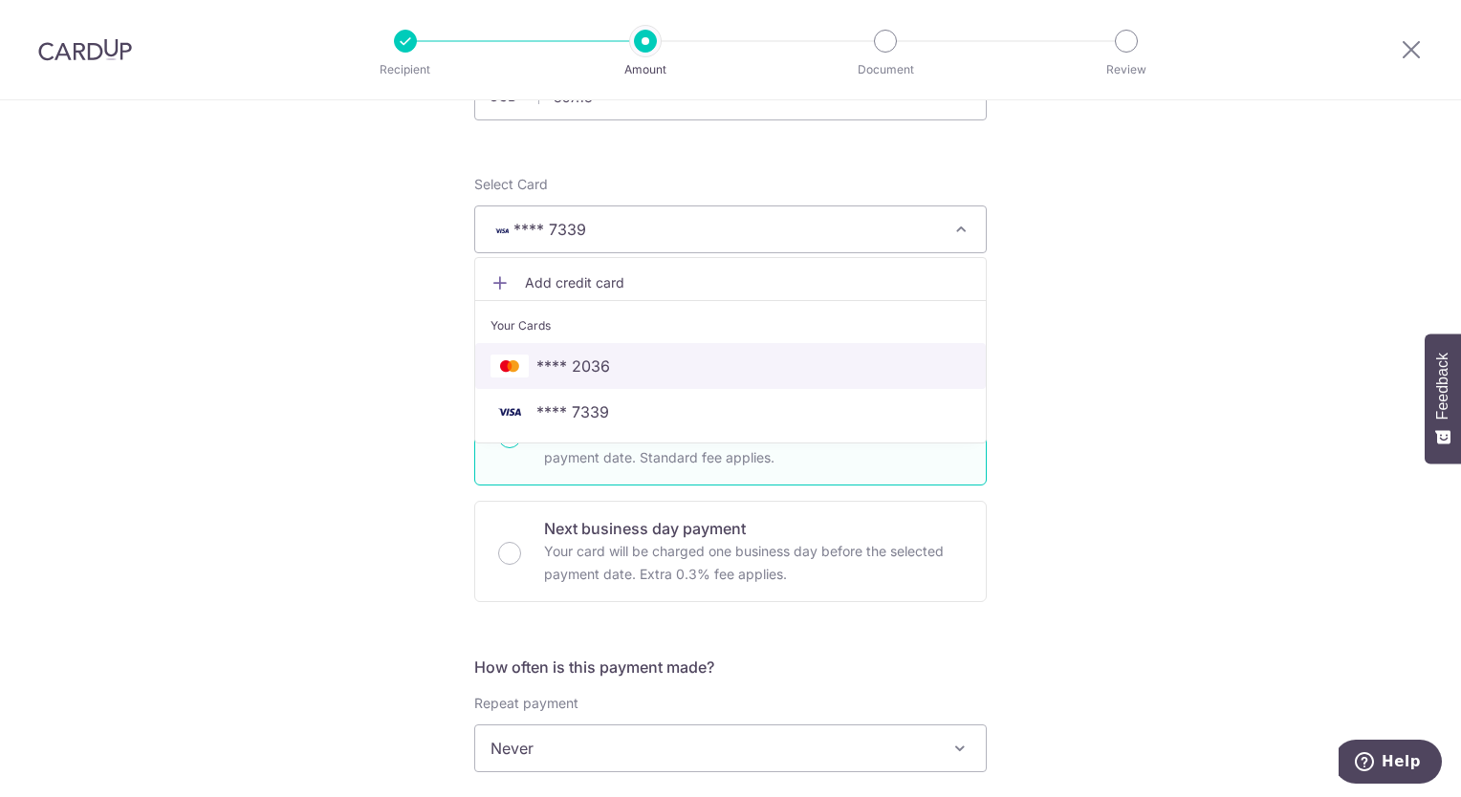
click at [594, 364] on span "**** 2036" at bounding box center [573, 366] width 74 height 23
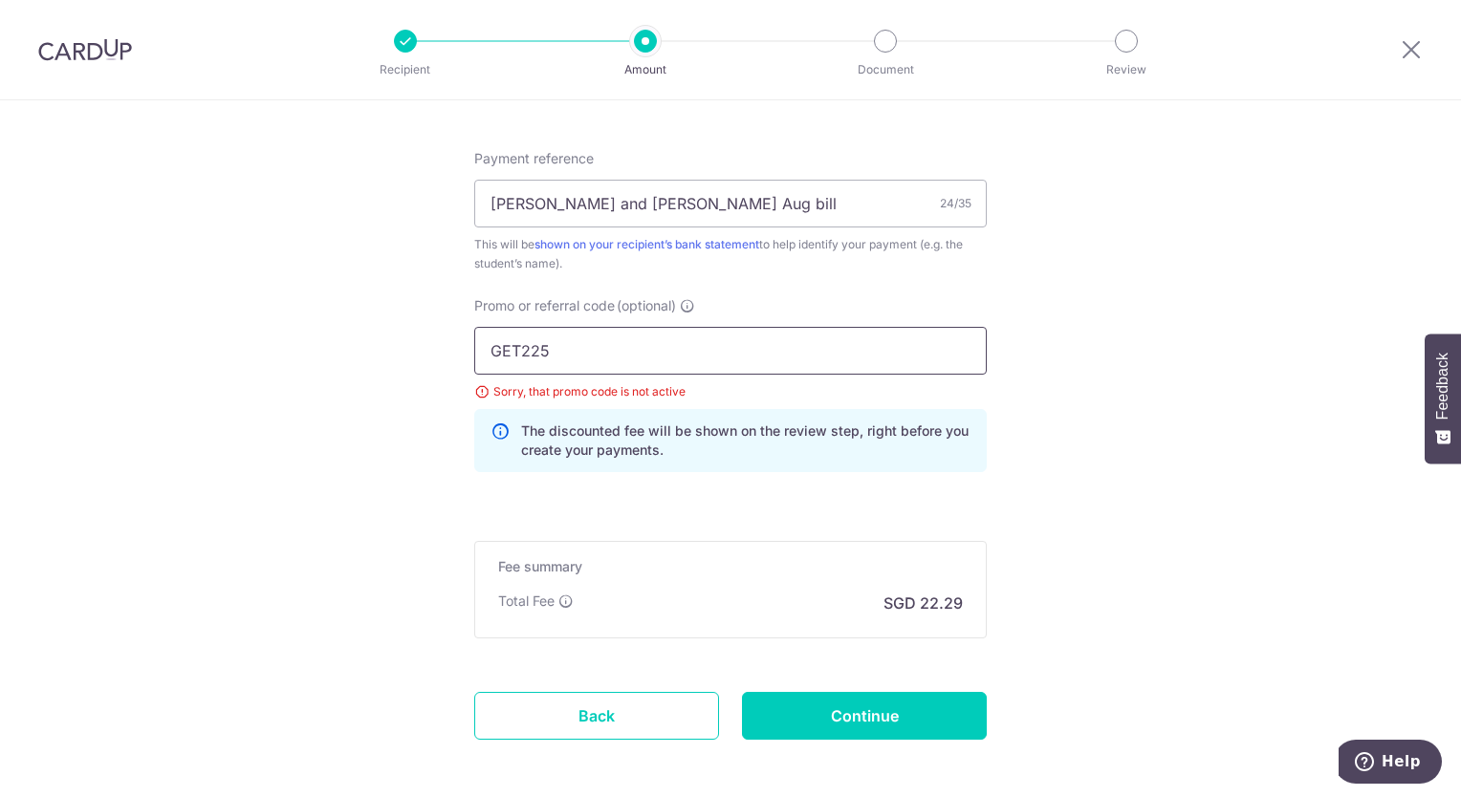
scroll to position [1141, 0]
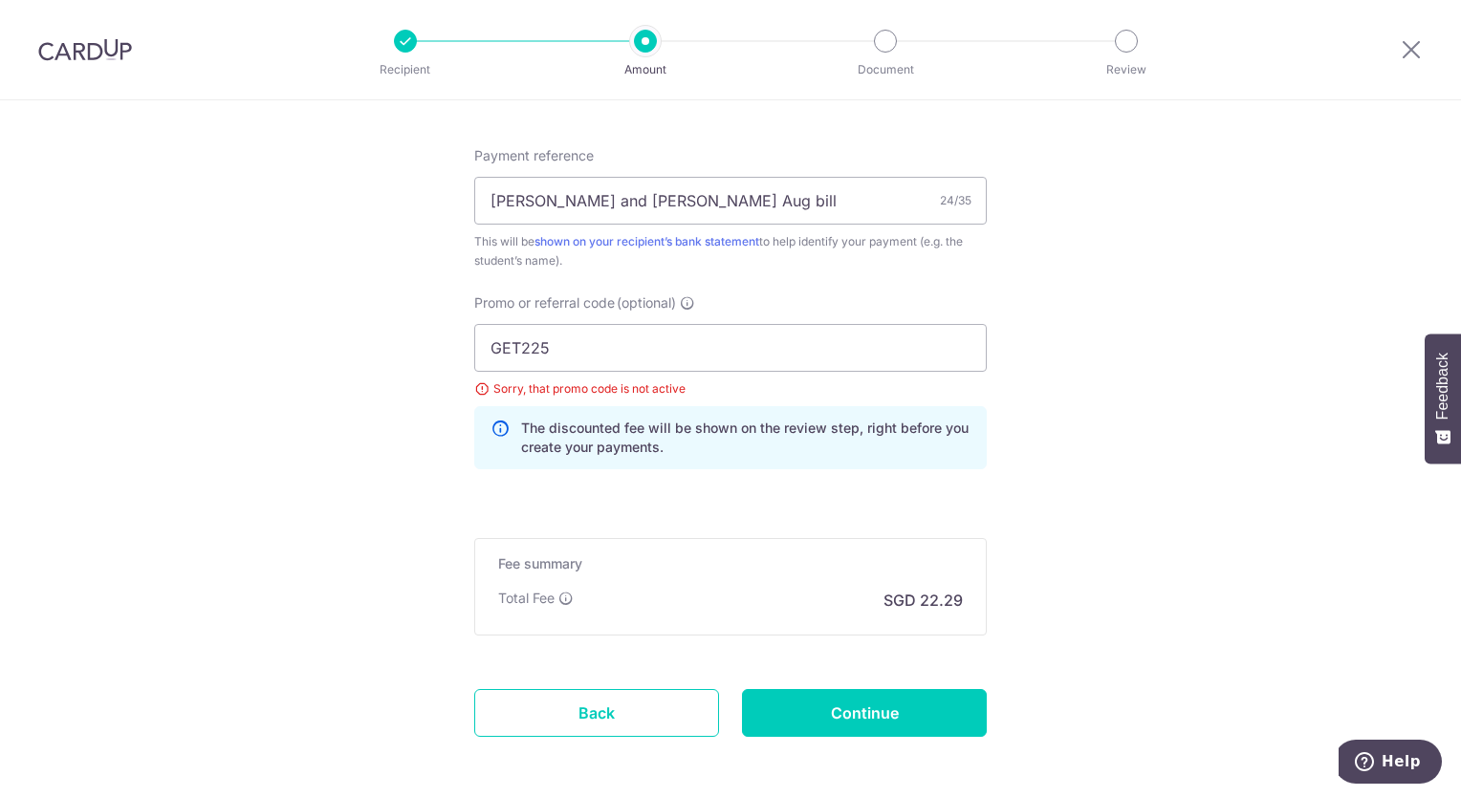
click at [673, 389] on div "Sorry, that promo code is not active" at bounding box center [730, 389] width 512 height 19
click at [872, 720] on input "Continue" at bounding box center [864, 713] width 245 height 48
type input "Create Schedule"
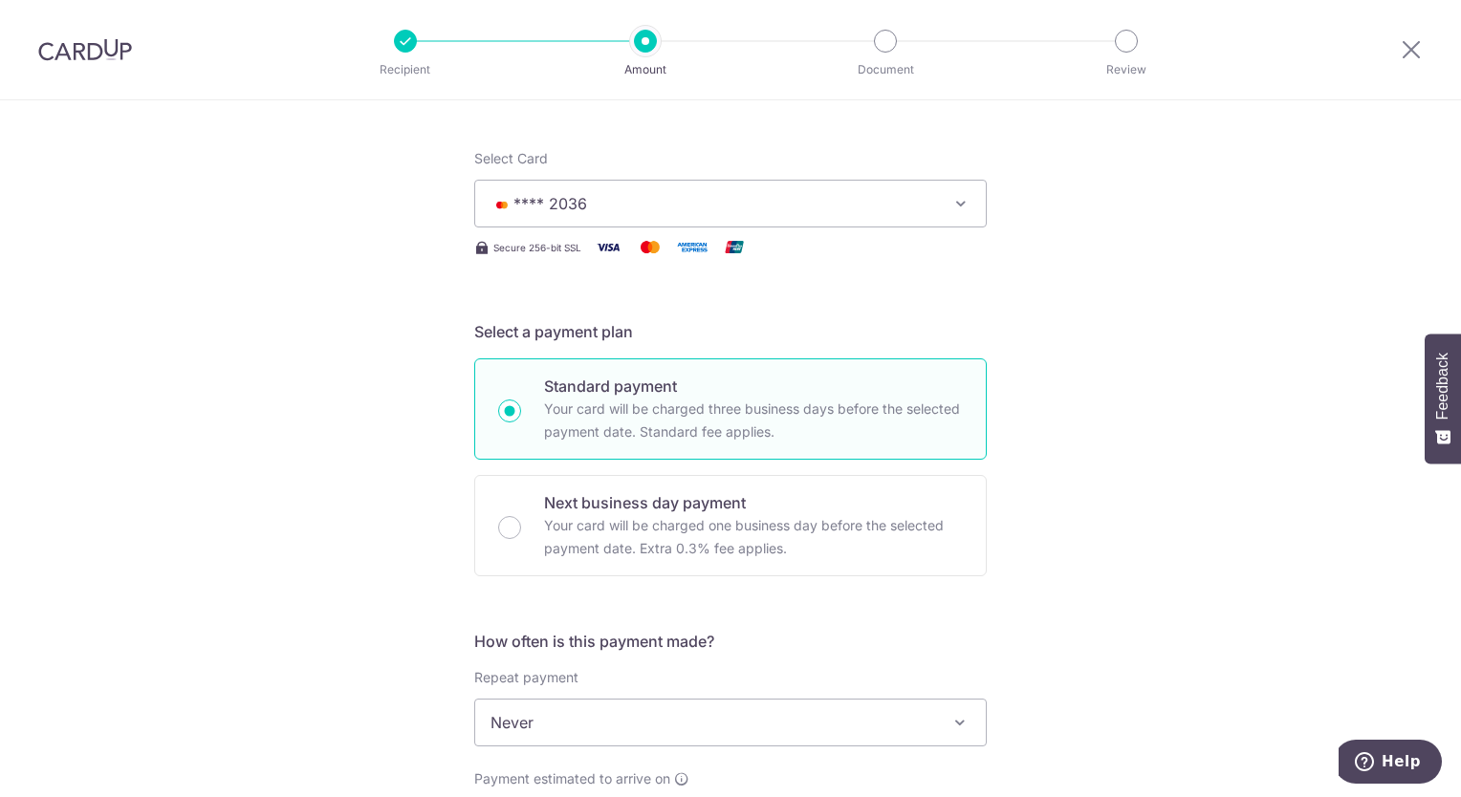
scroll to position [168, 0]
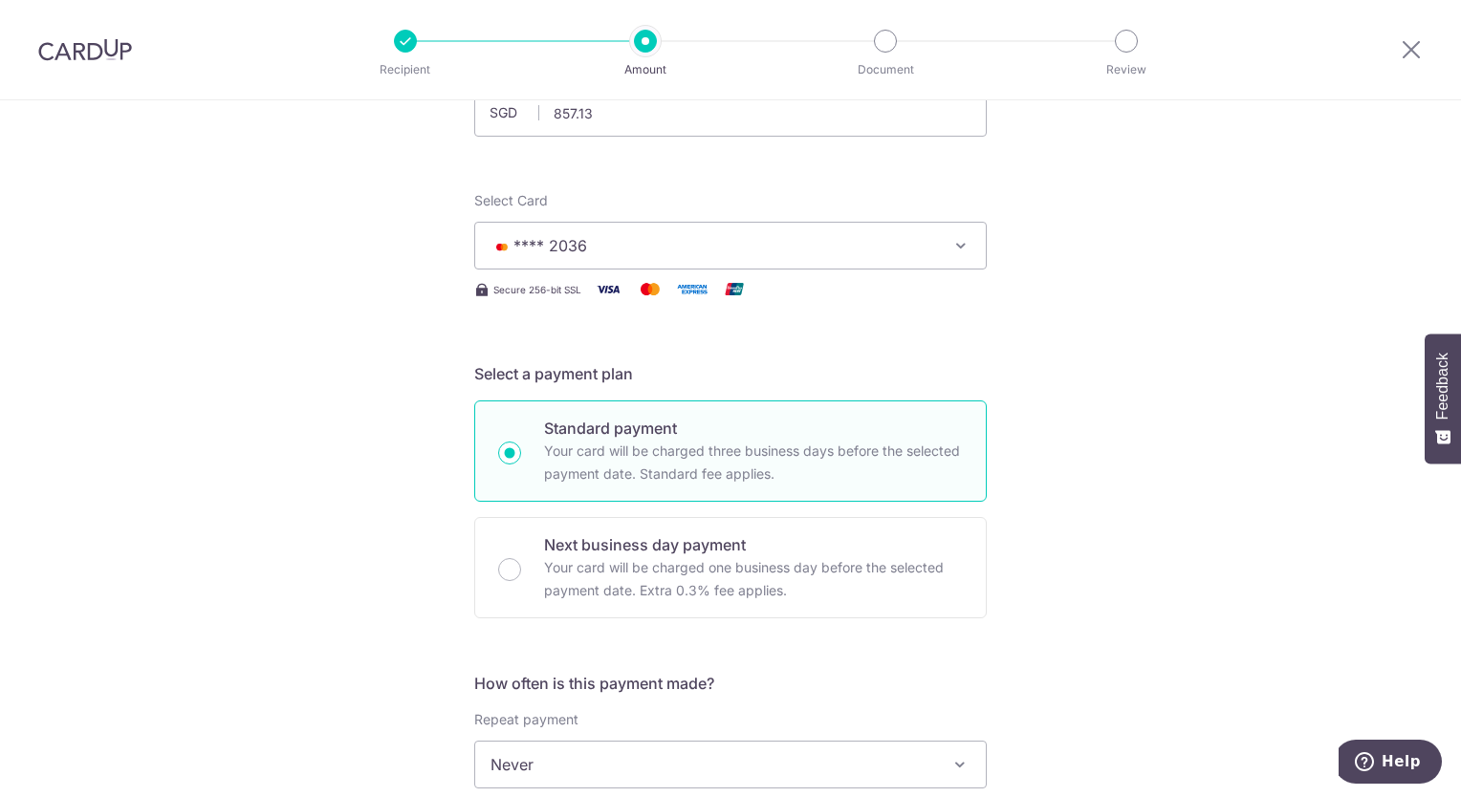
click at [599, 253] on span "**** 2036" at bounding box center [713, 245] width 446 height 23
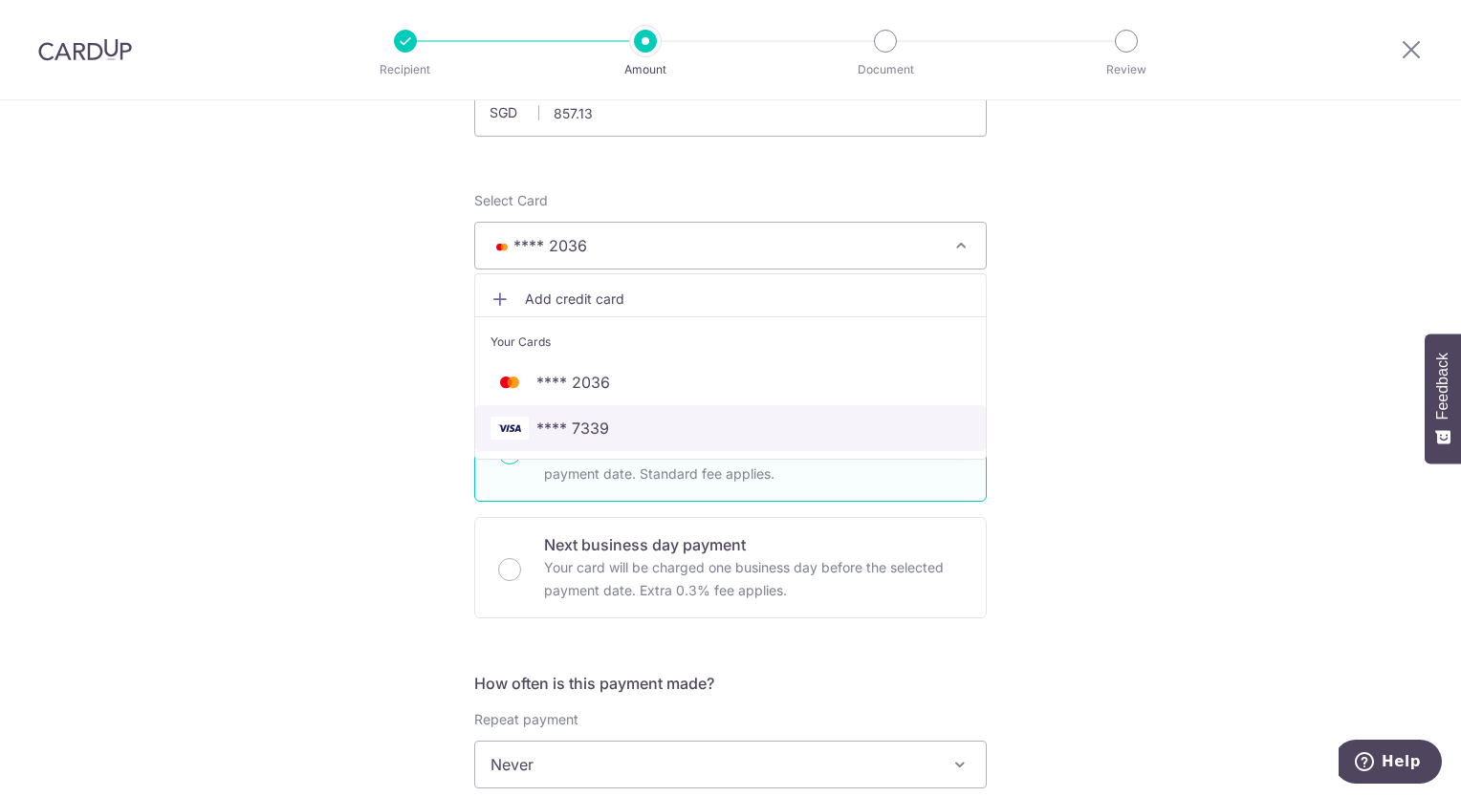
click at [564, 411] on link "**** 7339" at bounding box center [730, 428] width 511 height 46
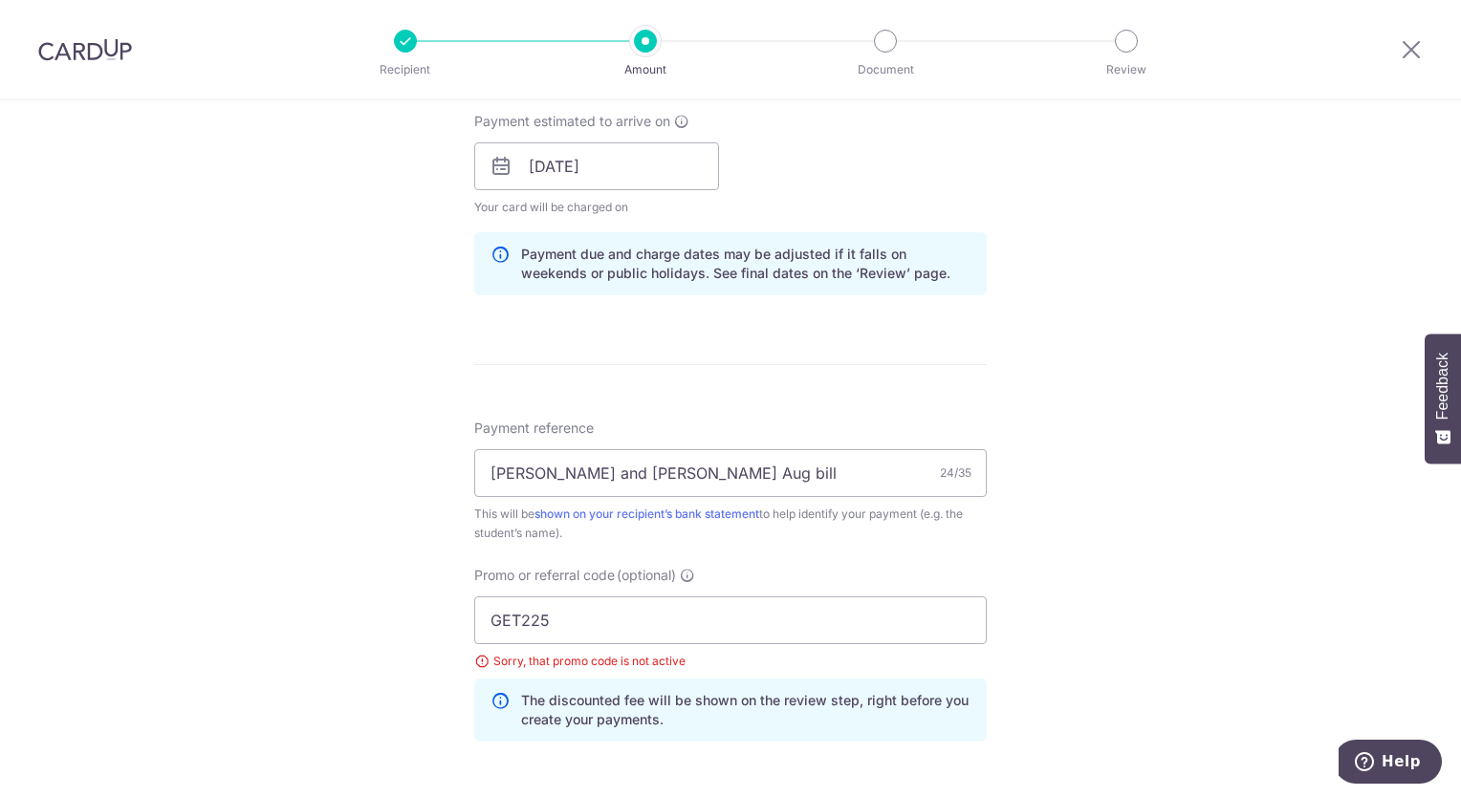
scroll to position [1029, 0]
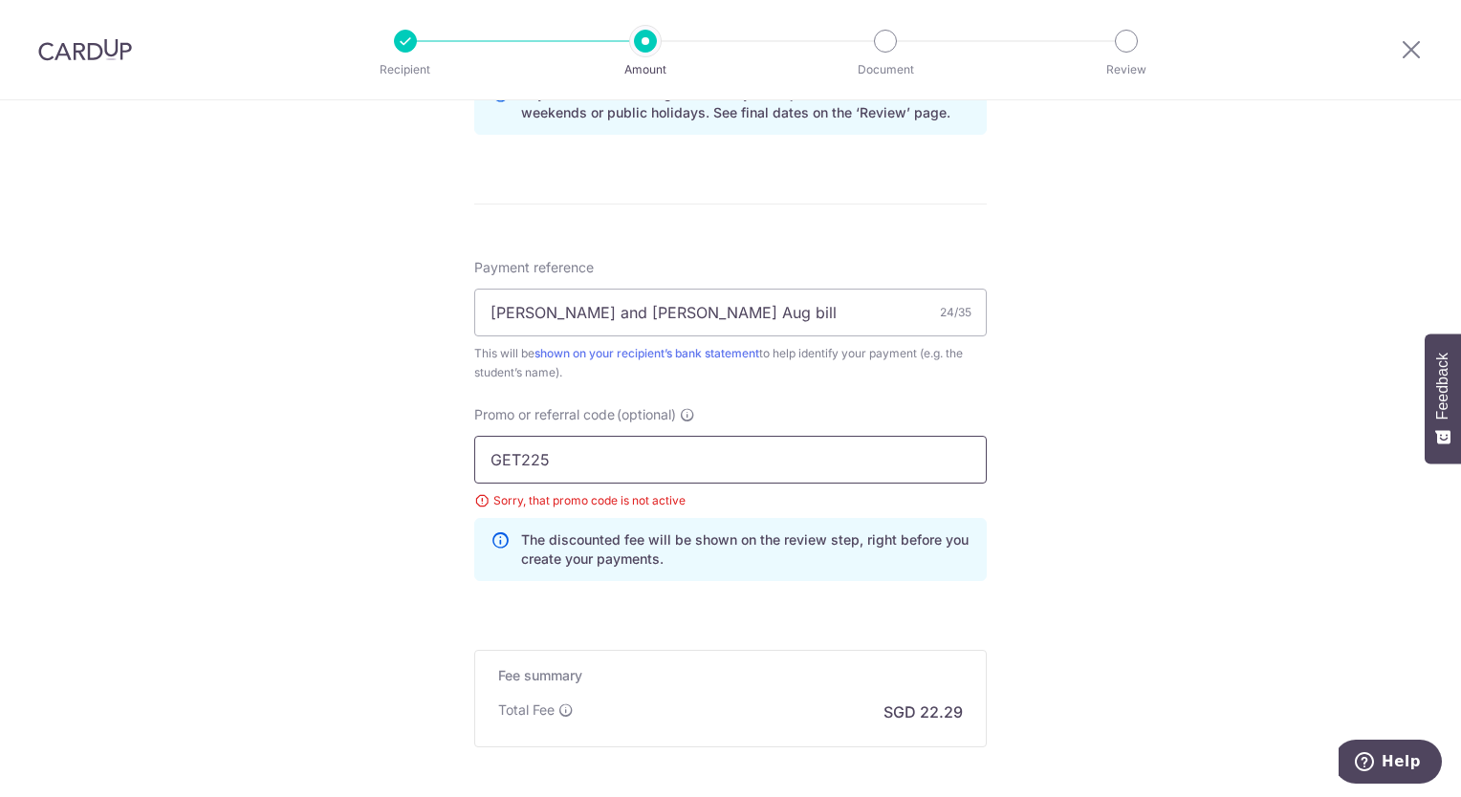
click at [697, 468] on input "GET225" at bounding box center [730, 460] width 512 height 48
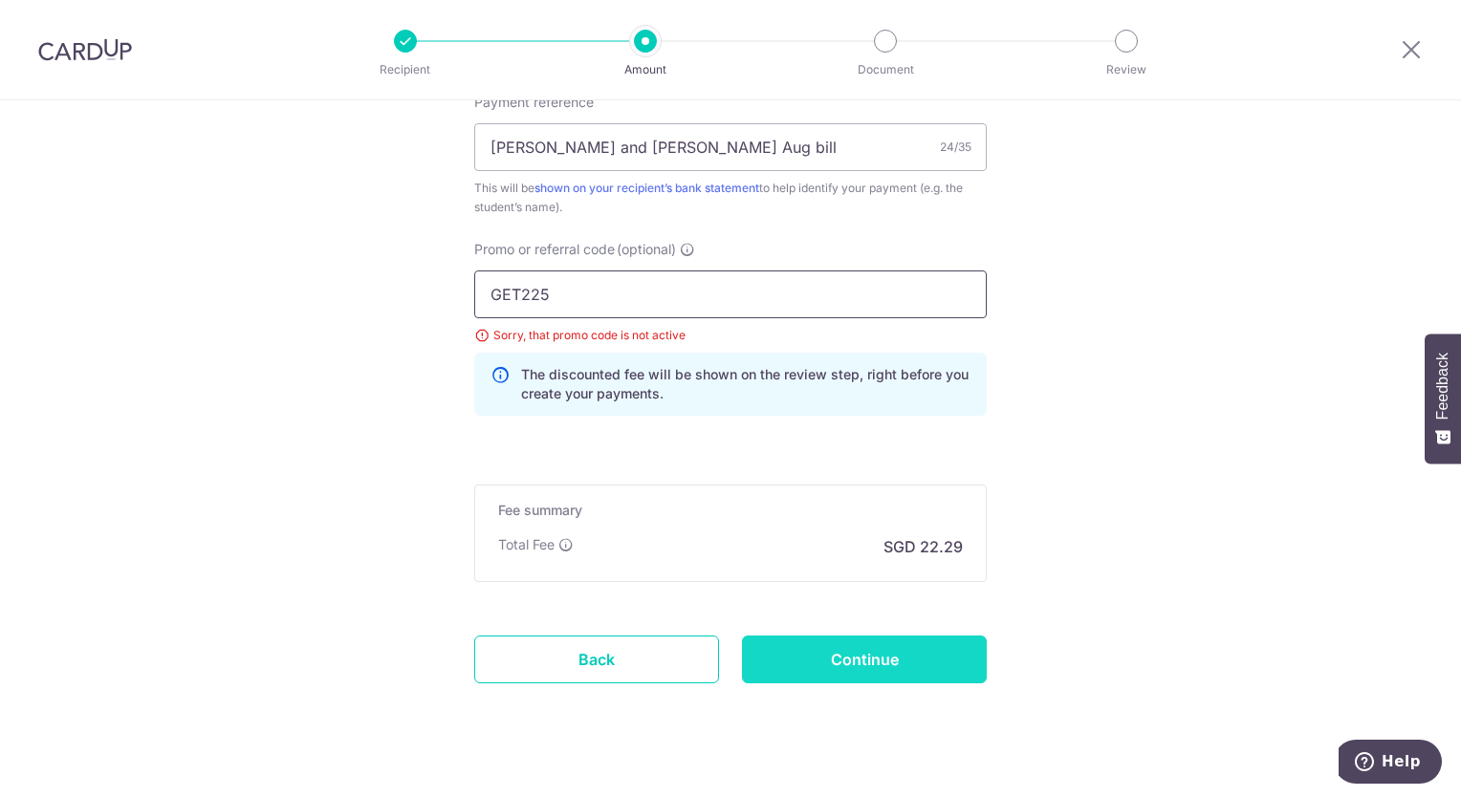
scroll to position [1220, 0]
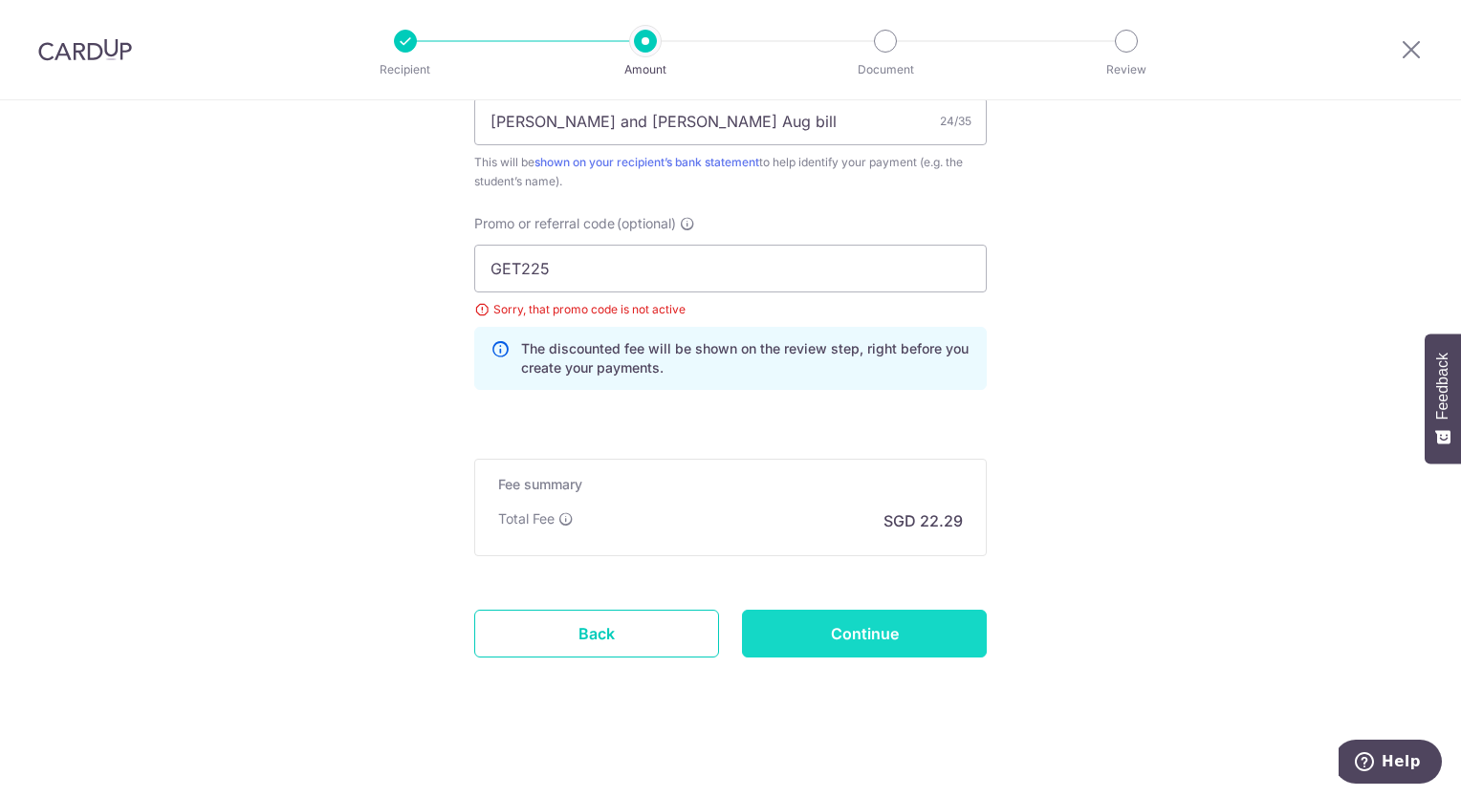
click at [880, 625] on input "Continue" at bounding box center [864, 634] width 245 height 48
type input "Update Schedule"
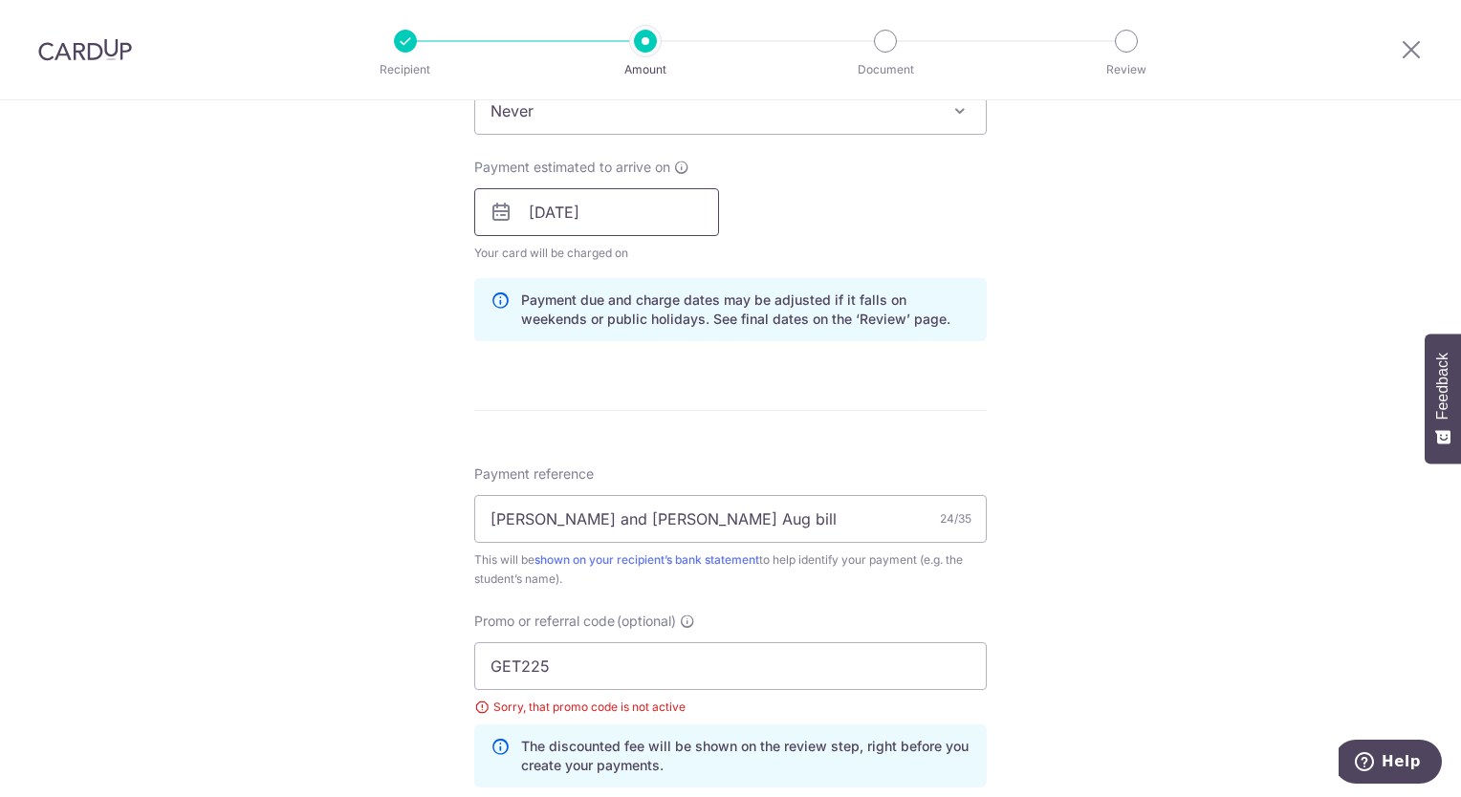
scroll to position [956, 0]
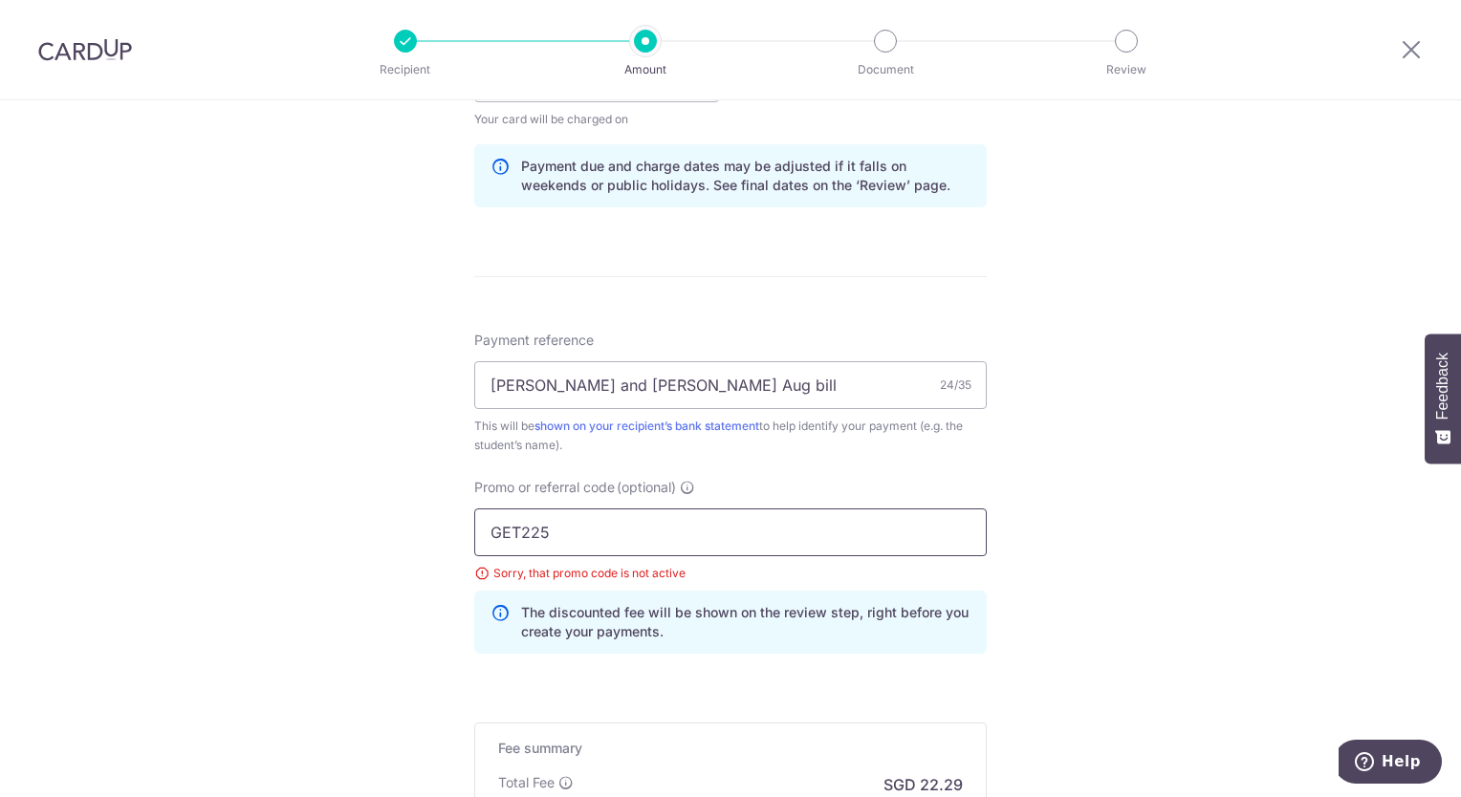
drag, startPoint x: 568, startPoint y: 532, endPoint x: 367, endPoint y: 530, distance: 200.8
click at [381, 530] on div "Tell us more about your payment Enter payment amount SGD 857.13 857.13 Select C…" at bounding box center [730, 104] width 1461 height 1921
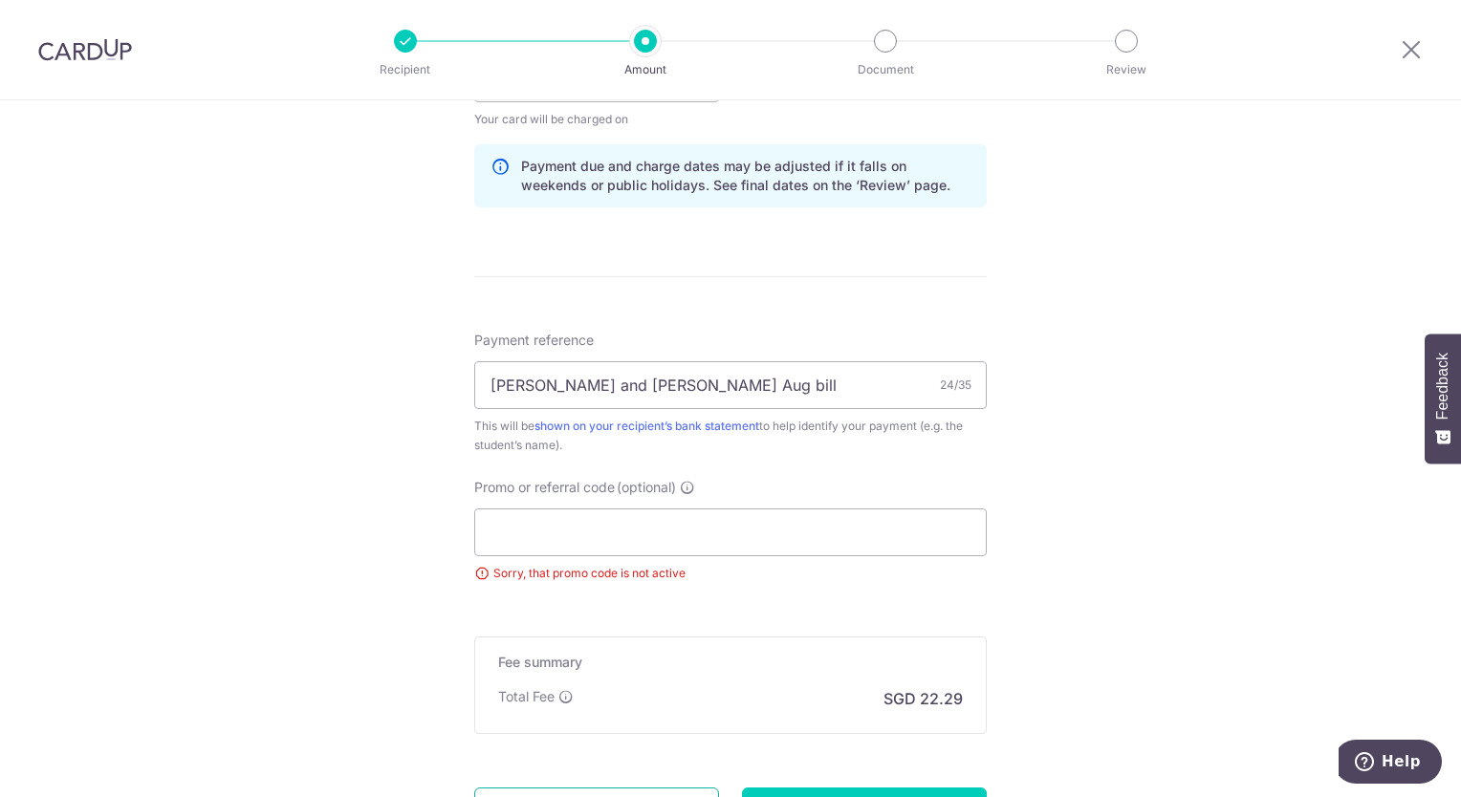
scroll to position [990, 0]
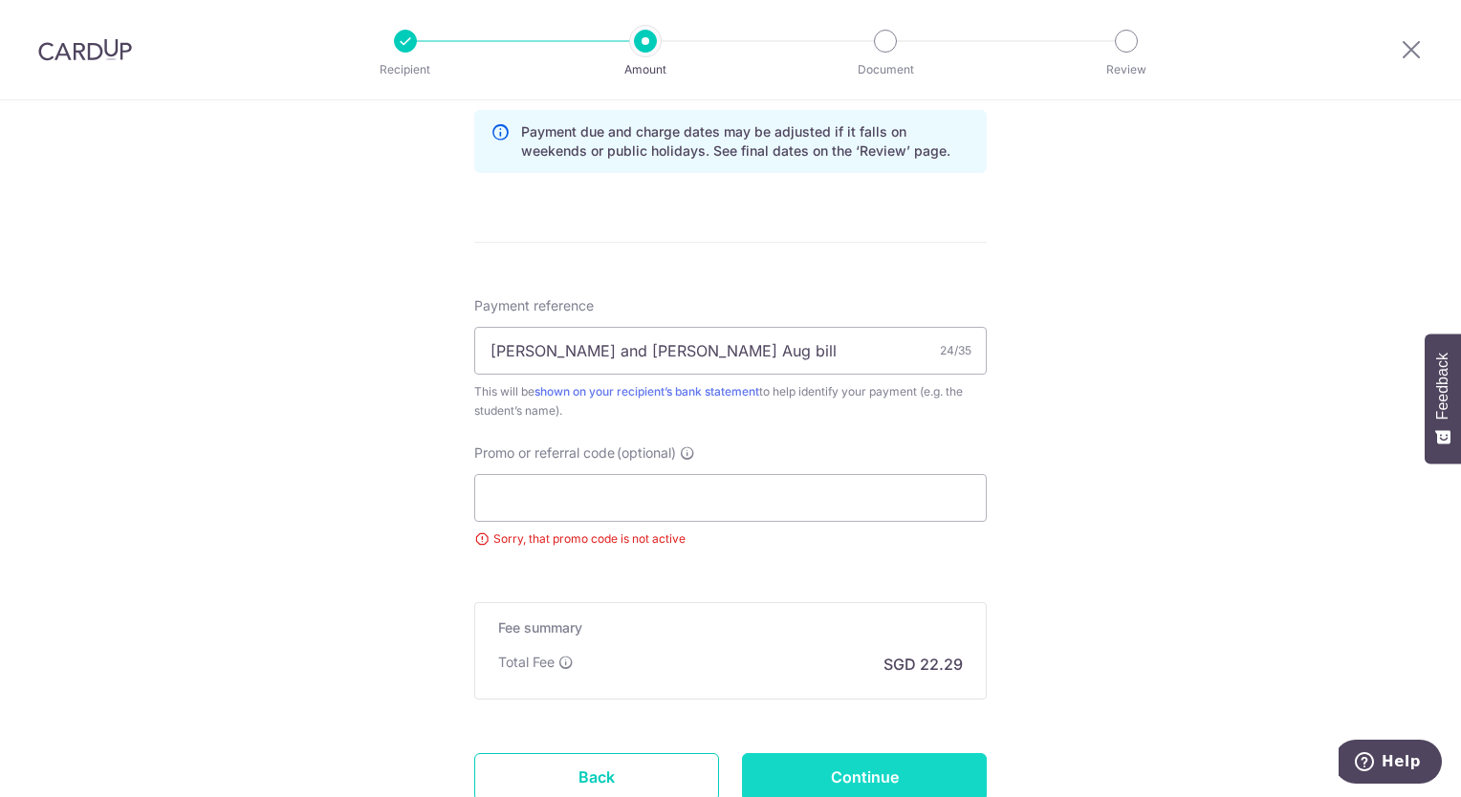
click at [825, 773] on input "Continue" at bounding box center [864, 777] width 245 height 48
type input "Update Schedule"
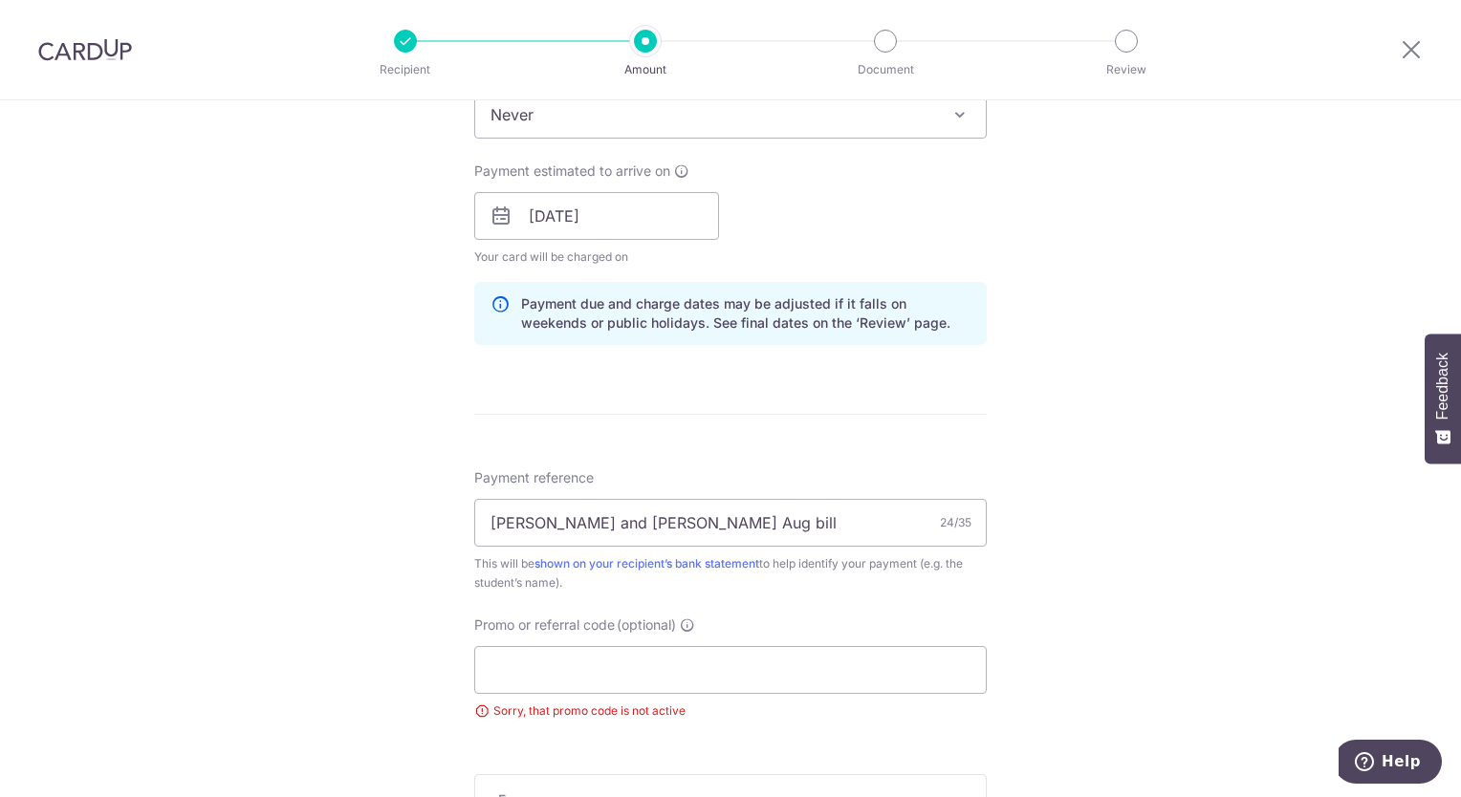
scroll to position [608, 0]
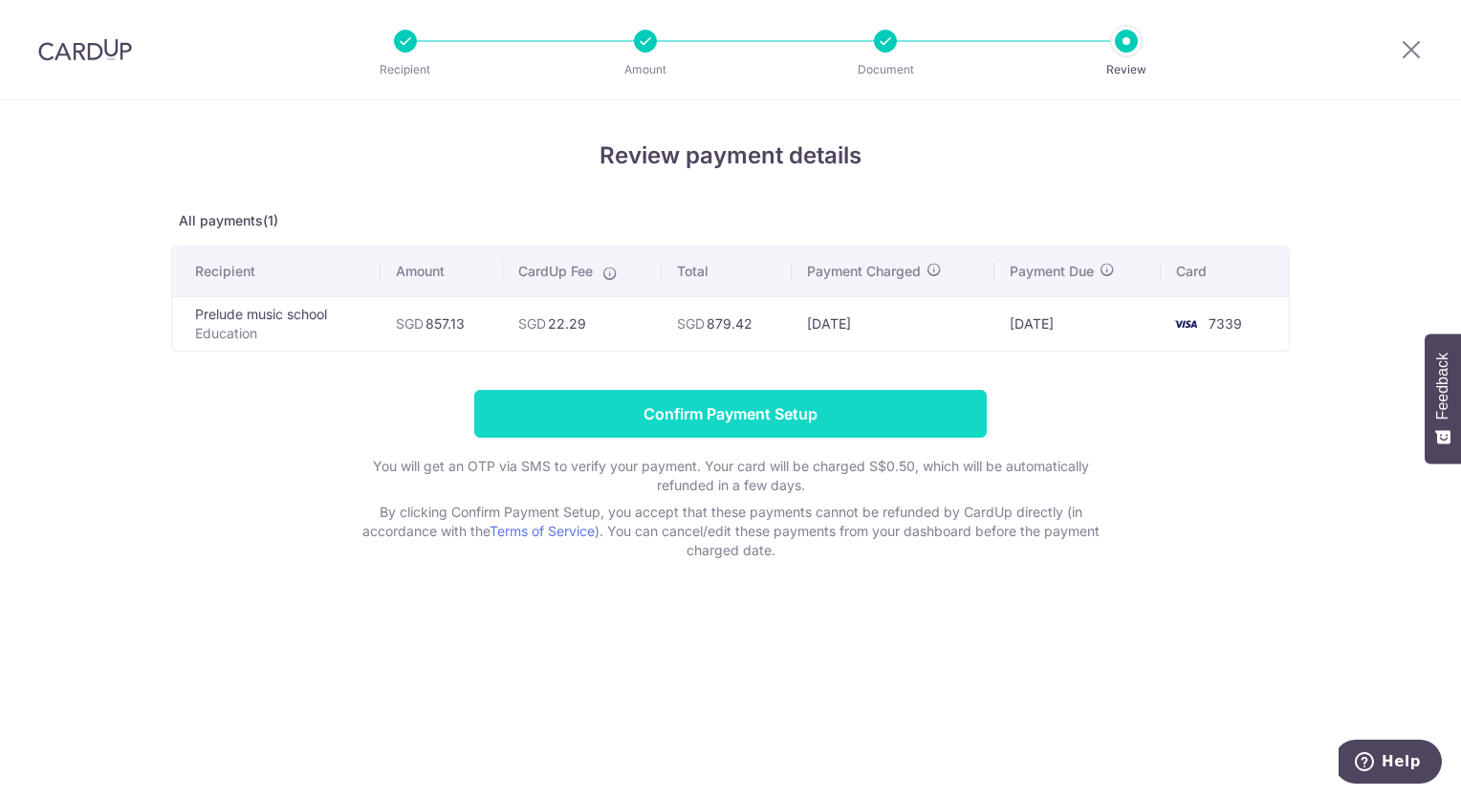
click at [770, 419] on input "Confirm Payment Setup" at bounding box center [730, 414] width 512 height 48
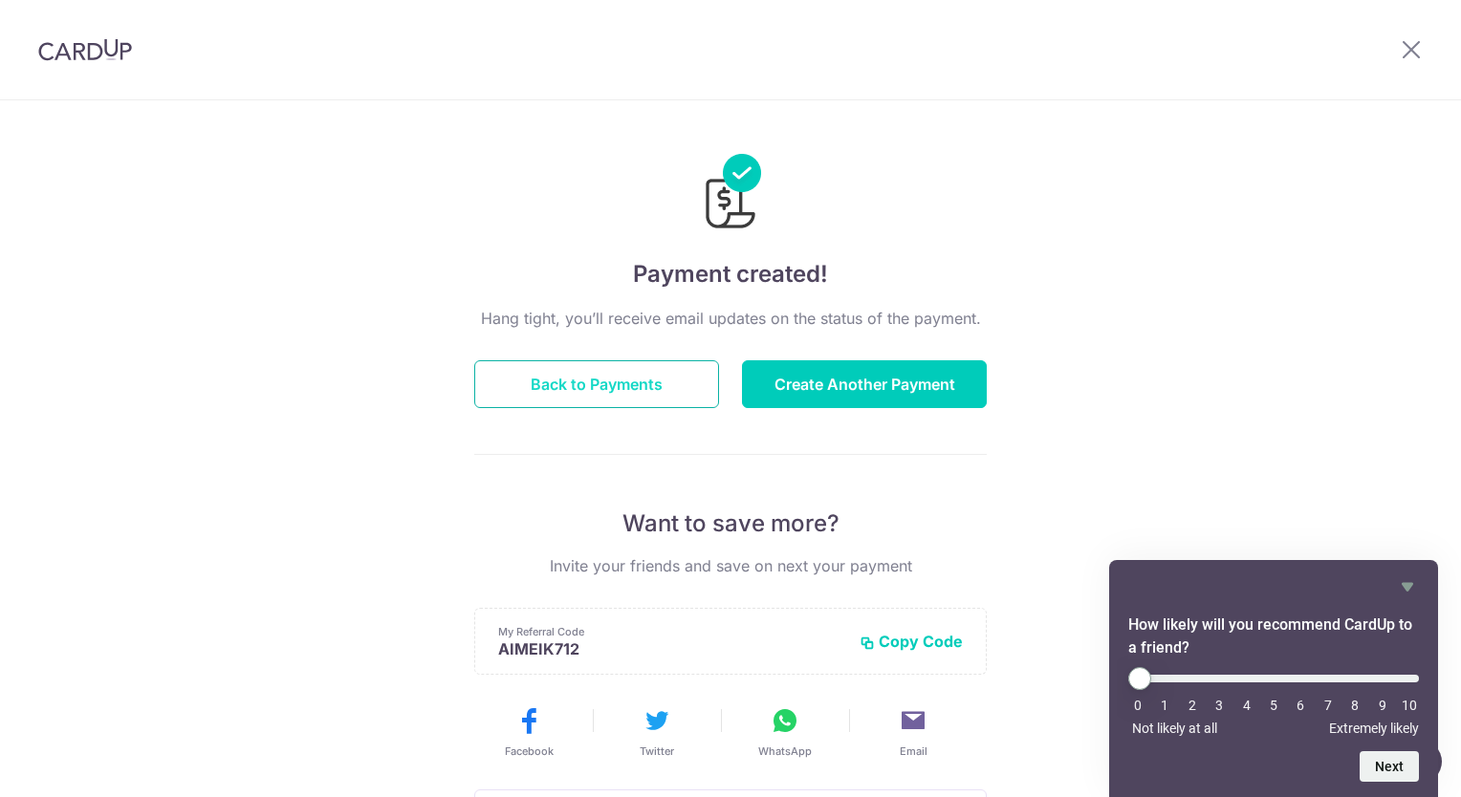
click at [620, 387] on button "Back to Payments" at bounding box center [596, 384] width 245 height 48
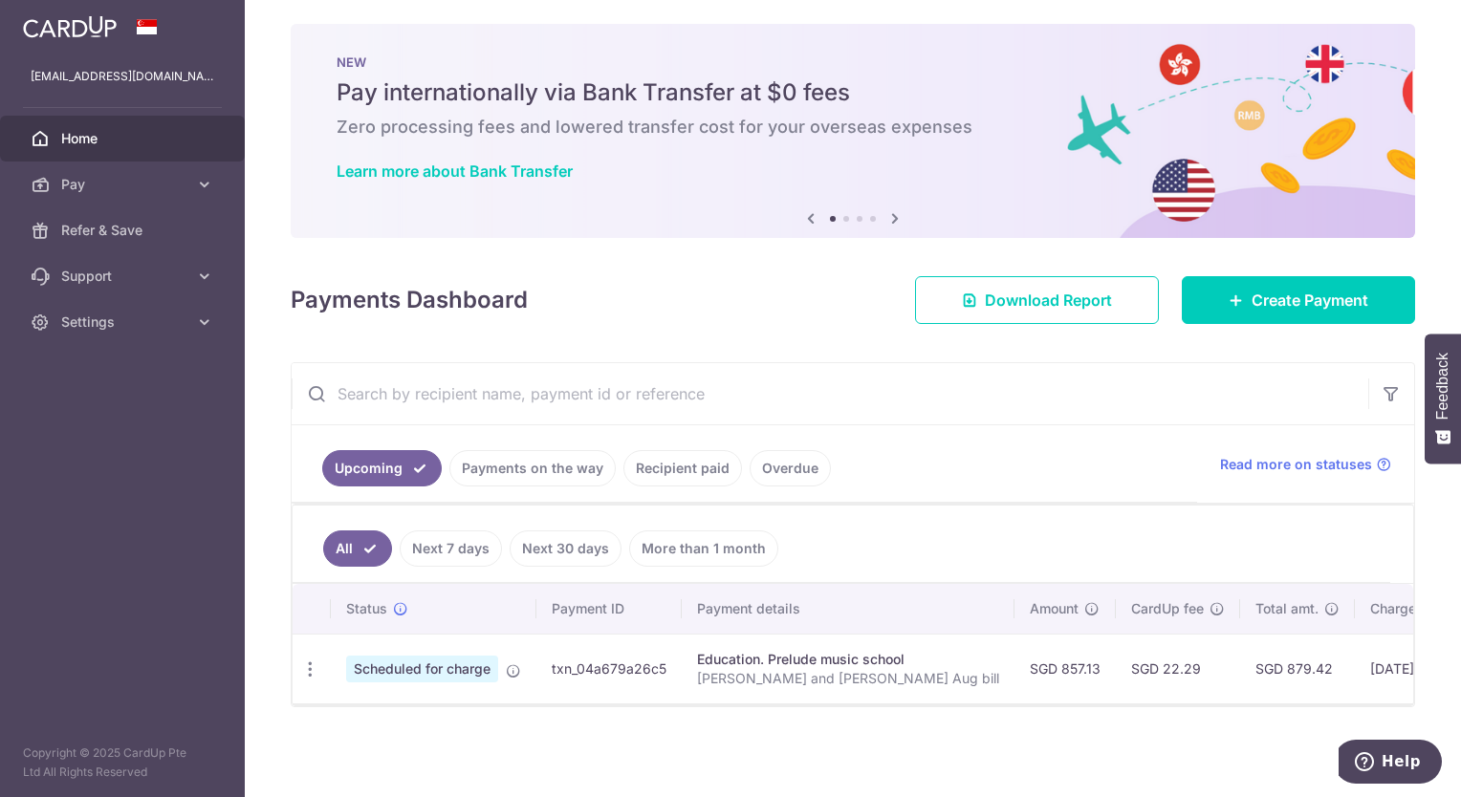
scroll to position [0, 168]
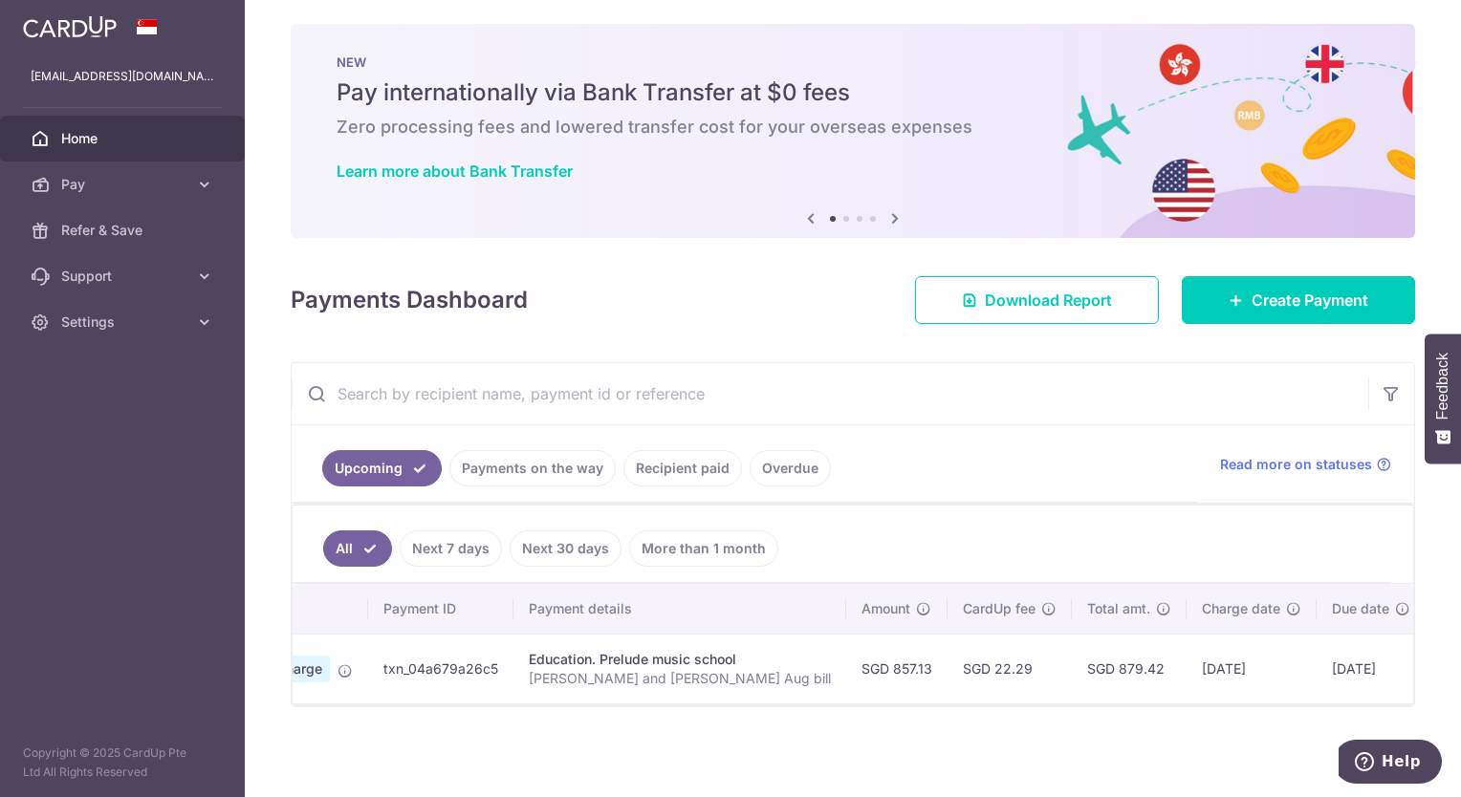
drag, startPoint x: 1200, startPoint y: 692, endPoint x: 631, endPoint y: 683, distance: 568.9
click at [631, 683] on tr "Update payment Cancel payment Scheduled for charge txn_04a679a26c5 Education. P…" at bounding box center [847, 669] width 1447 height 70
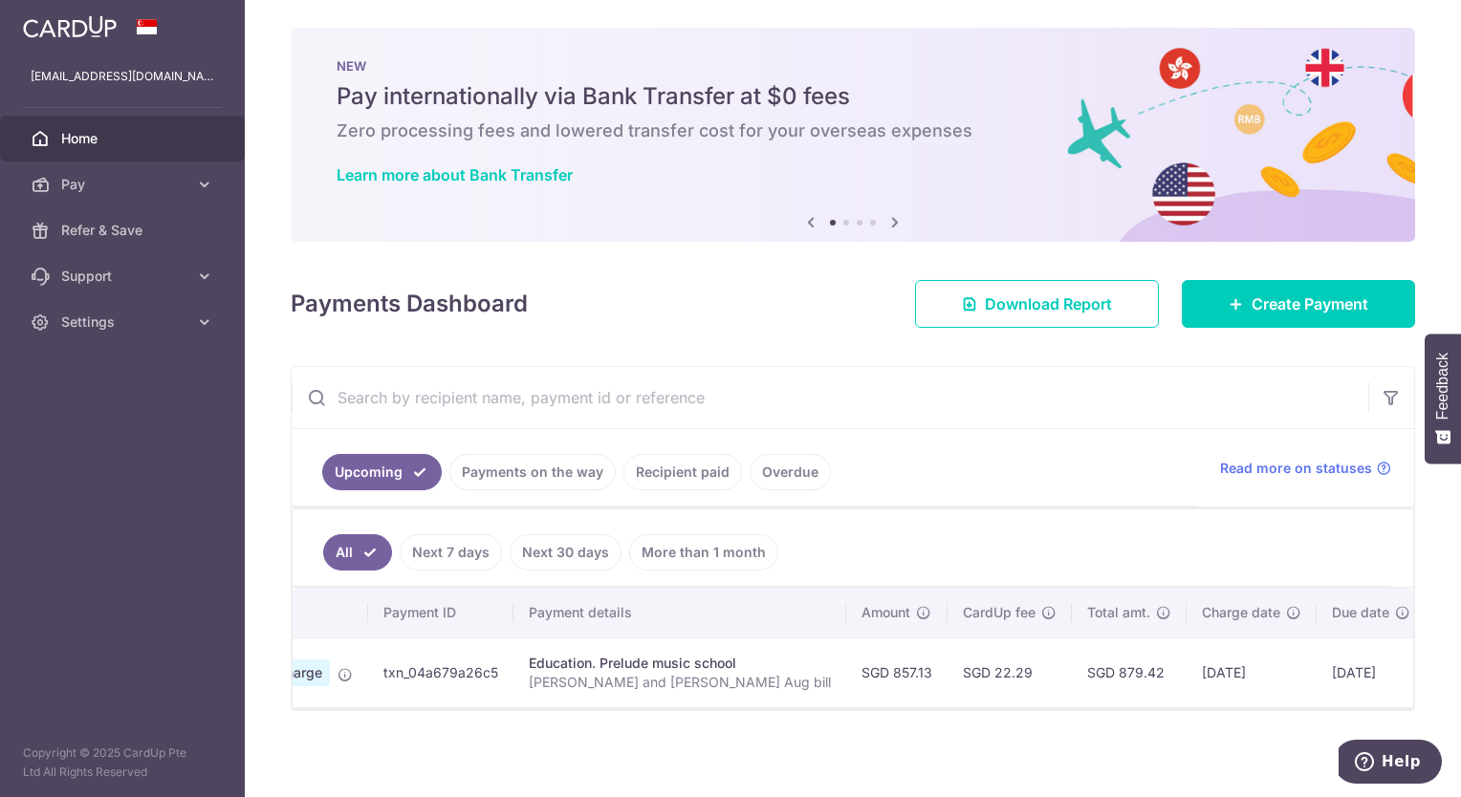
scroll to position [0, 0]
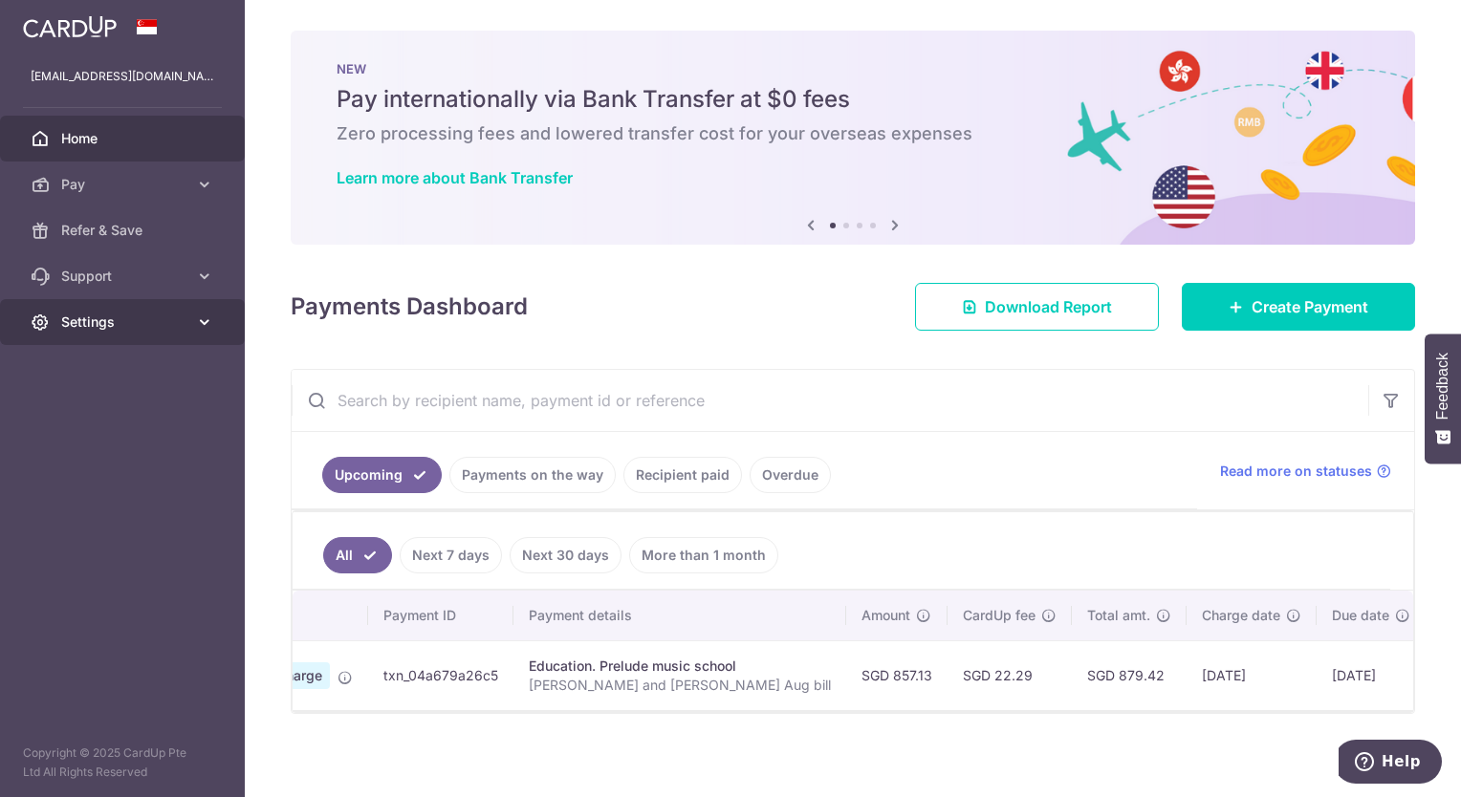
click at [165, 316] on span "Settings" at bounding box center [124, 322] width 126 height 19
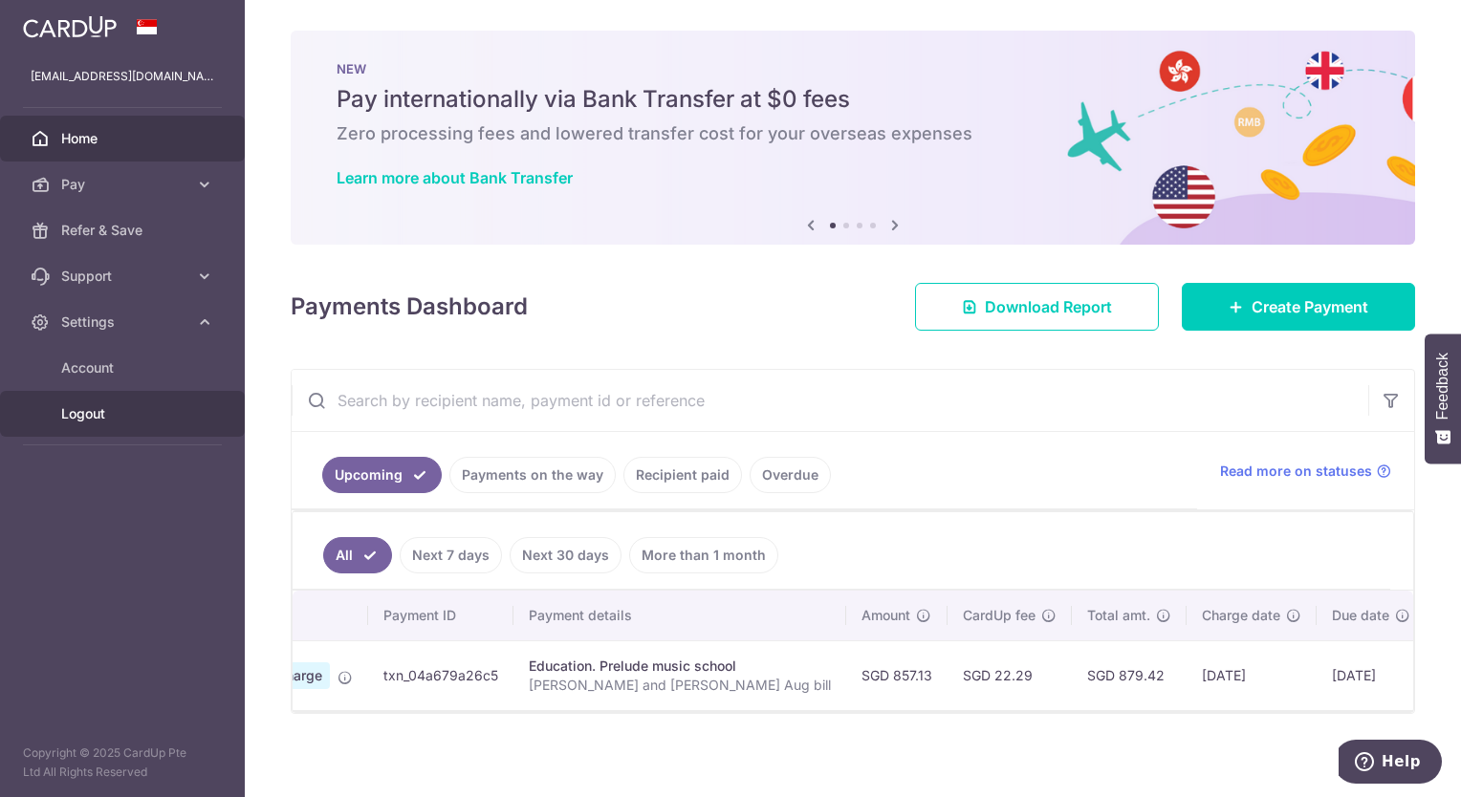
click at [97, 416] on span "Logout" at bounding box center [124, 413] width 126 height 19
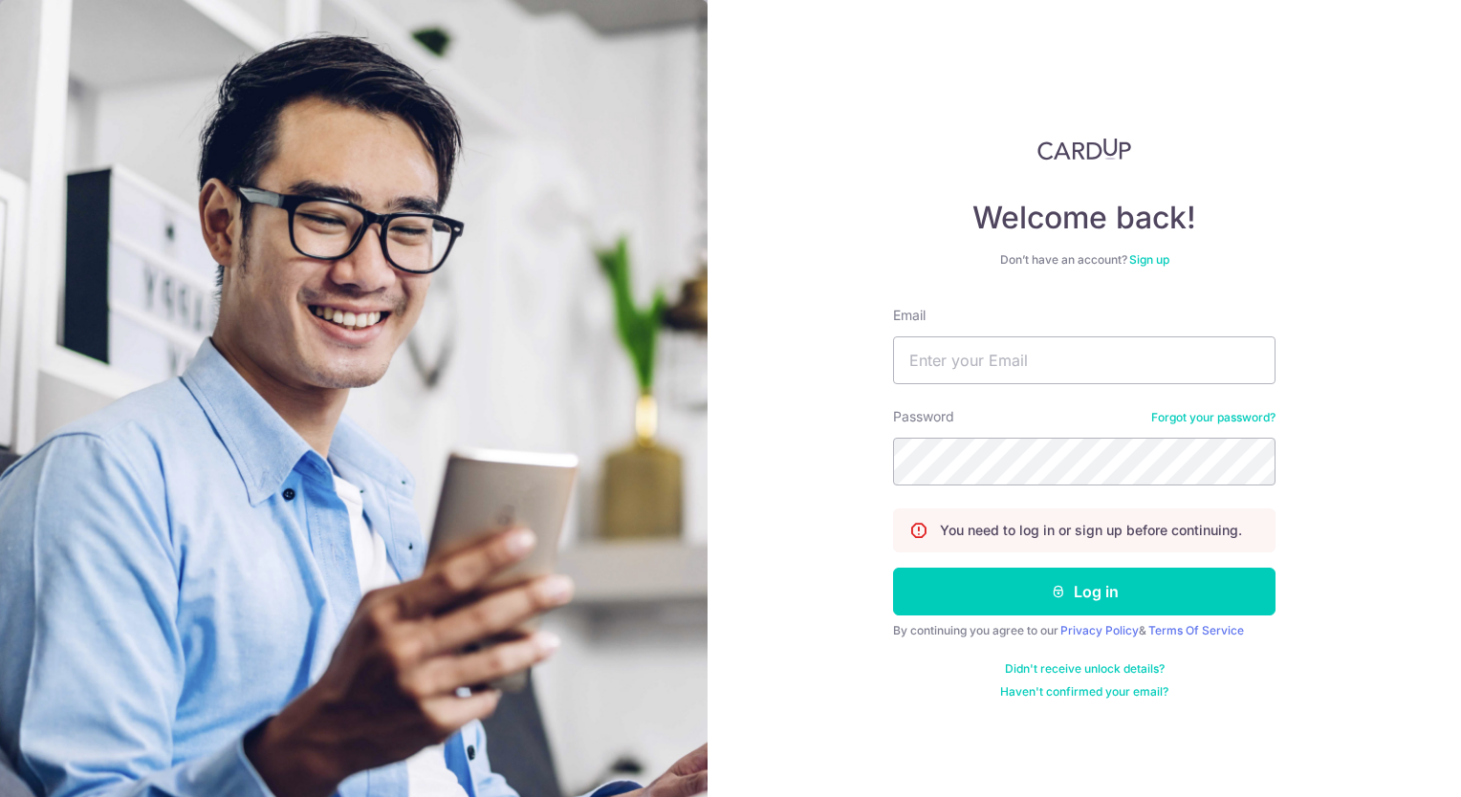
click at [1087, 150] on img at bounding box center [1084, 149] width 94 height 23
